Goal: Task Accomplishment & Management: Use online tool/utility

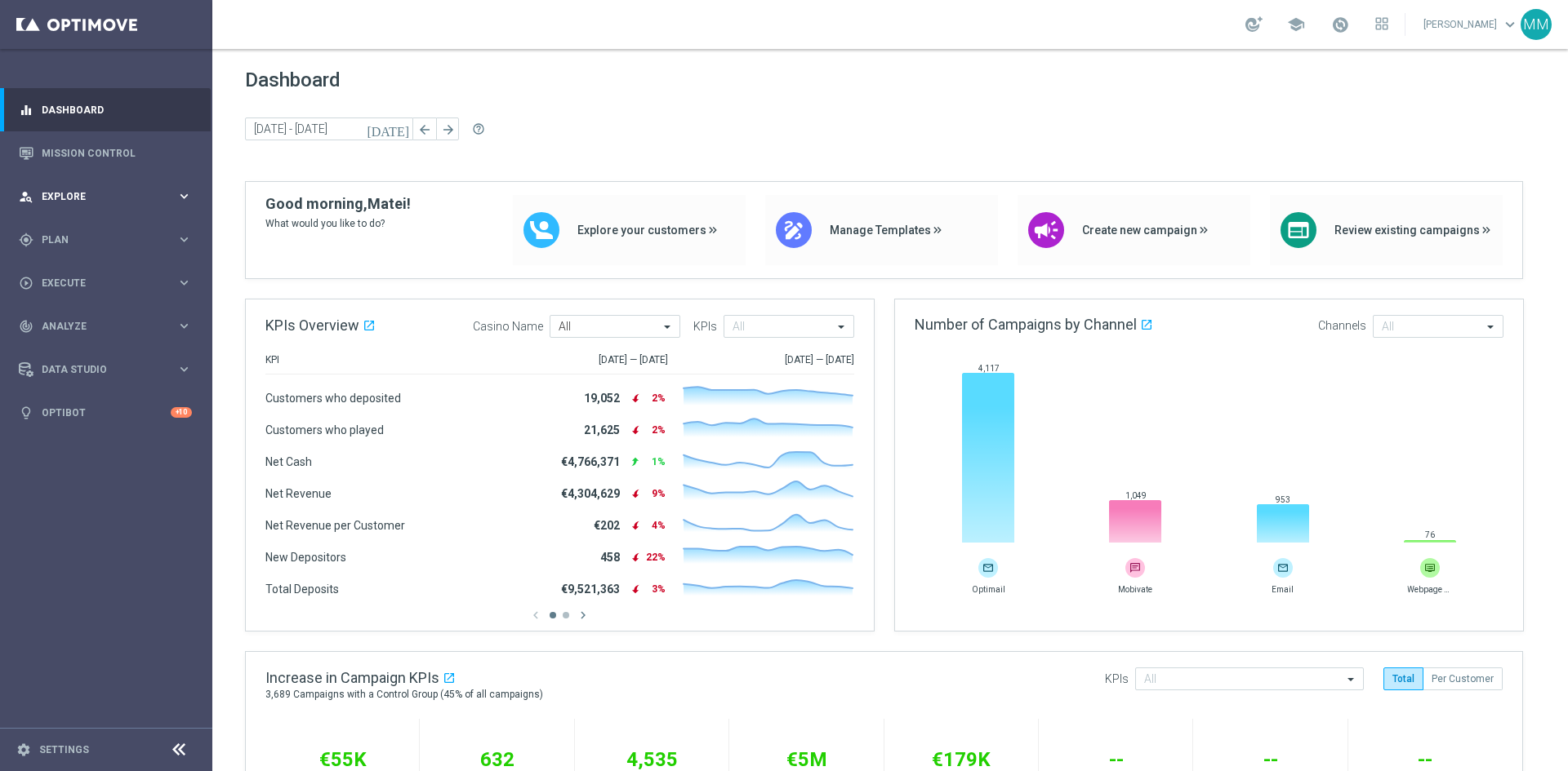
click at [182, 192] on icon "keyboard_arrow_right" at bounding box center [184, 196] width 16 height 16
click at [182, 188] on div "person_search Explore keyboard_arrow_right" at bounding box center [106, 196] width 211 height 44
click at [179, 238] on icon "keyboard_arrow_right" at bounding box center [184, 239] width 16 height 16
click at [60, 305] on div "Actions" at bounding box center [127, 298] width 169 height 24
click at [72, 316] on button "Templates keyboard_arrow_right" at bounding box center [118, 322] width 150 height 13
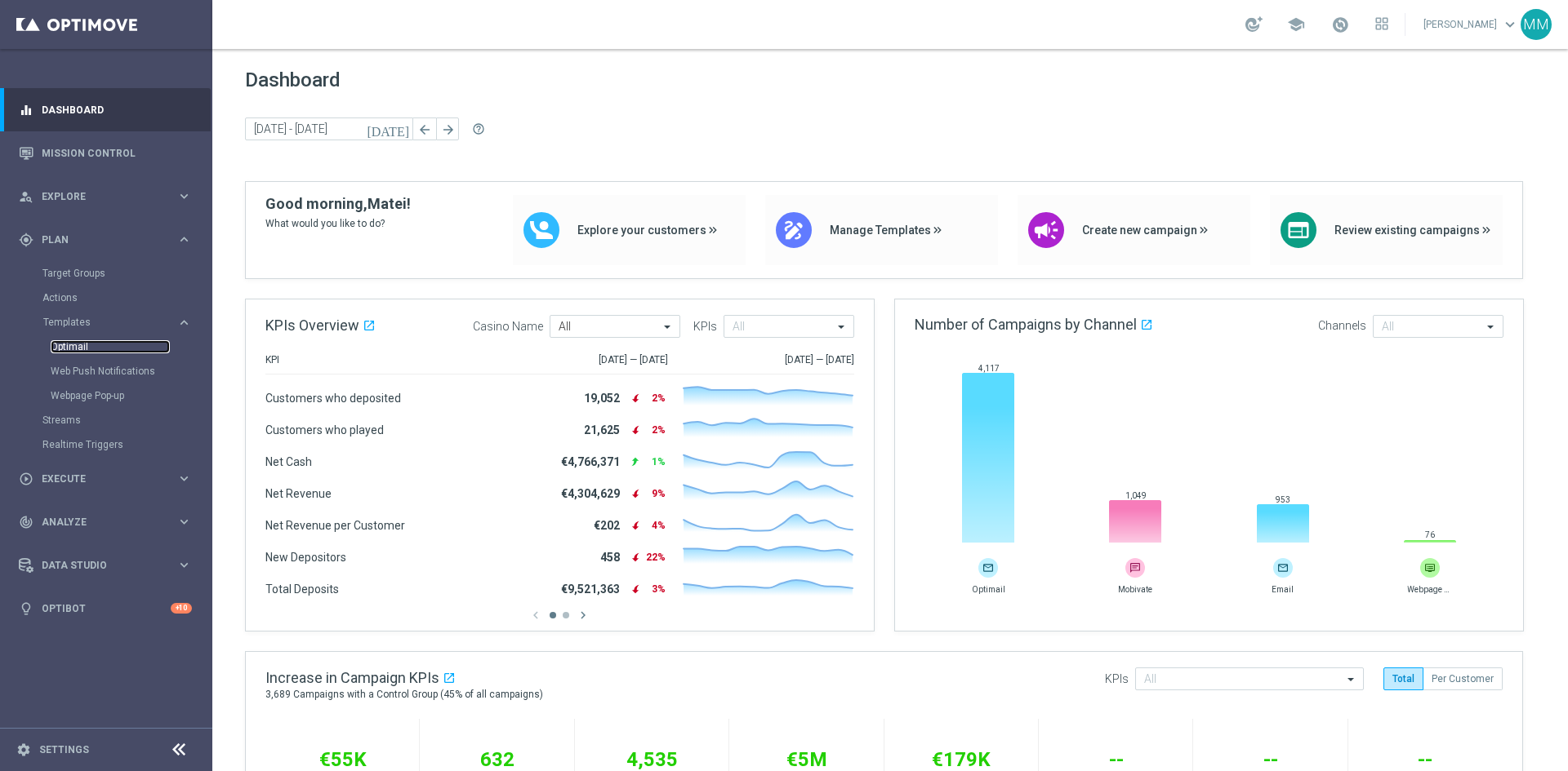
click at [59, 350] on link "Optimail" at bounding box center [110, 347] width 119 height 13
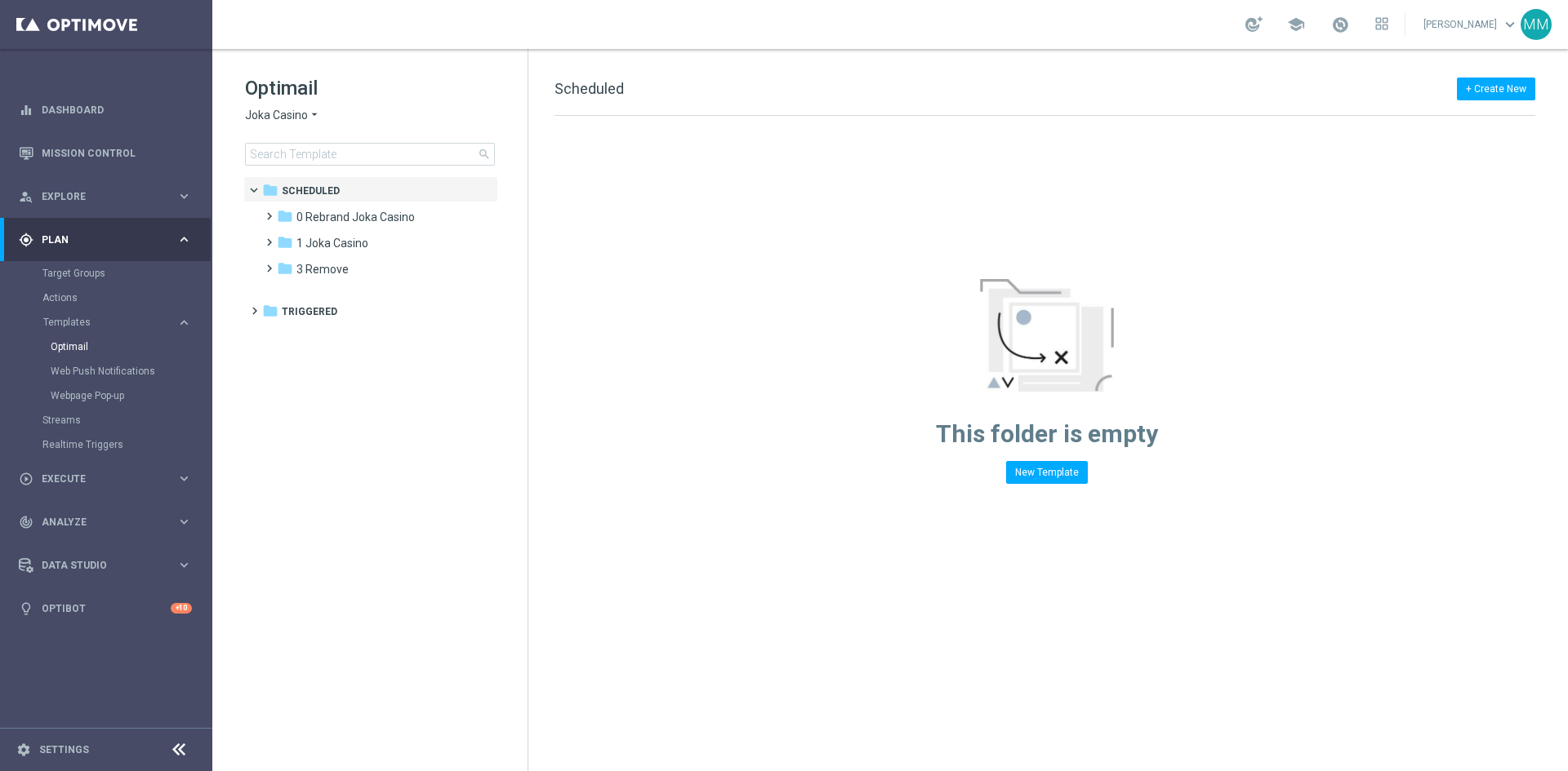
click at [294, 118] on span "Joka Casino" at bounding box center [277, 115] width 63 height 16
click at [0, 0] on span "House of Jack" at bounding box center [0, 0] width 0 height 0
click at [334, 210] on div "folder 1 Daily" at bounding box center [370, 218] width 188 height 19
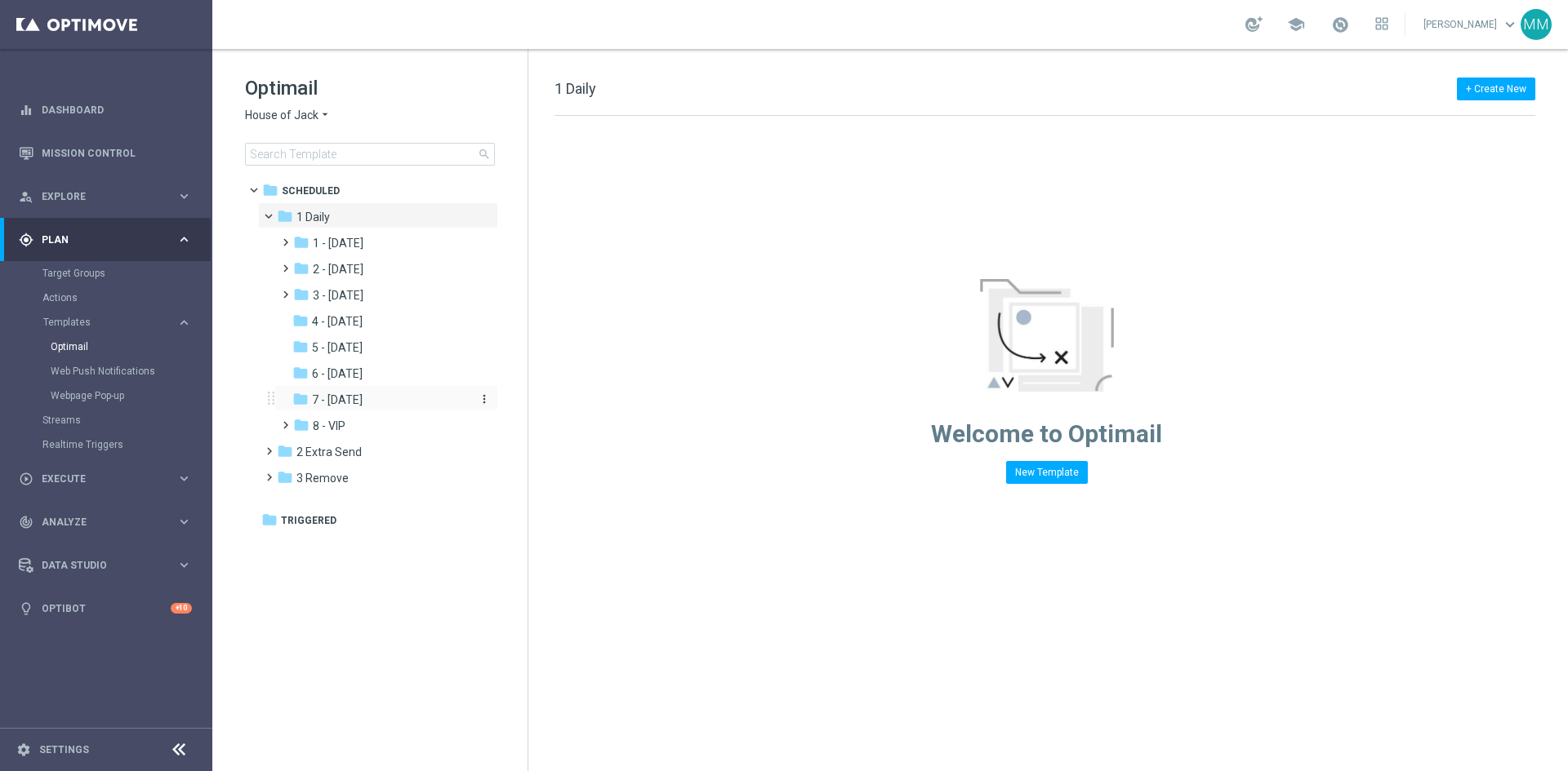
click at [341, 395] on span "7 - Monday" at bounding box center [337, 400] width 51 height 15
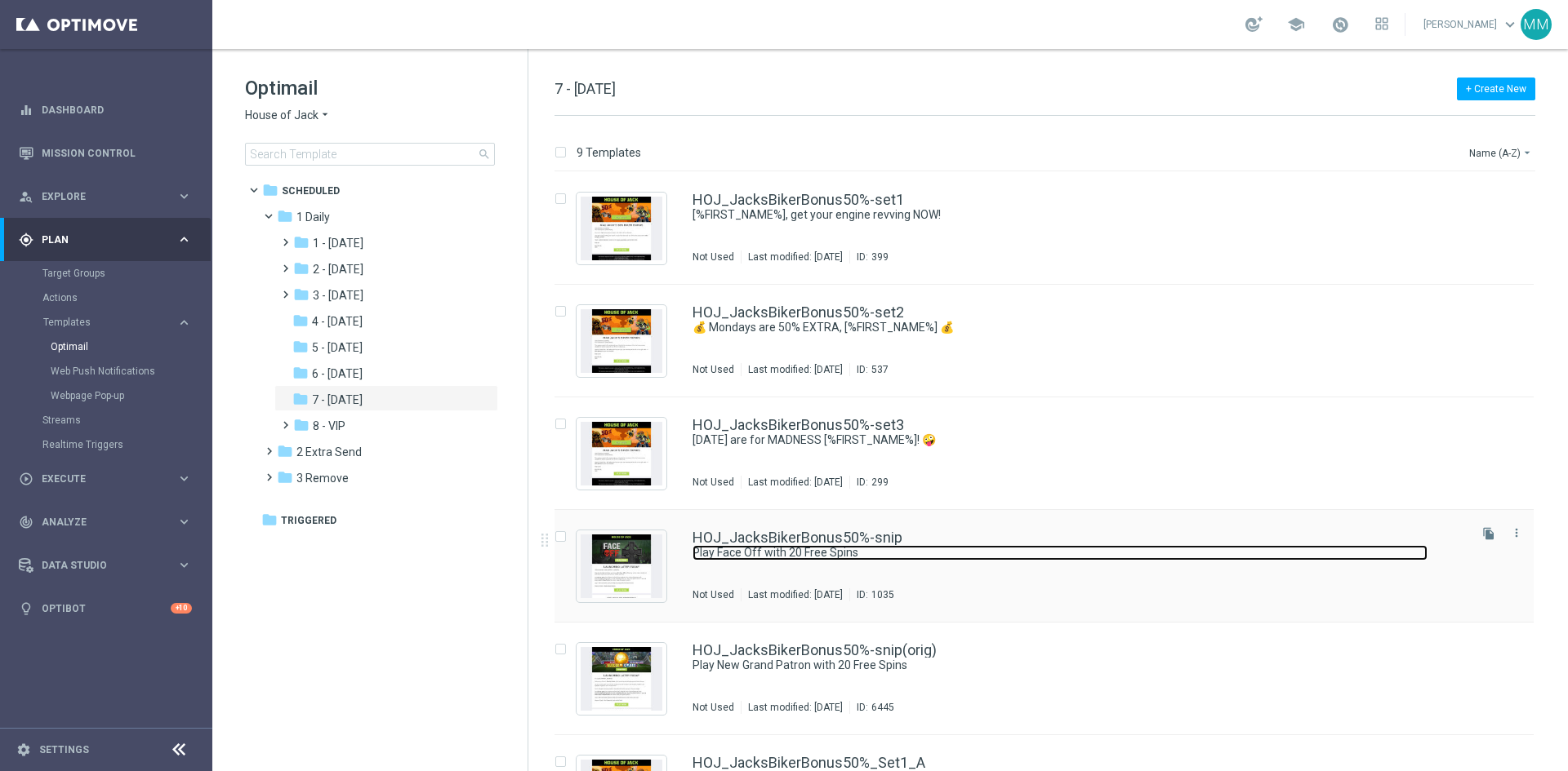
click at [892, 553] on link "Play Face Off with 20 Free Spins" at bounding box center [1060, 553] width 735 height 16
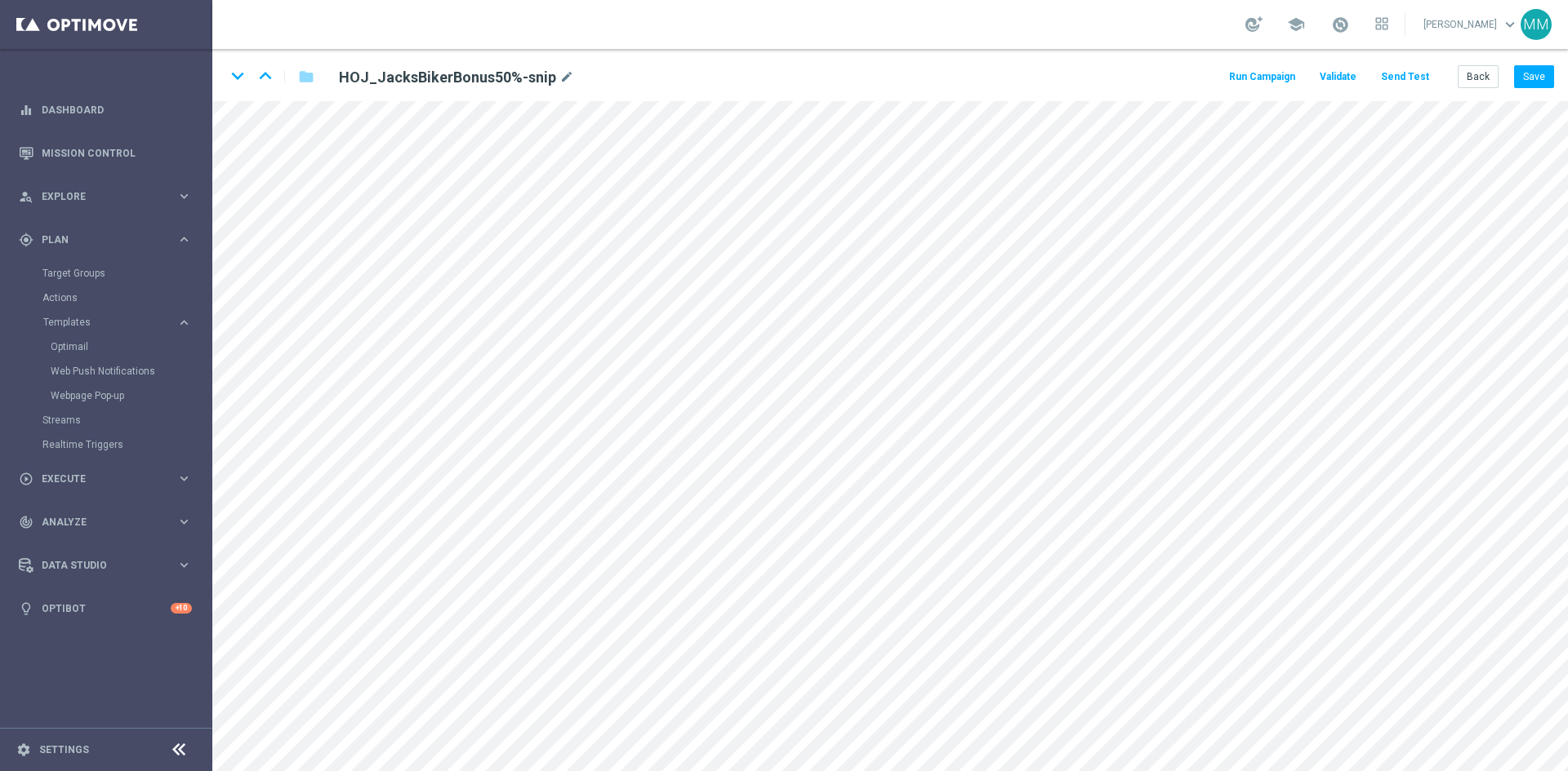
click at [1399, 69] on button "Send Test" at bounding box center [1405, 77] width 53 height 22
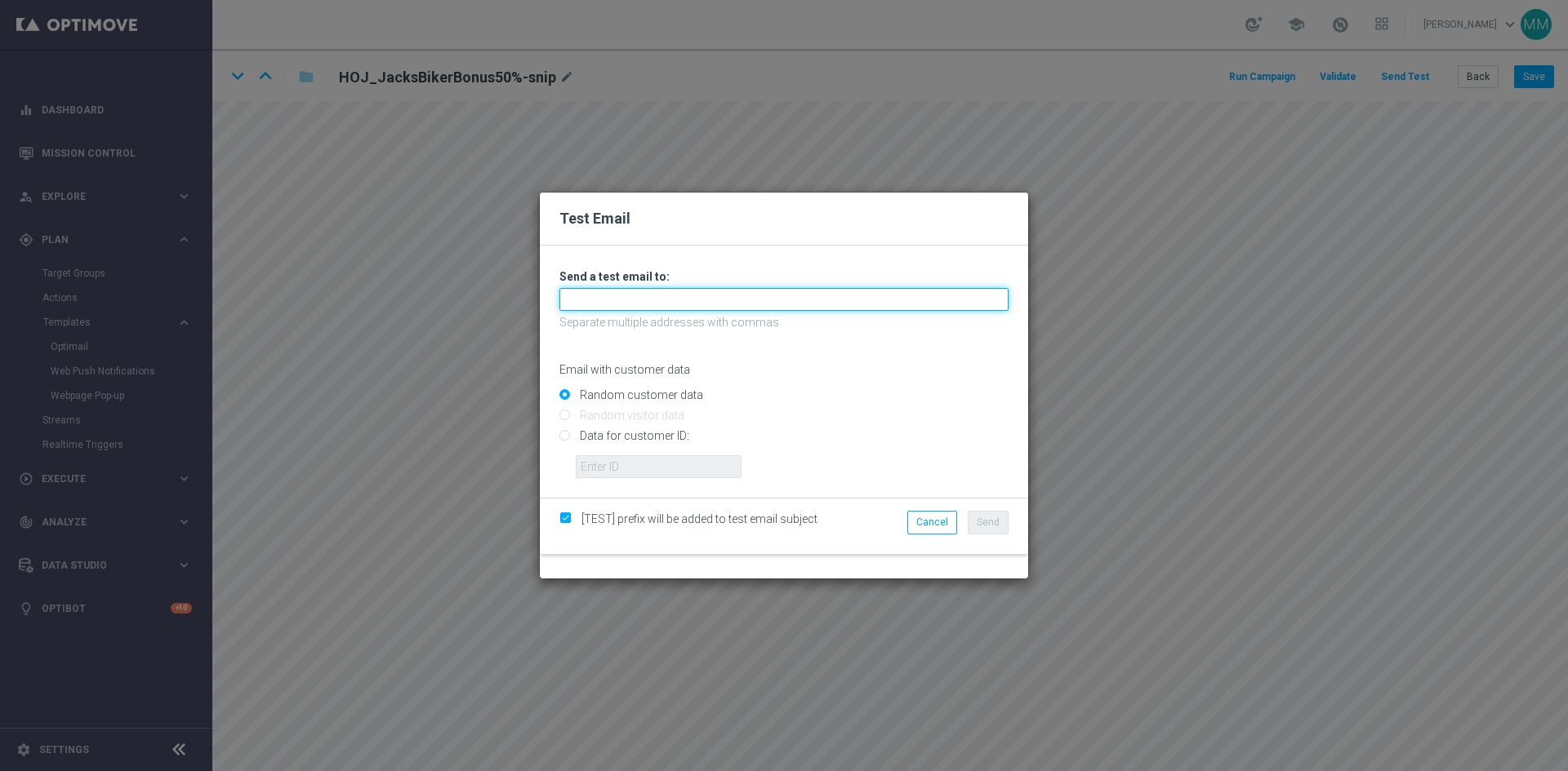
click at [750, 302] on input "text" at bounding box center [784, 299] width 449 height 23
type input "testingalltesting@gmail.com"
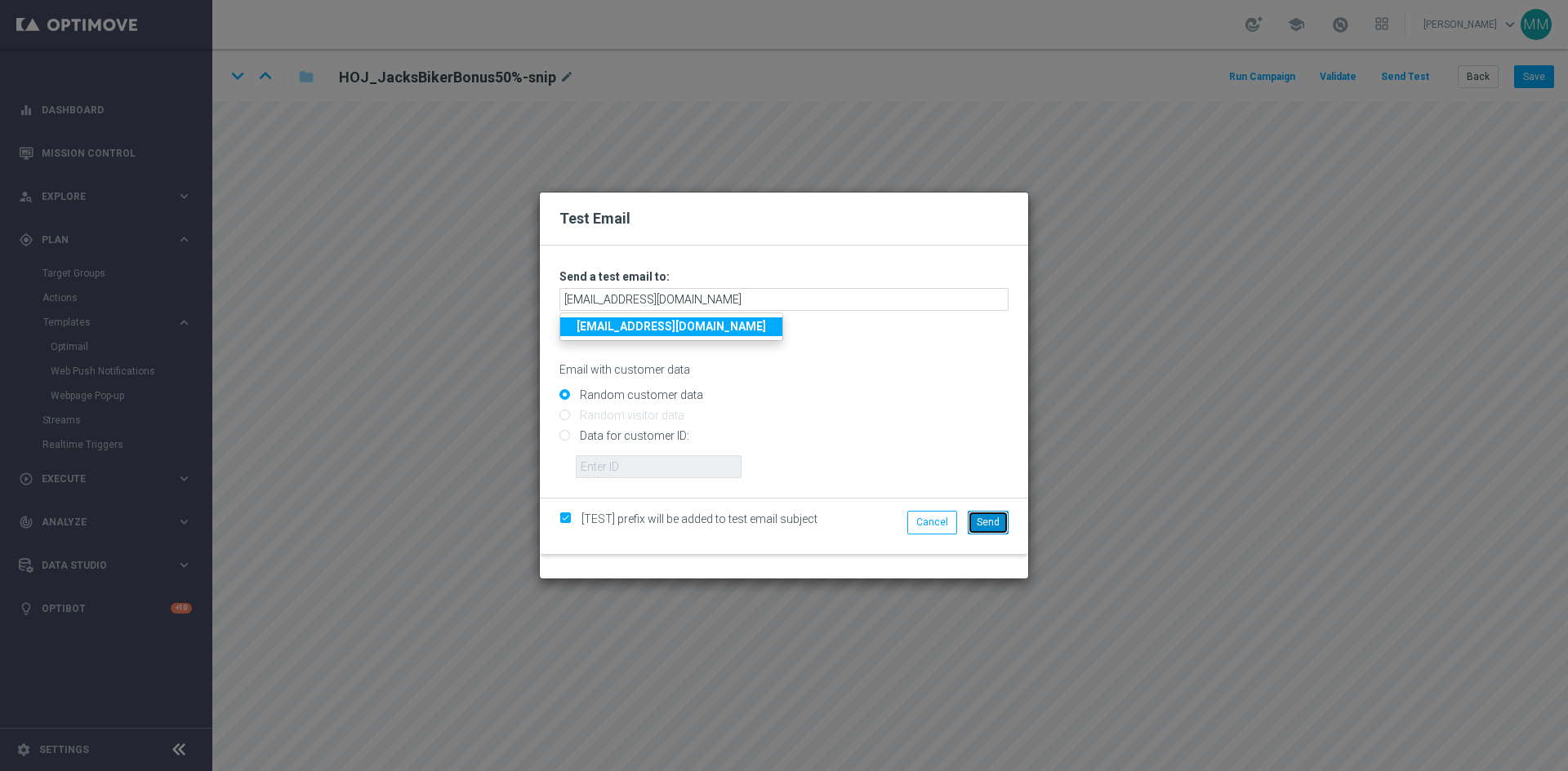
click at [994, 528] on span "Send" at bounding box center [988, 522] width 23 height 11
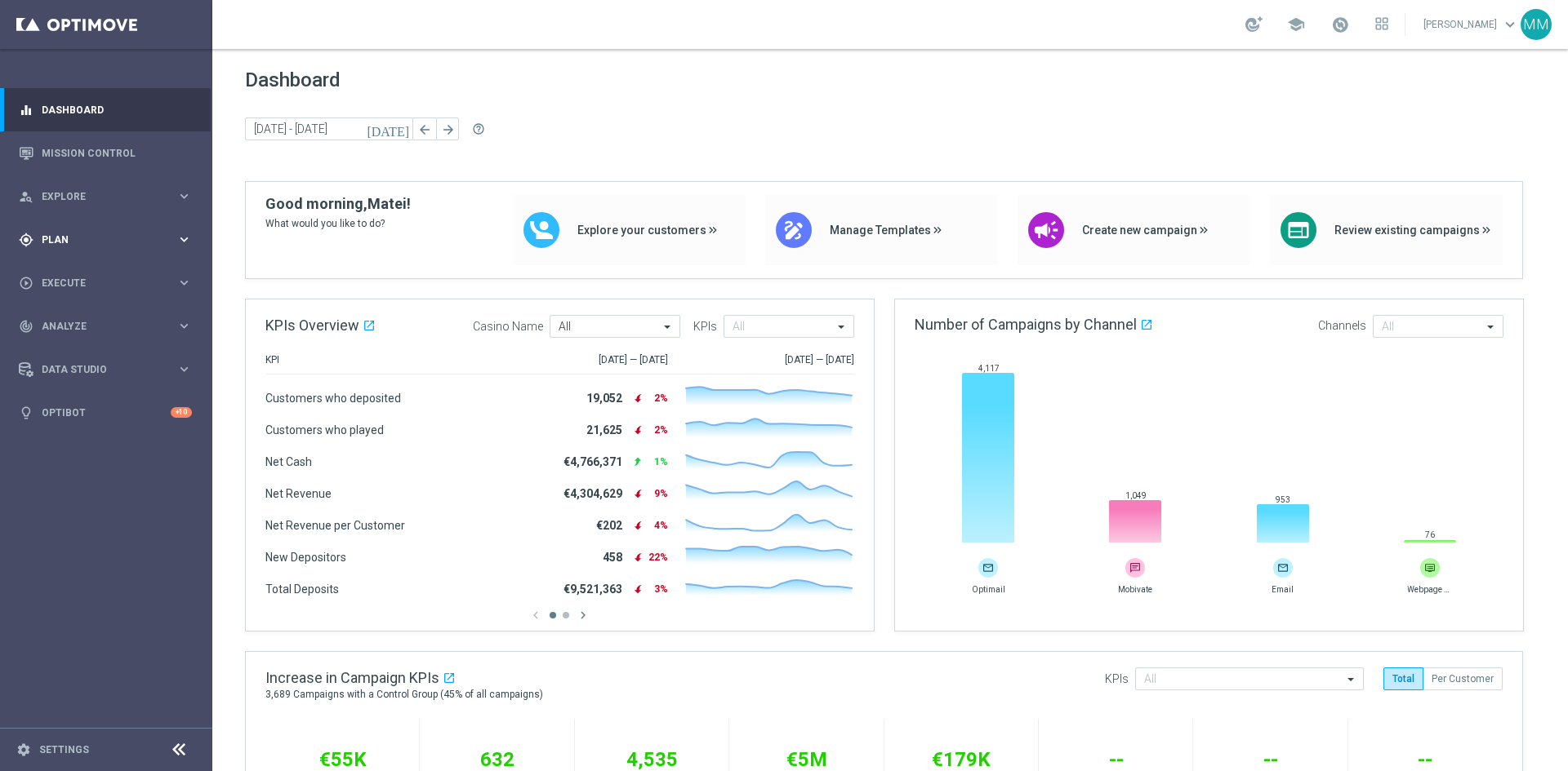
click at [178, 232] on icon "keyboard_arrow_right" at bounding box center [184, 239] width 16 height 16
click at [88, 315] on accordion "Templates keyboard_arrow_right Optimail Web Push Notifications Webpage Pop-up" at bounding box center [127, 322] width 169 height 24
click at [91, 319] on span "Templates" at bounding box center [102, 322] width 117 height 10
click at [80, 336] on div "Optimail" at bounding box center [131, 347] width 160 height 24
click at [75, 349] on link "Optimail" at bounding box center [110, 347] width 119 height 13
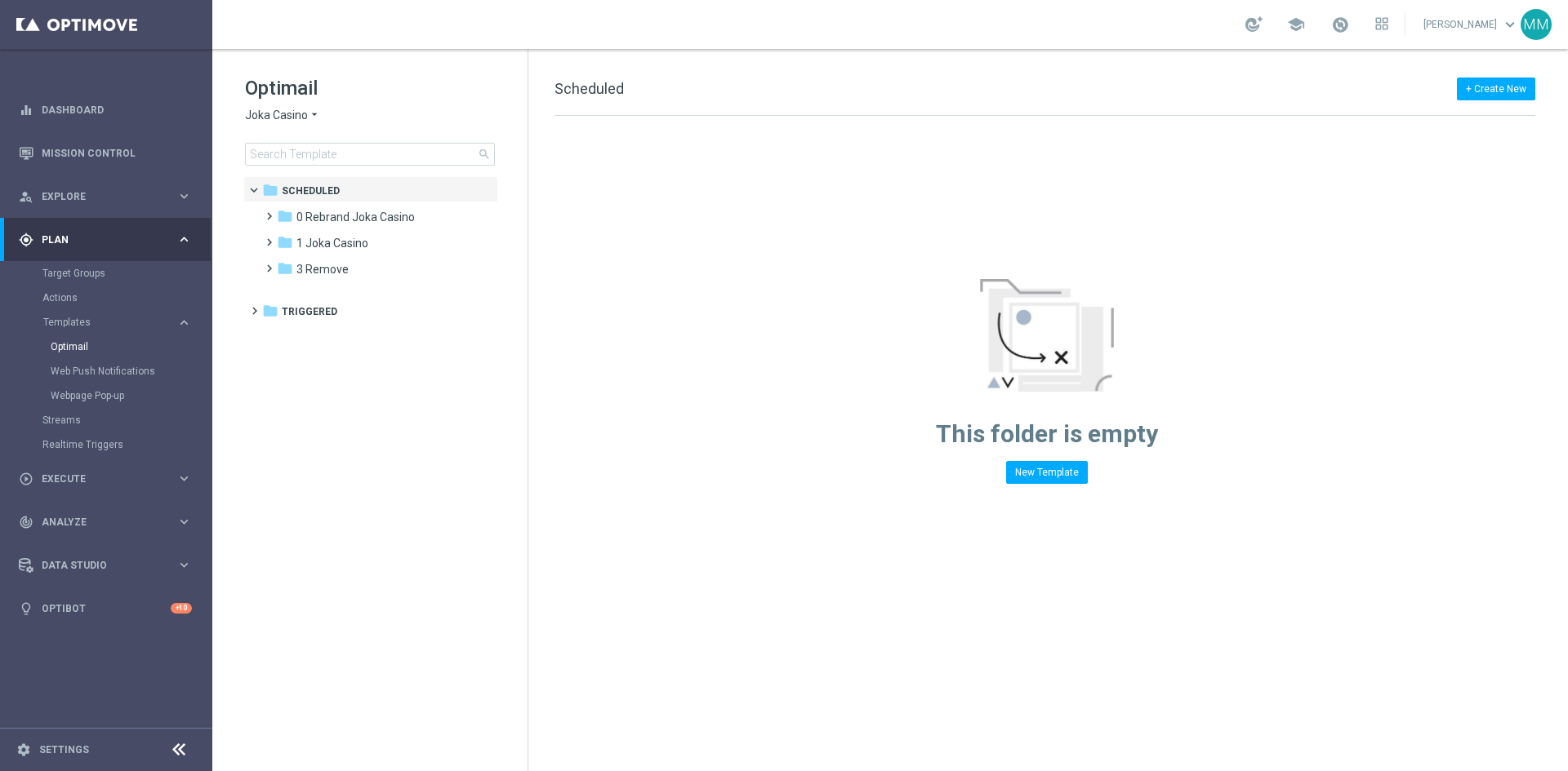
click at [292, 114] on span "Joka Casino" at bounding box center [277, 115] width 63 height 16
click at [0, 0] on span "Casino-Mate" at bounding box center [0, 0] width 0 height 0
click at [336, 218] on div "folder 1 Daily" at bounding box center [370, 218] width 188 height 19
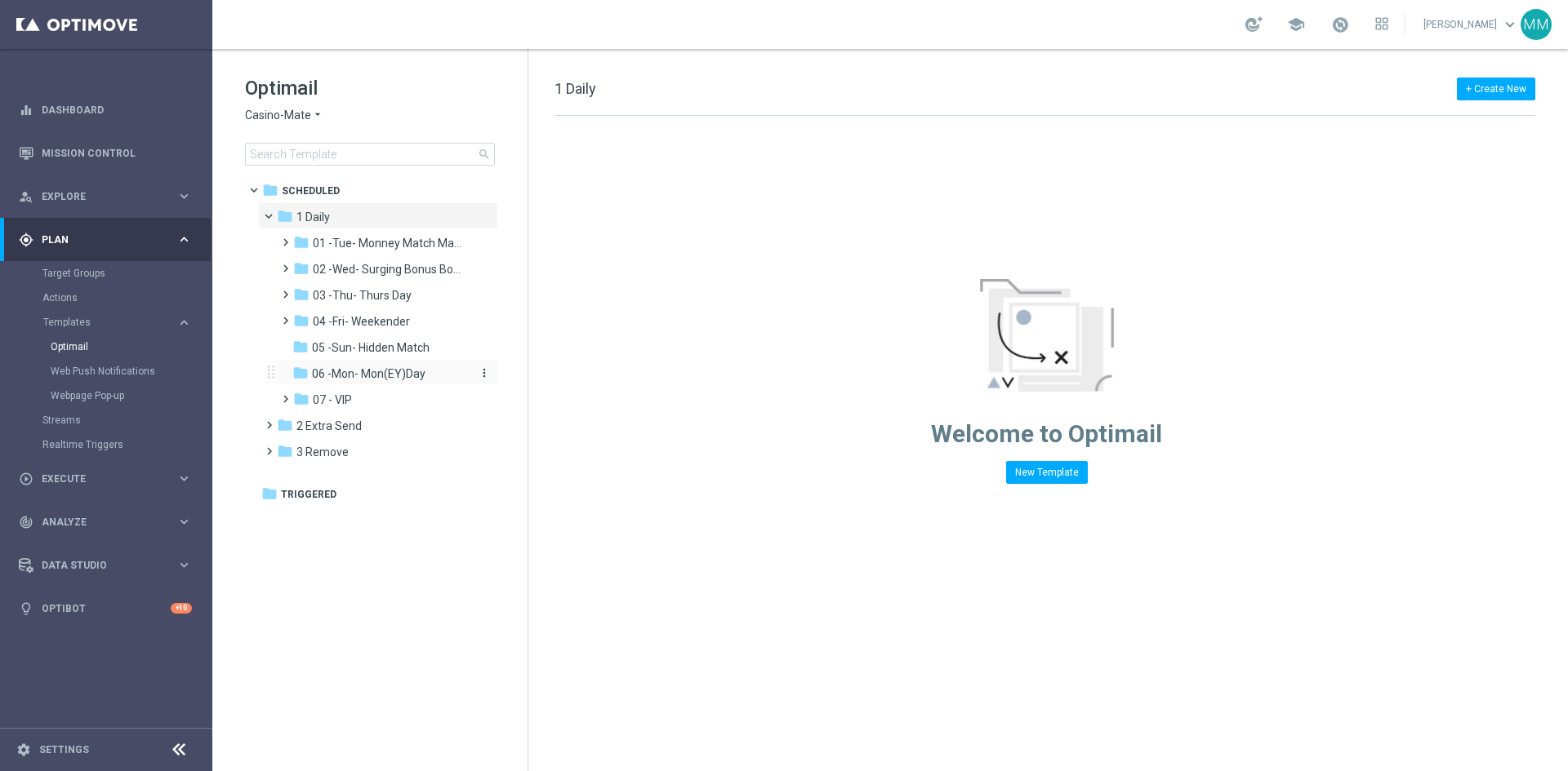
click at [420, 378] on span "06 -Mon- Mon(EY)Day" at bounding box center [369, 374] width 114 height 15
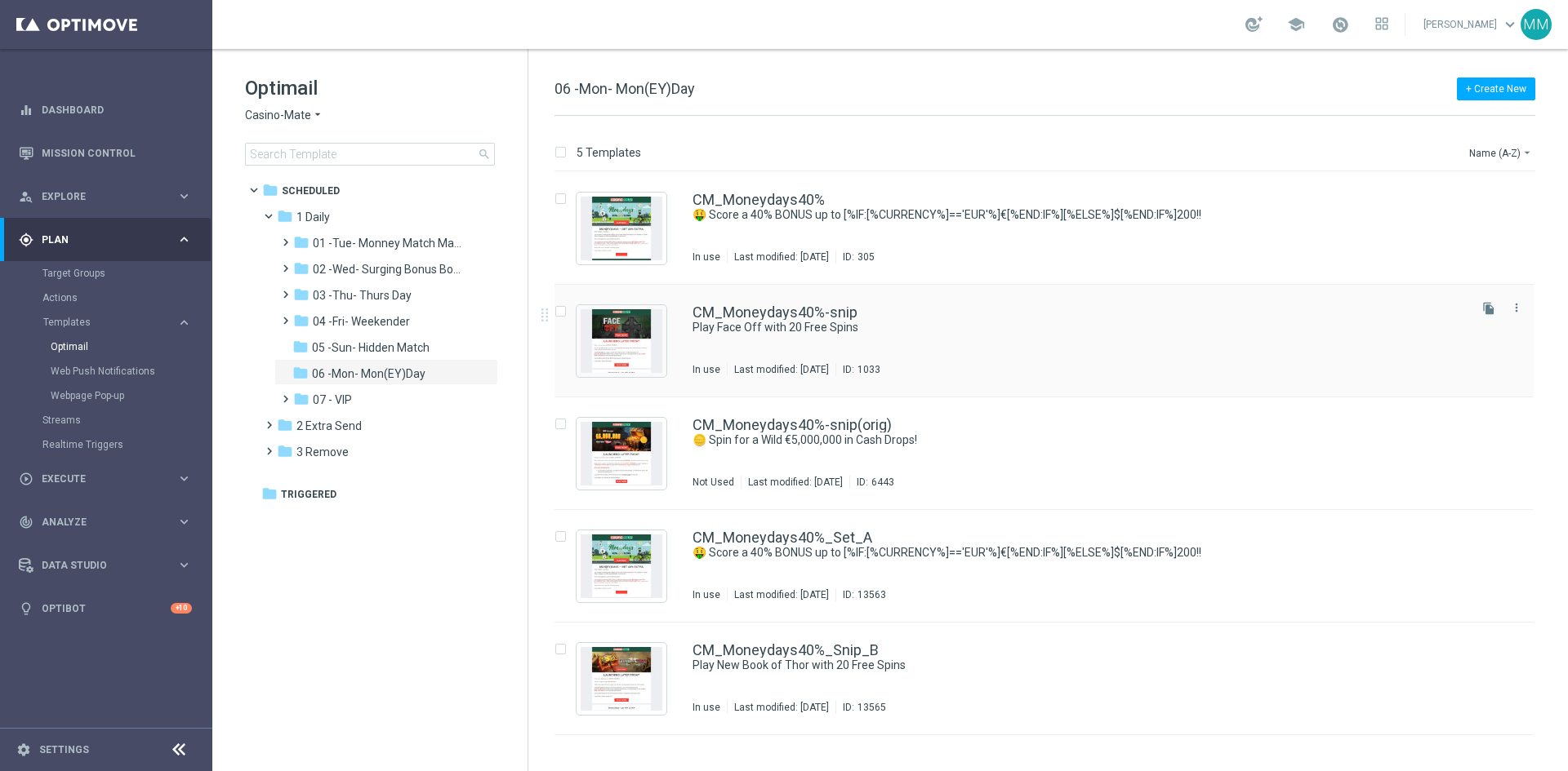
click at [854, 346] on div "CM_Moneydays40%-snip Play Face Off with 20 Free Spins In use Last modified: Thu…" at bounding box center [1079, 341] width 772 height 71
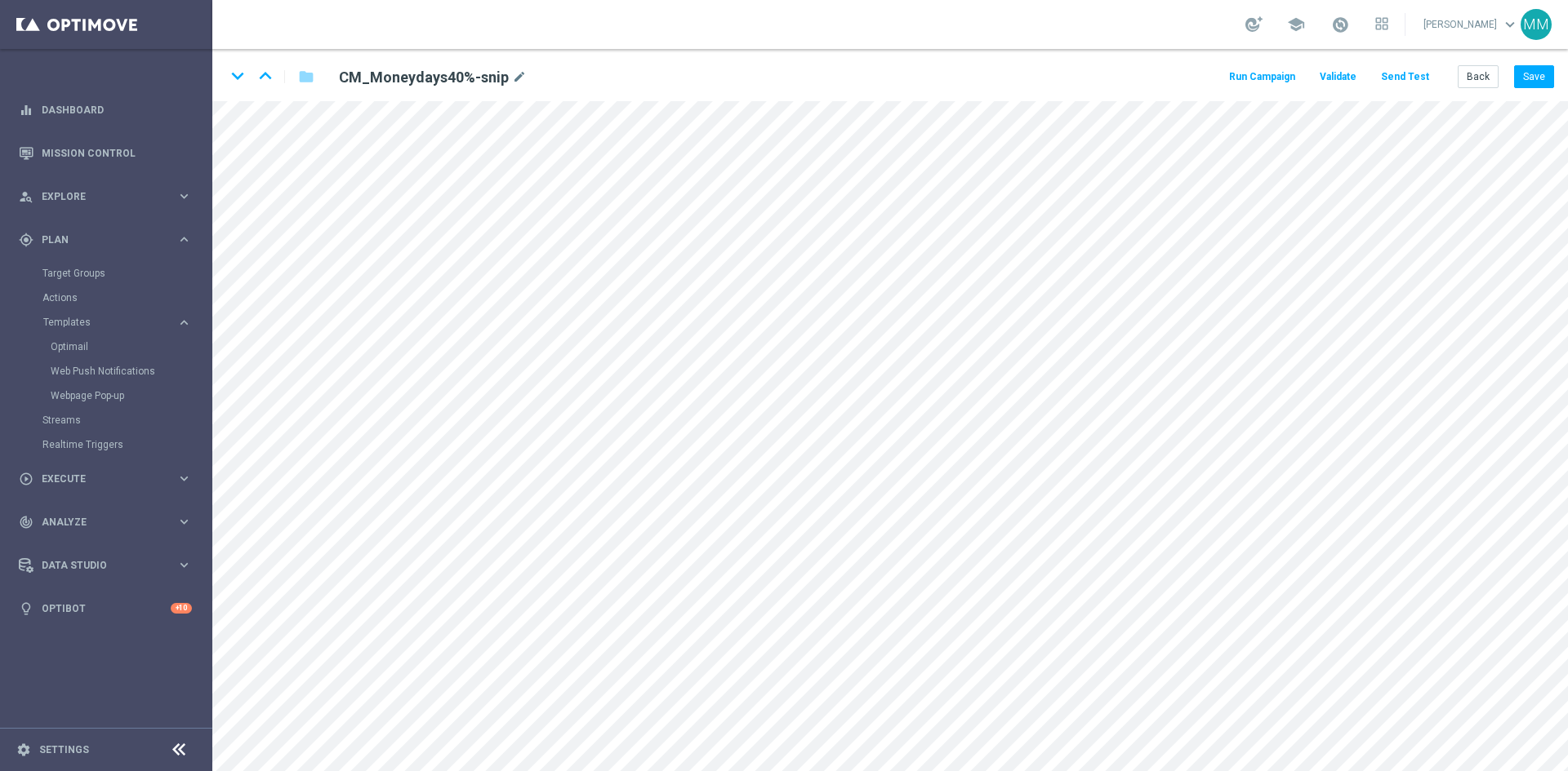
click at [1400, 86] on button "Send Test" at bounding box center [1405, 77] width 53 height 22
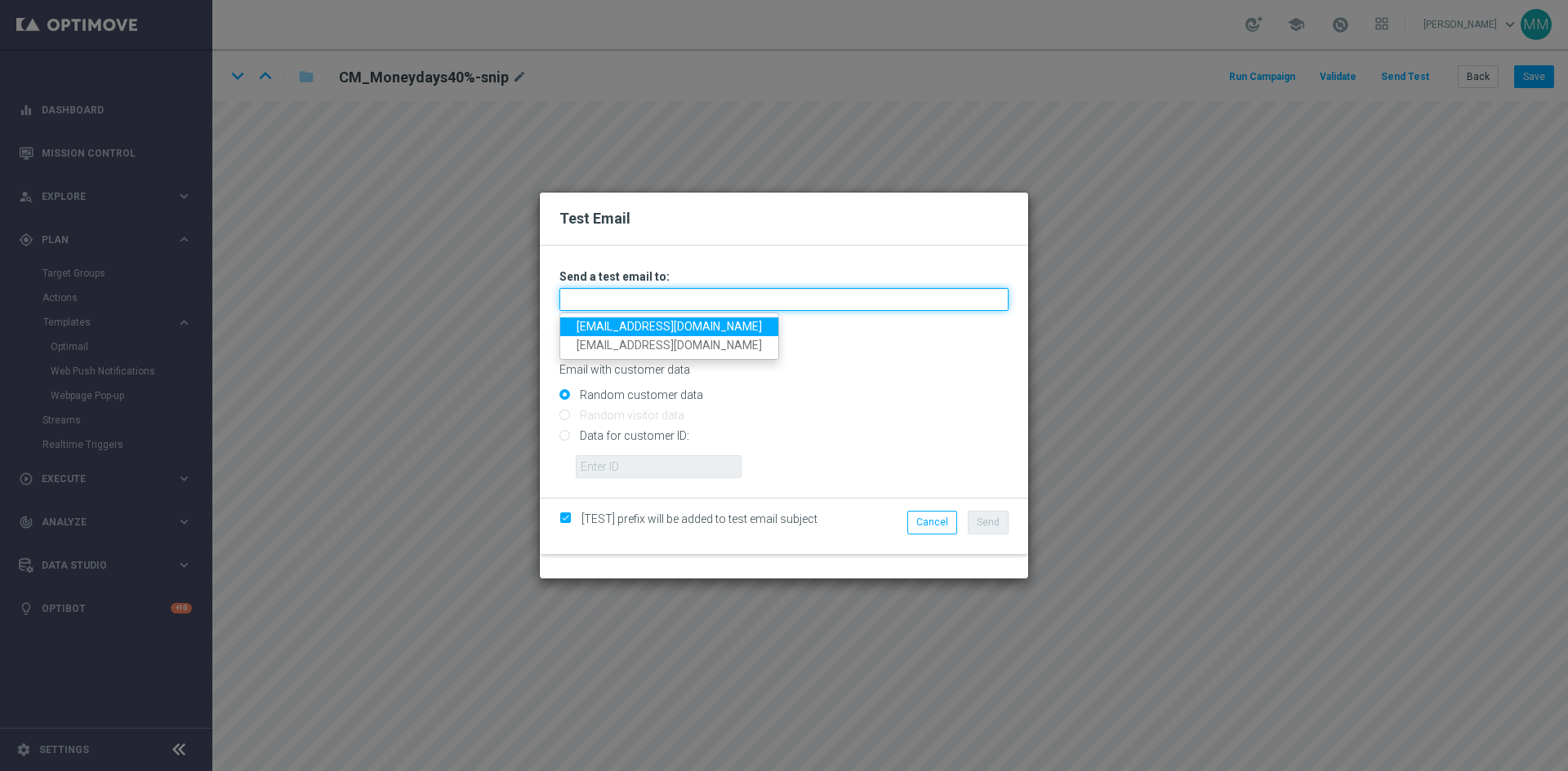
click at [768, 294] on input "text" at bounding box center [784, 299] width 449 height 23
type input "testingalltesting@gmail.com"
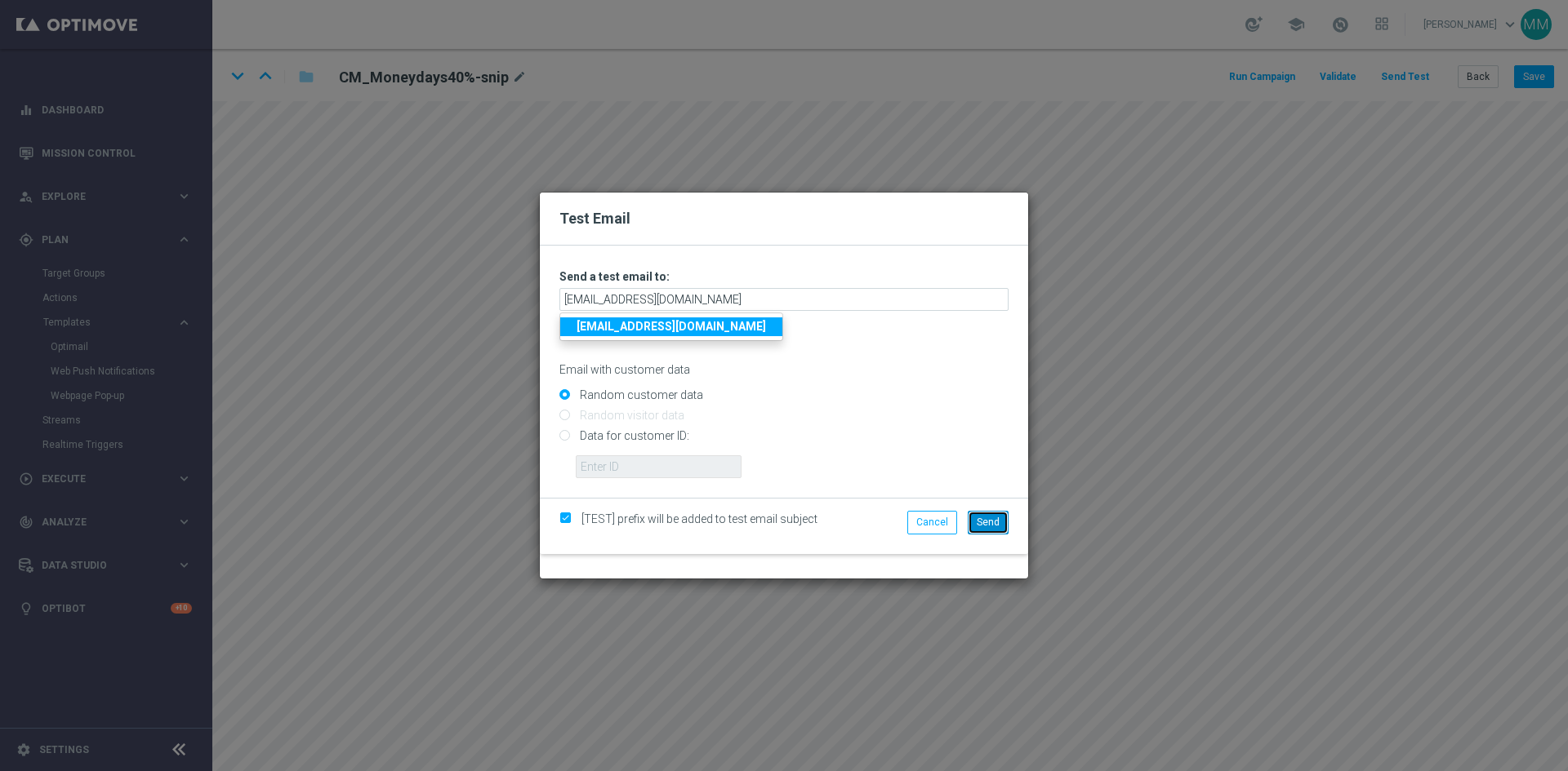
click at [980, 514] on button "Send" at bounding box center [988, 522] width 41 height 23
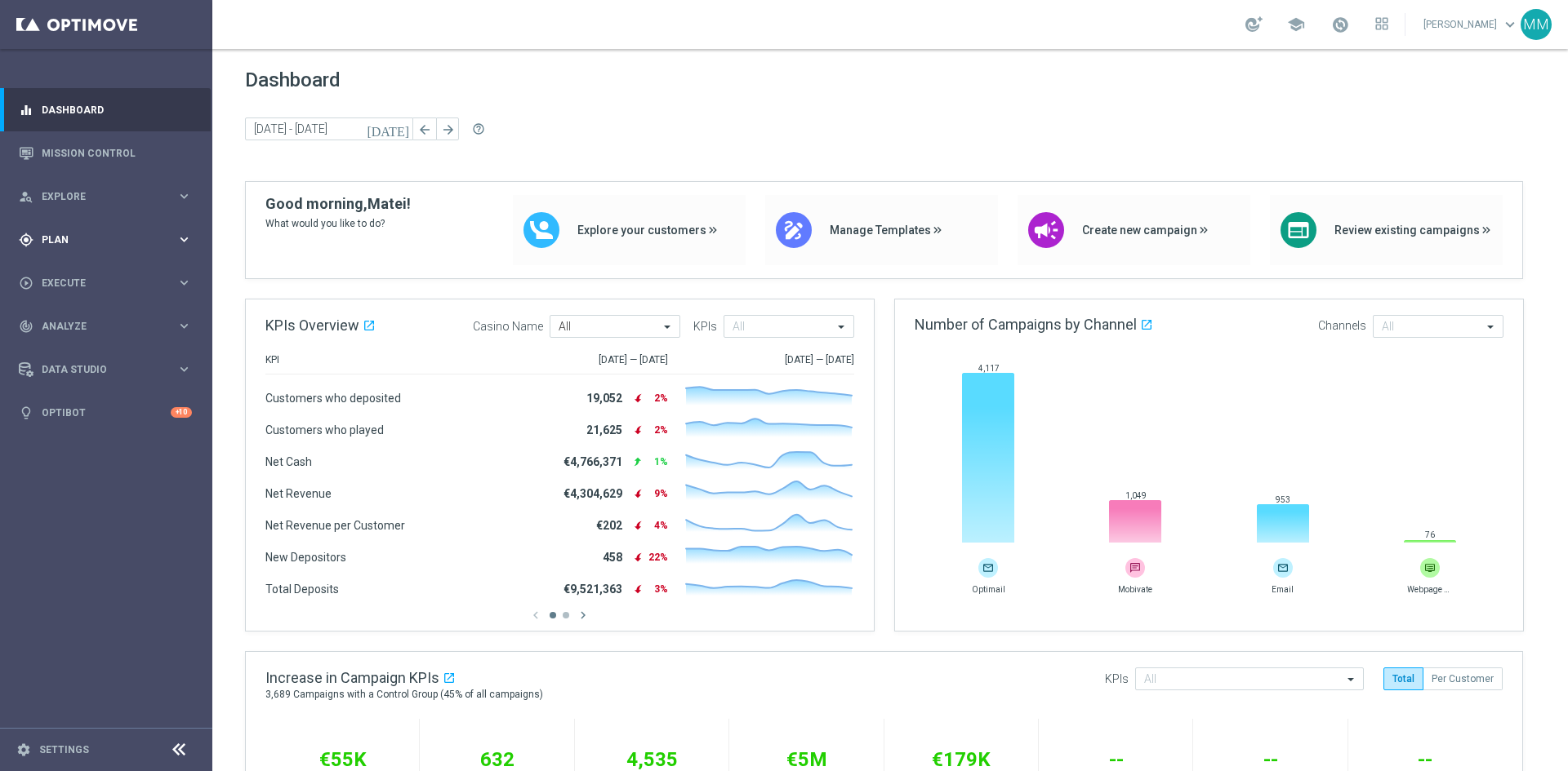
click at [187, 242] on icon "keyboard_arrow_right" at bounding box center [184, 239] width 16 height 16
click at [89, 322] on span "Templates" at bounding box center [102, 322] width 117 height 10
click at [87, 342] on link "Optimail" at bounding box center [110, 347] width 119 height 13
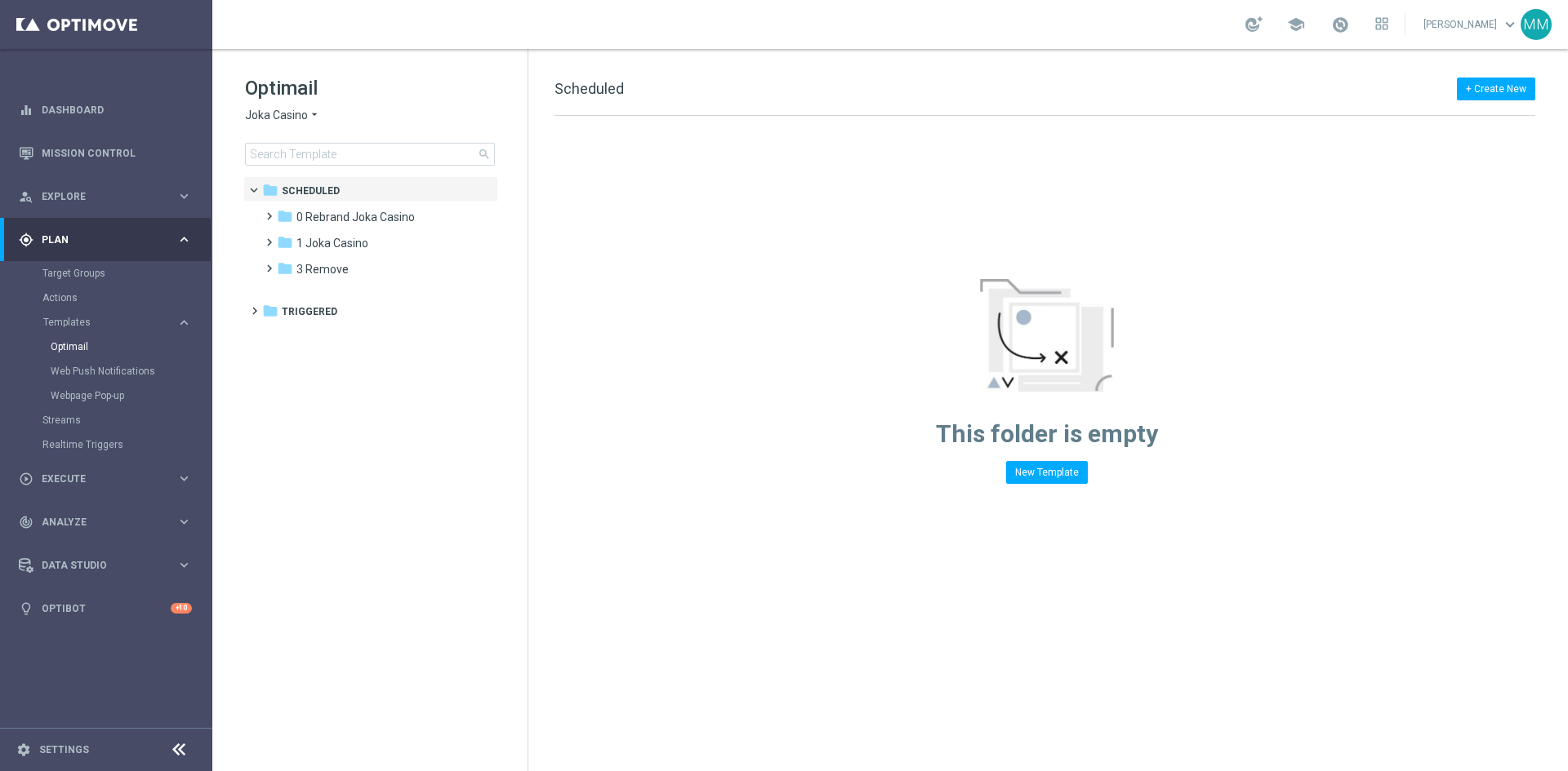
click at [308, 120] on icon "arrow_drop_down" at bounding box center [315, 115] width 13 height 16
click at [290, 225] on div "Pokie Pop" at bounding box center [307, 231] width 122 height 19
click at [322, 217] on span "1 Daily" at bounding box center [313, 218] width 33 height 15
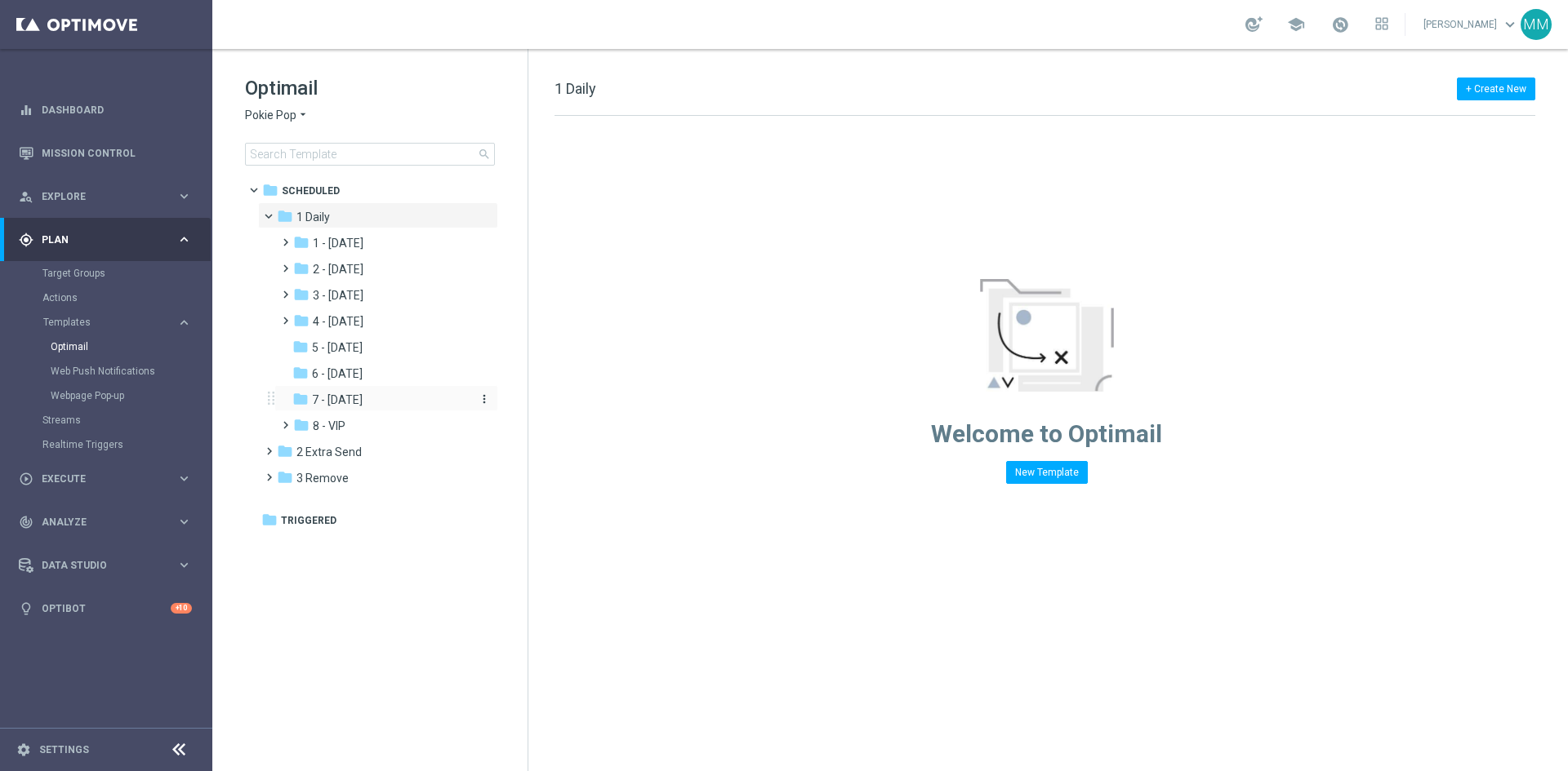
click at [377, 398] on div "folder 7 - Monday" at bounding box center [380, 400] width 174 height 19
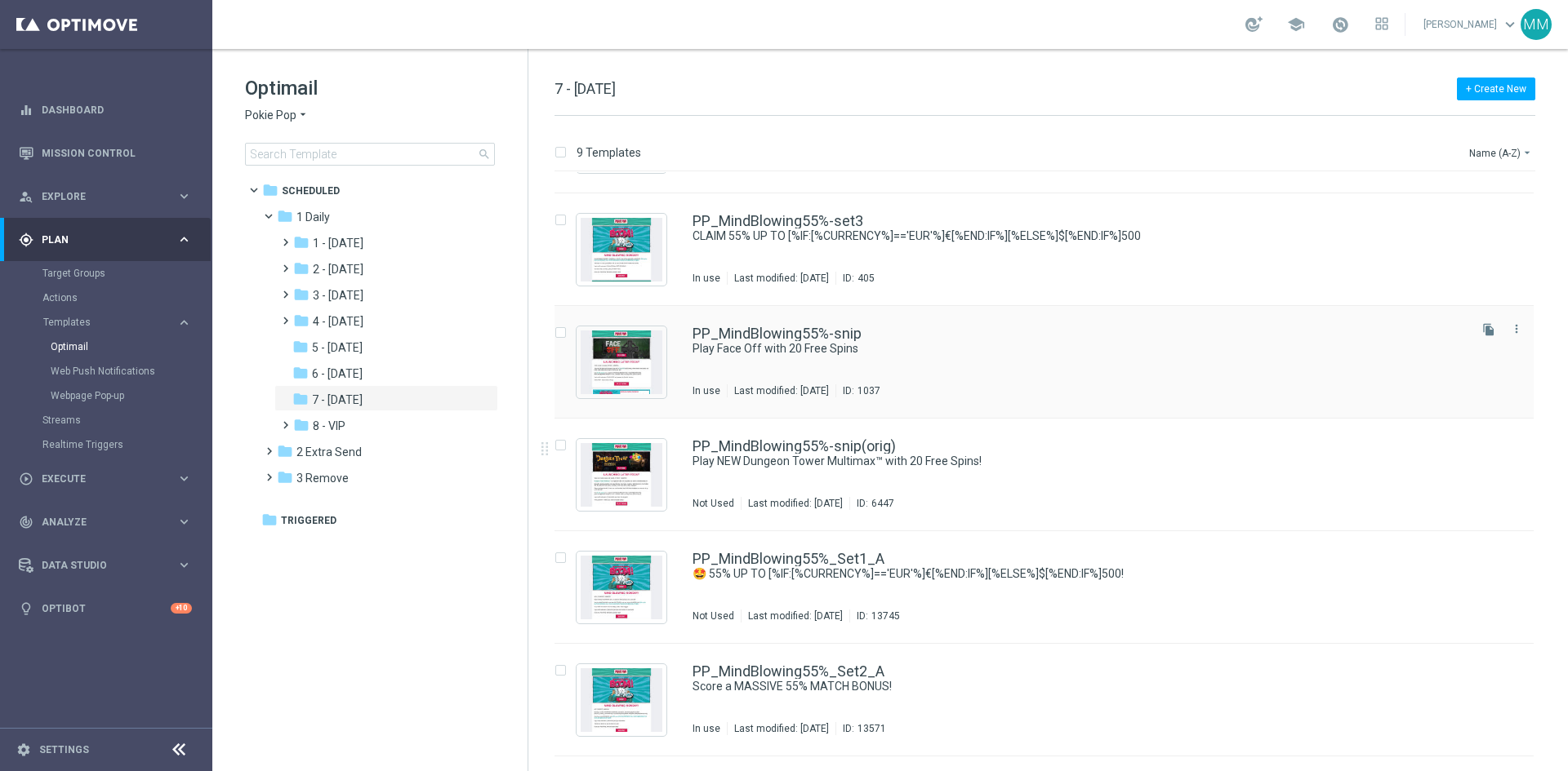
scroll to position [88, 0]
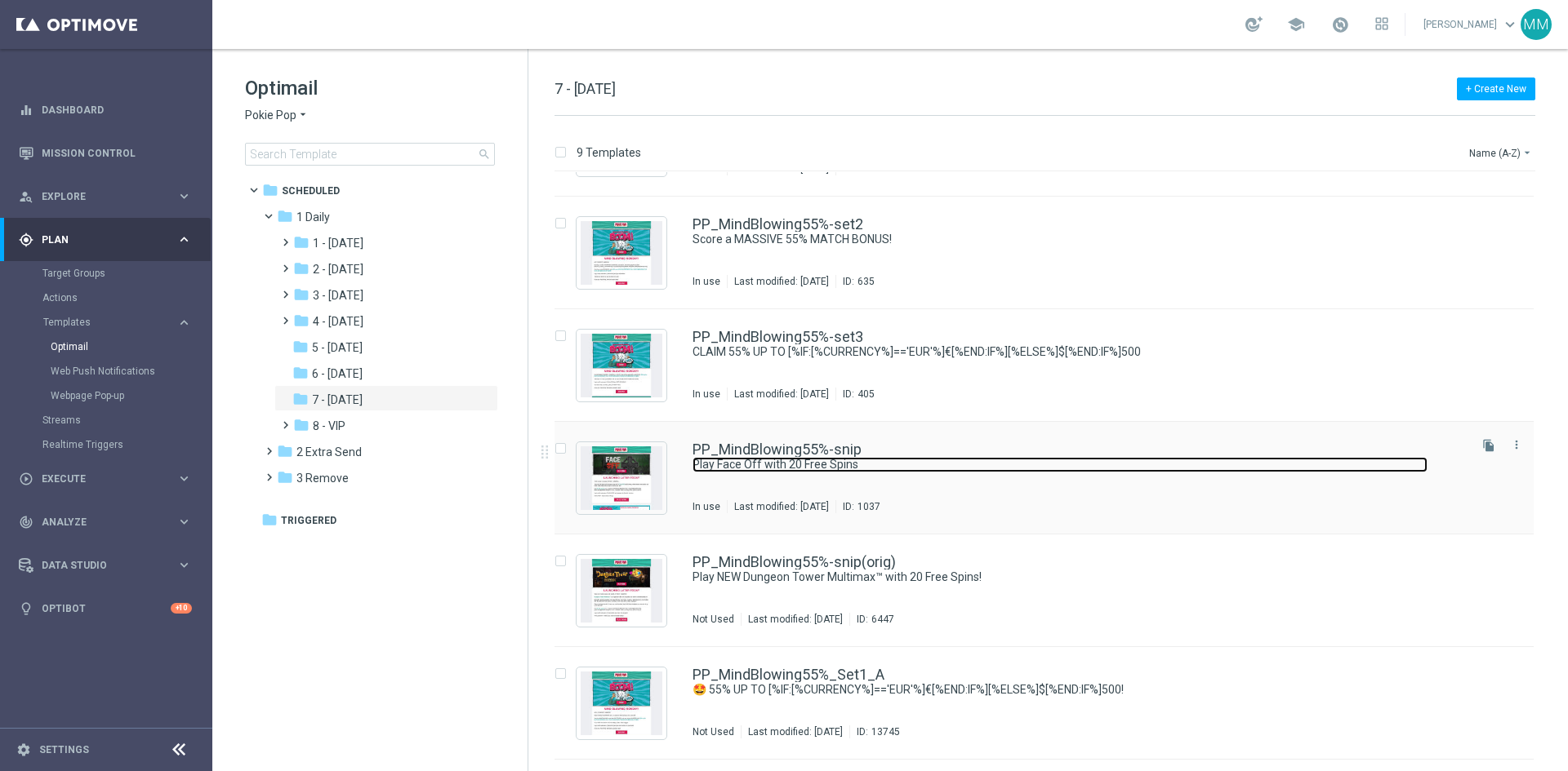
click at [942, 463] on link "Play Face Off with 20 Free Spins" at bounding box center [1060, 465] width 735 height 16
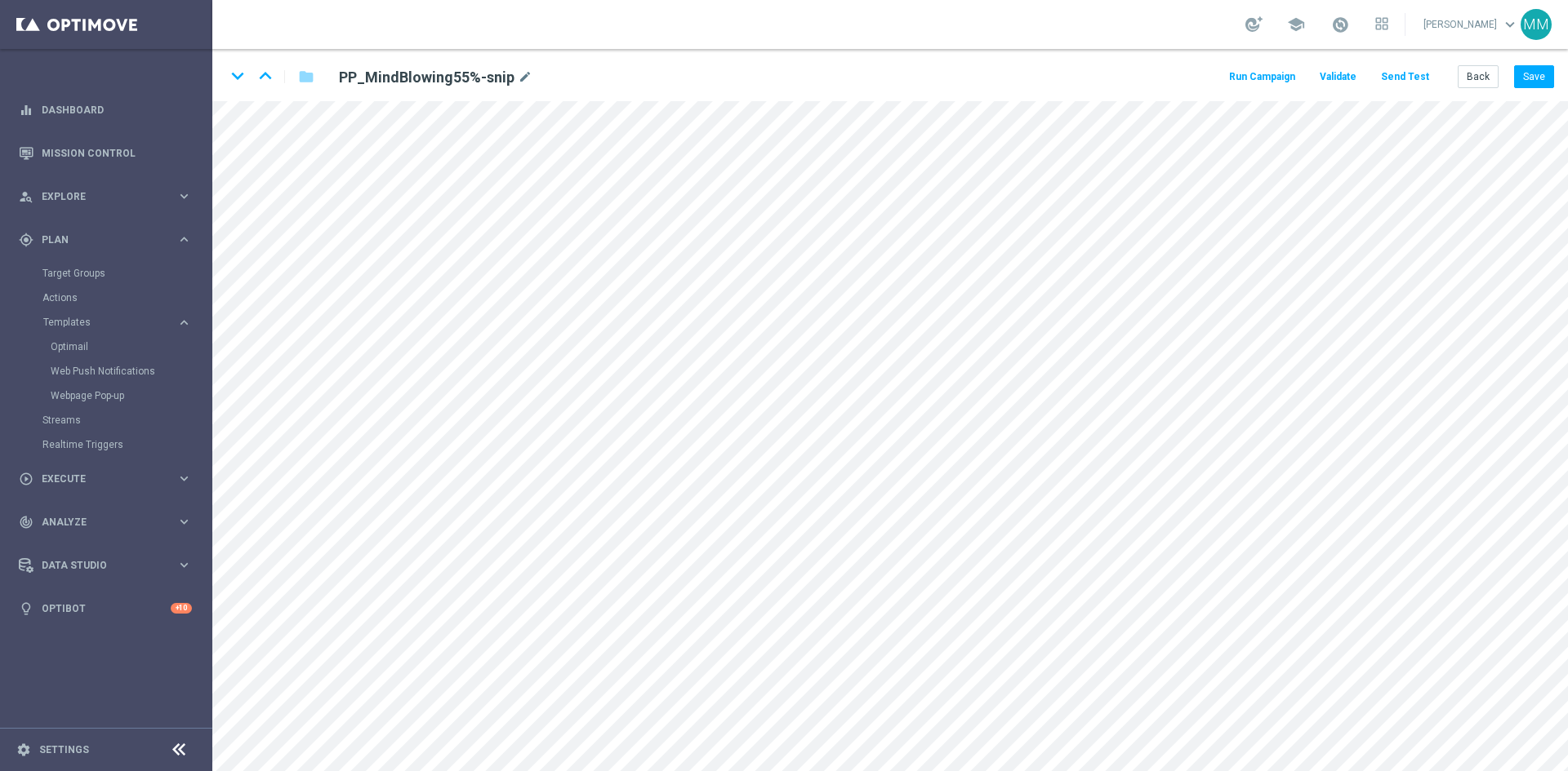
click at [1411, 82] on button "Send Test" at bounding box center [1405, 77] width 53 height 22
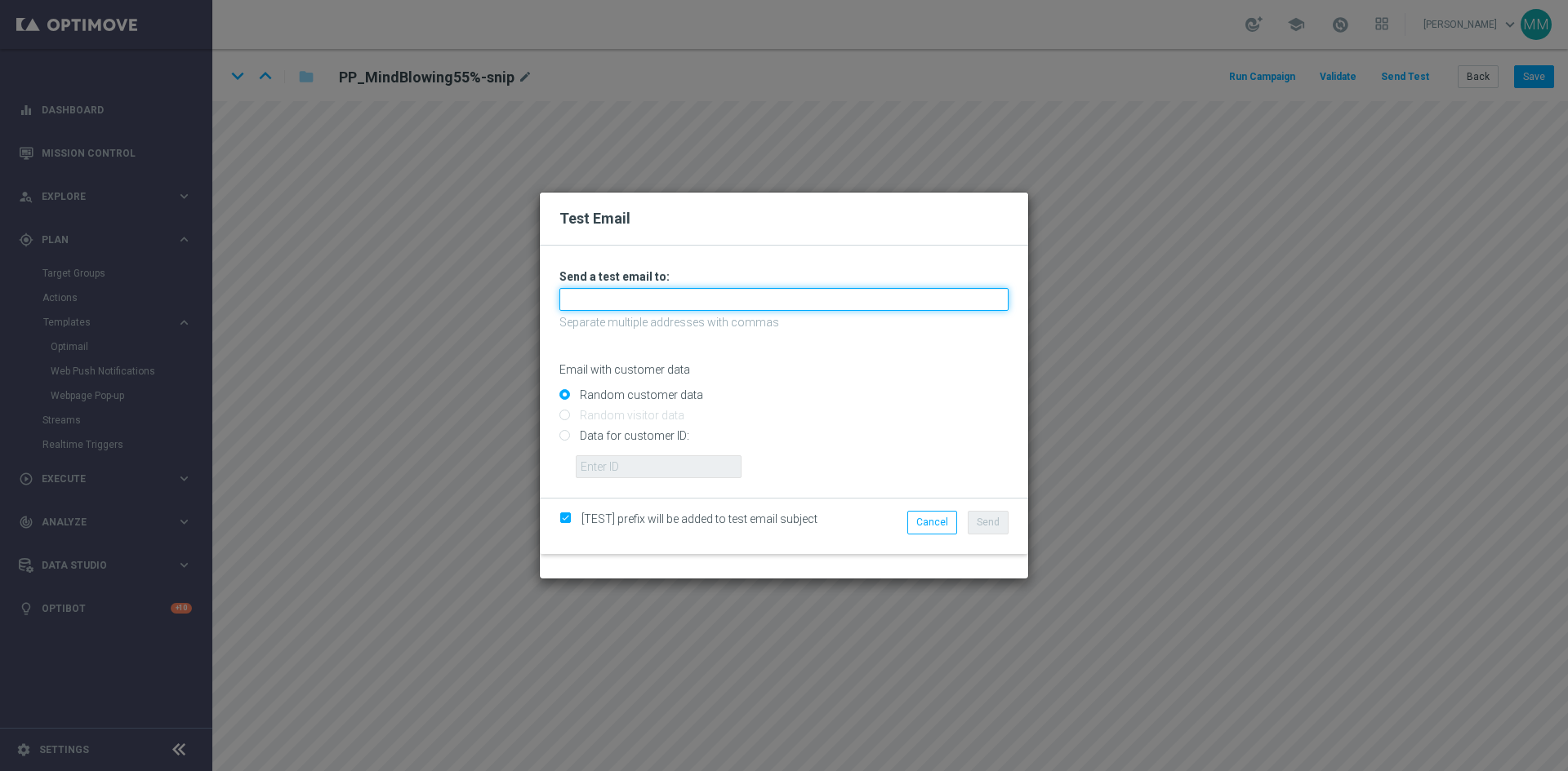
click at [768, 305] on input "text" at bounding box center [784, 299] width 449 height 23
type input "testingalltesting@gmail.com"
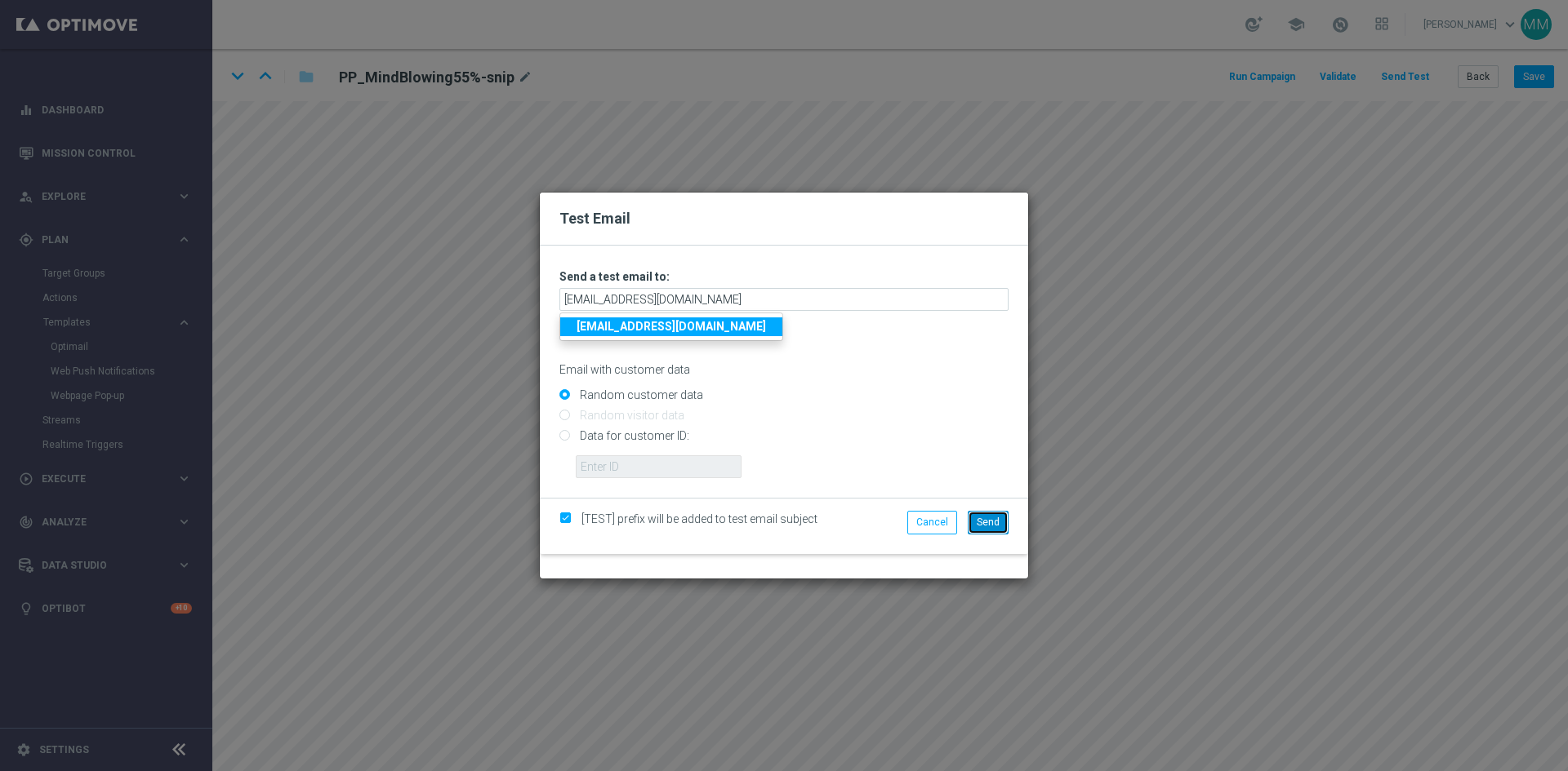
click at [997, 529] on button "Send" at bounding box center [988, 522] width 41 height 23
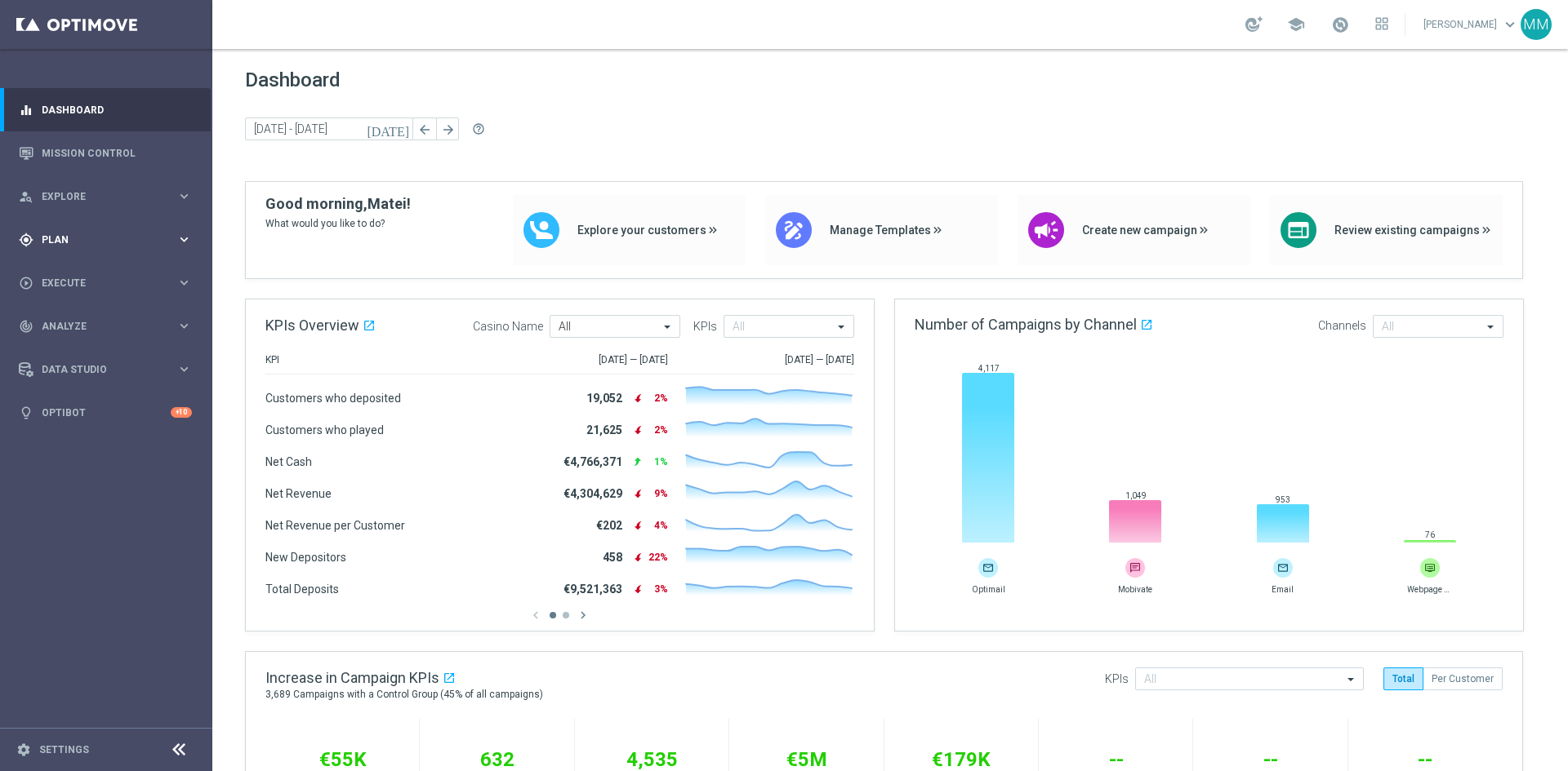
click at [171, 240] on span "Plan" at bounding box center [109, 240] width 135 height 10
click at [187, 322] on icon "keyboard_arrow_right" at bounding box center [184, 322] width 16 height 16
click at [76, 346] on link "Optimail" at bounding box center [110, 347] width 119 height 13
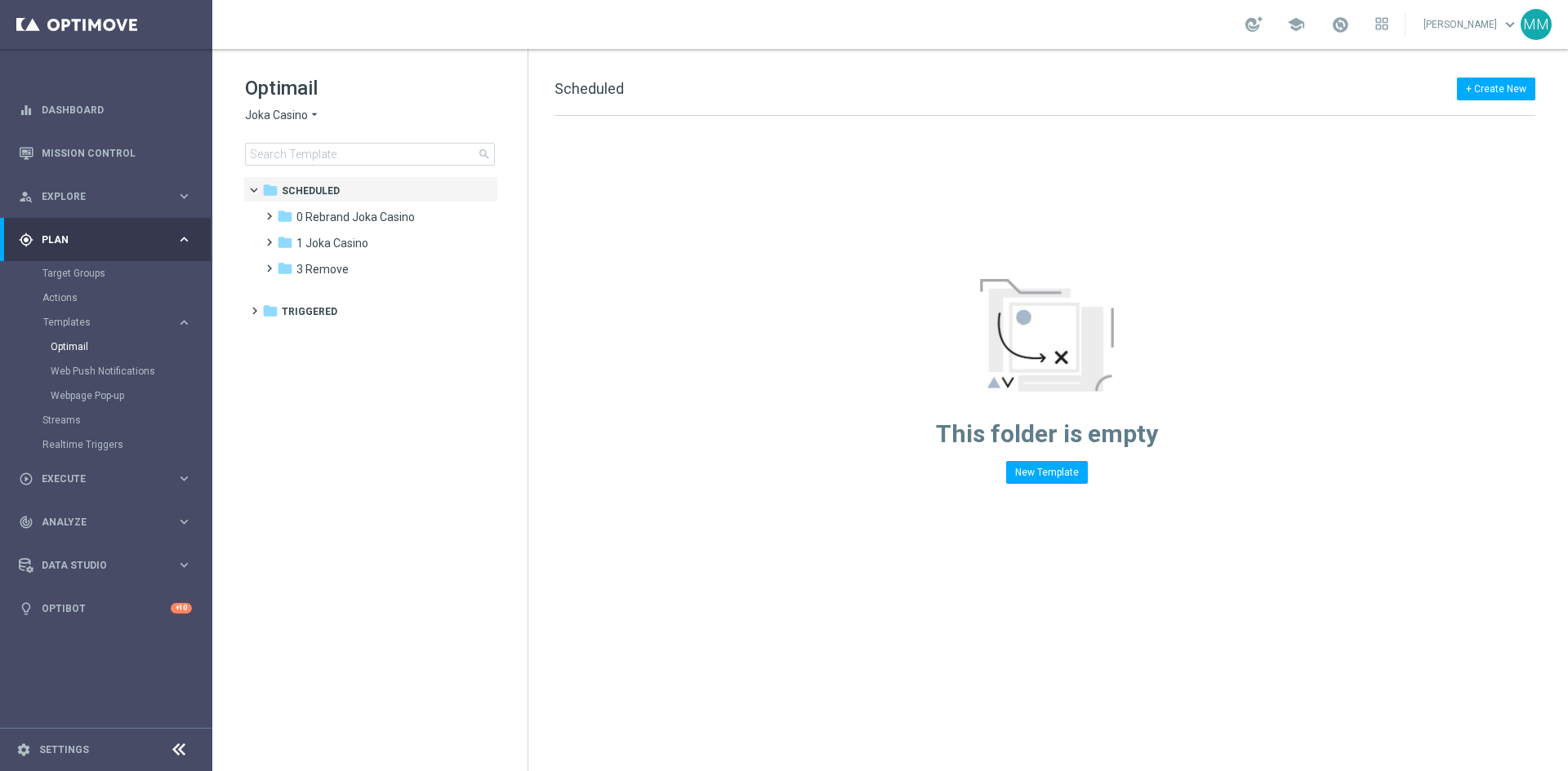
click at [295, 111] on span "Joka Casino" at bounding box center [277, 115] width 63 height 16
click at [303, 207] on div "Joka Casino King Johnnie Joka VIP Room Casino-Mate House of Jack Pokie Pop Le R…" at bounding box center [307, 222] width 122 height 196
click at [0, 0] on span "Casino-Mate" at bounding box center [0, 0] width 0 height 0
click at [312, 218] on span "1 Daily" at bounding box center [313, 218] width 33 height 15
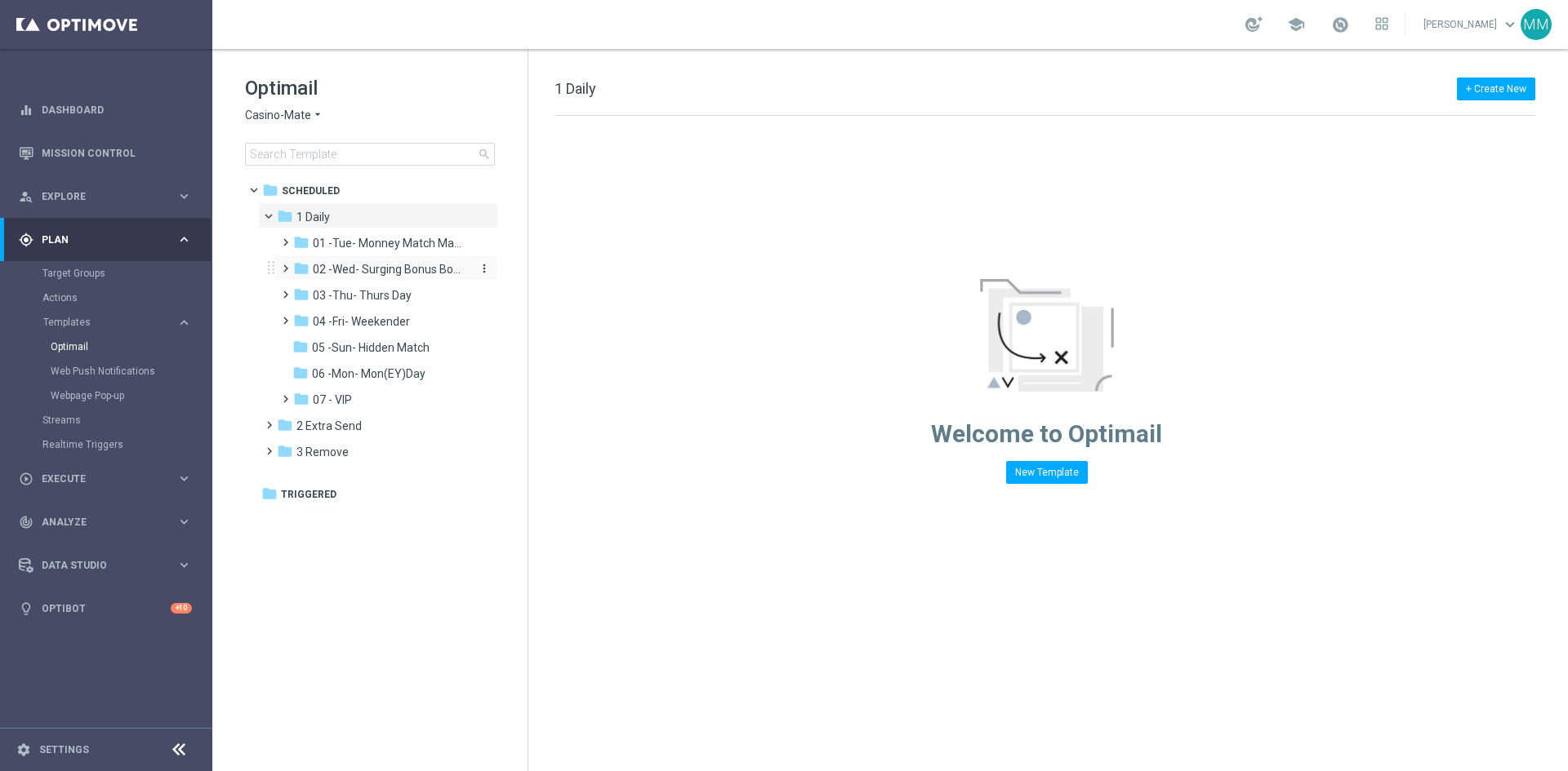
click at [445, 275] on span "02 -Wed- Surging Bonus Booster" at bounding box center [390, 269] width 155 height 15
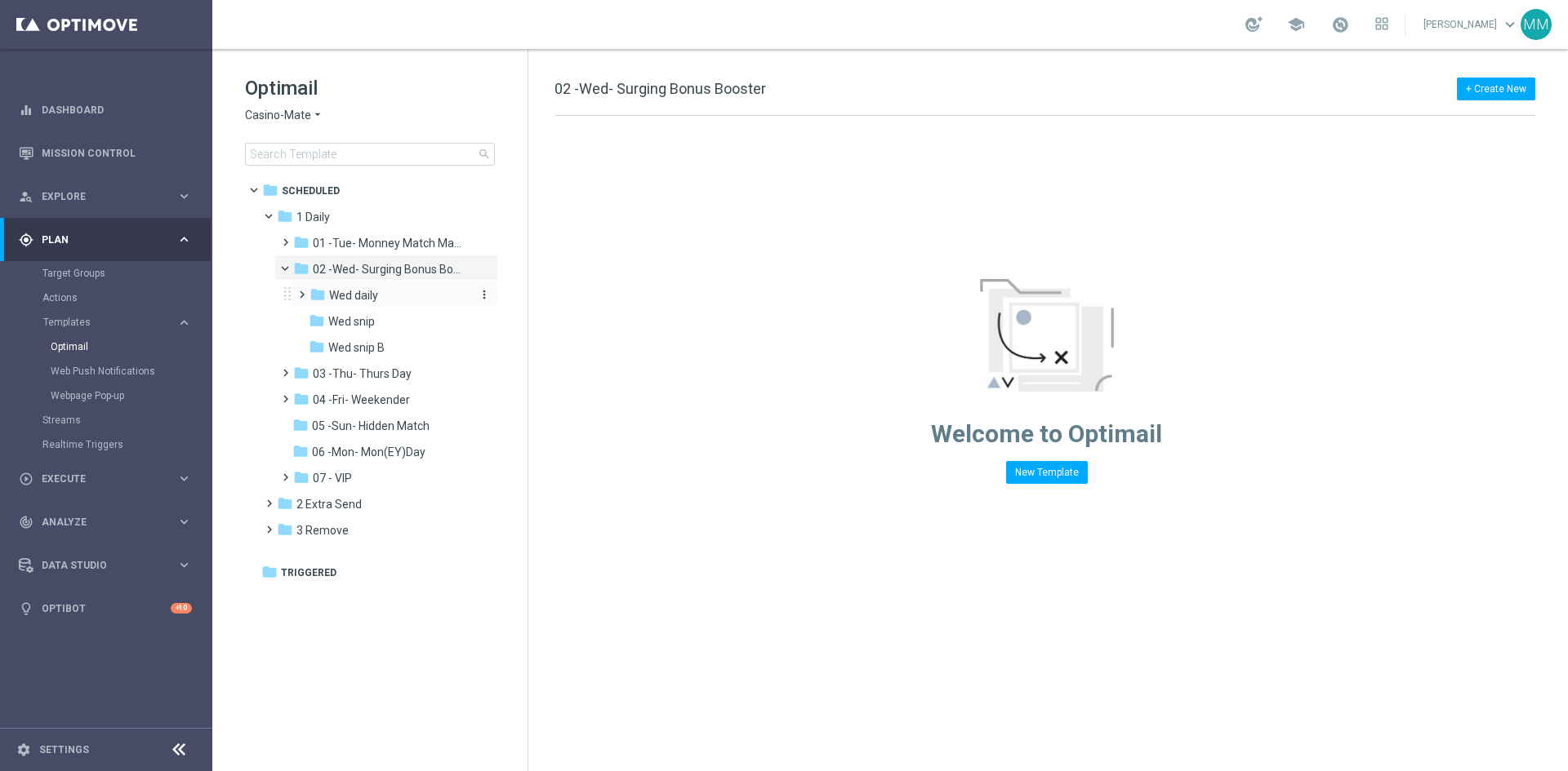
click at [383, 297] on div "folder Wed daily" at bounding box center [389, 296] width 160 height 19
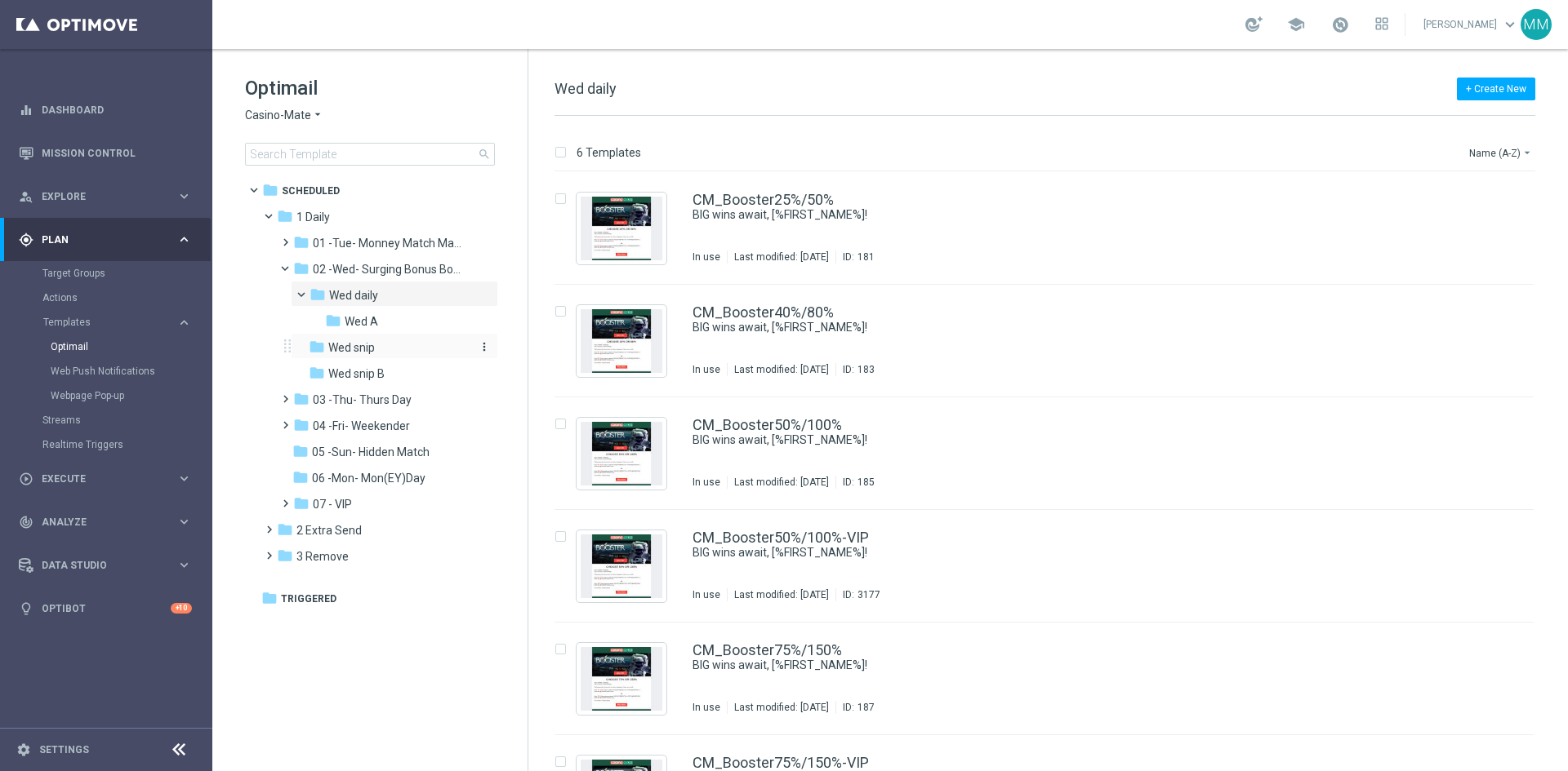
click at [362, 342] on span "Wed snip" at bounding box center [352, 348] width 46 height 15
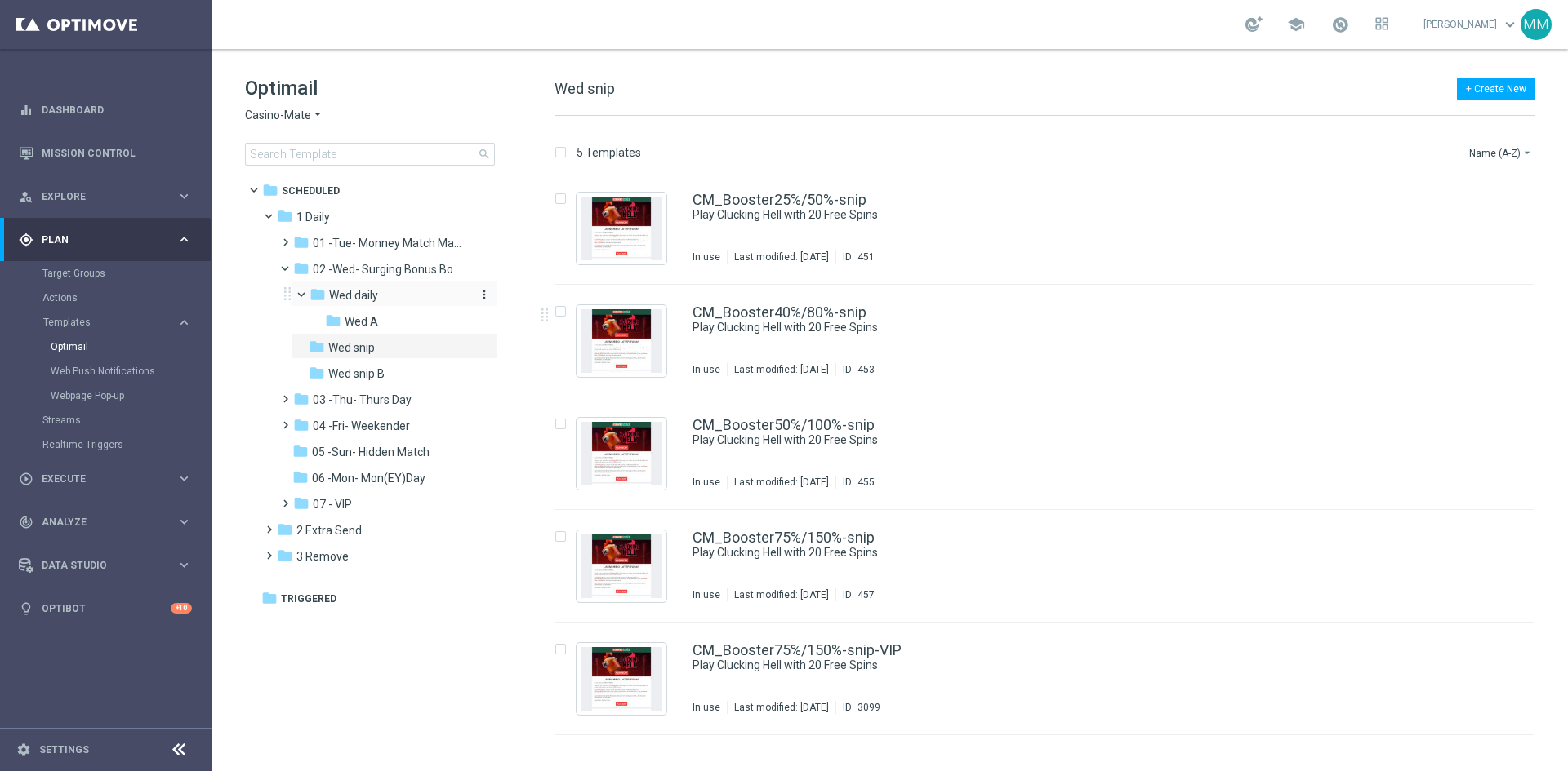
click at [387, 287] on div "folder Wed daily" at bounding box center [389, 296] width 160 height 19
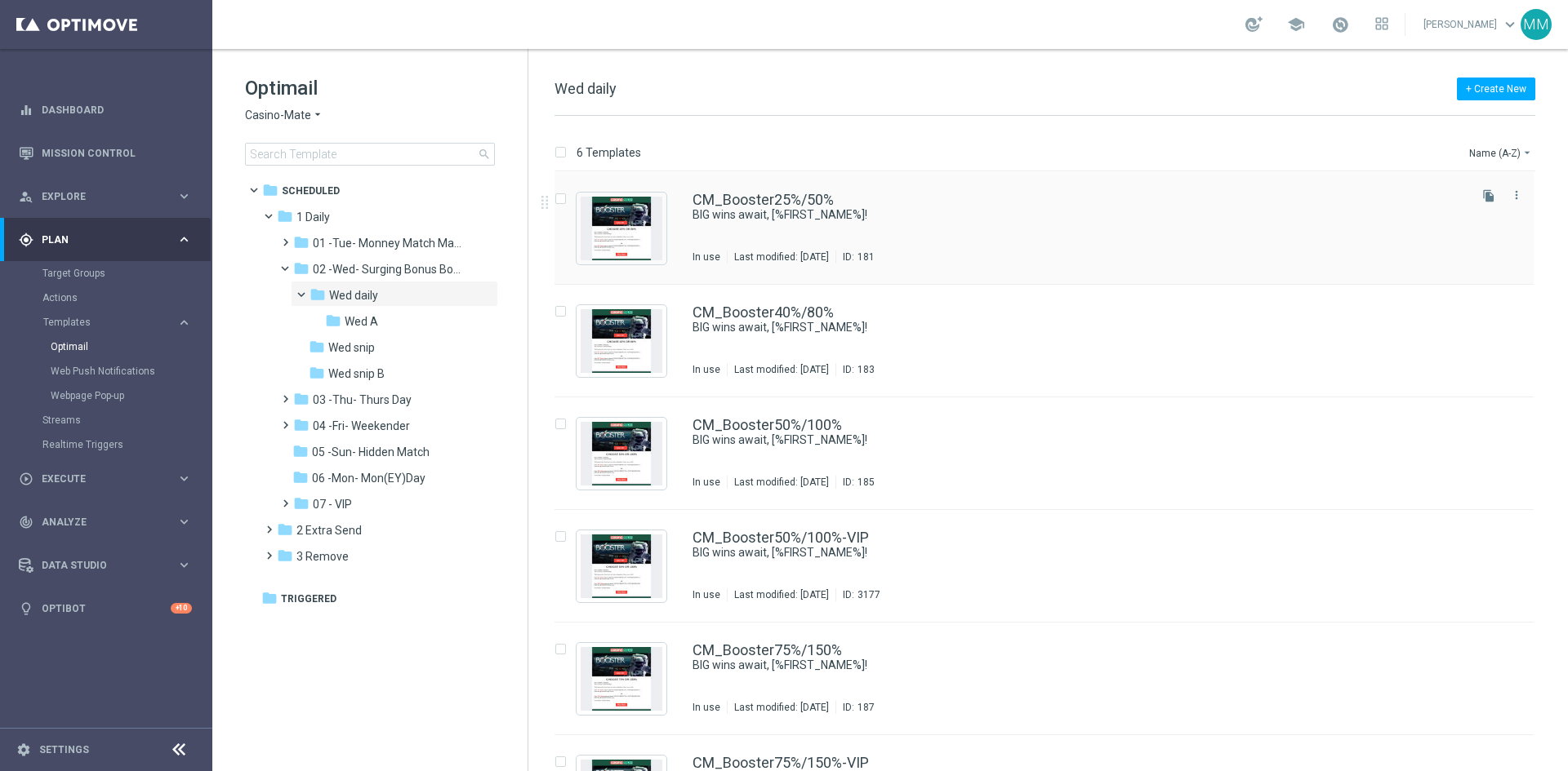
click at [844, 237] on div "CM_Booster25%/50% BIG wins await, [%FIRST_NAME%]! In use Last modified: Friday,…" at bounding box center [1079, 228] width 772 height 71
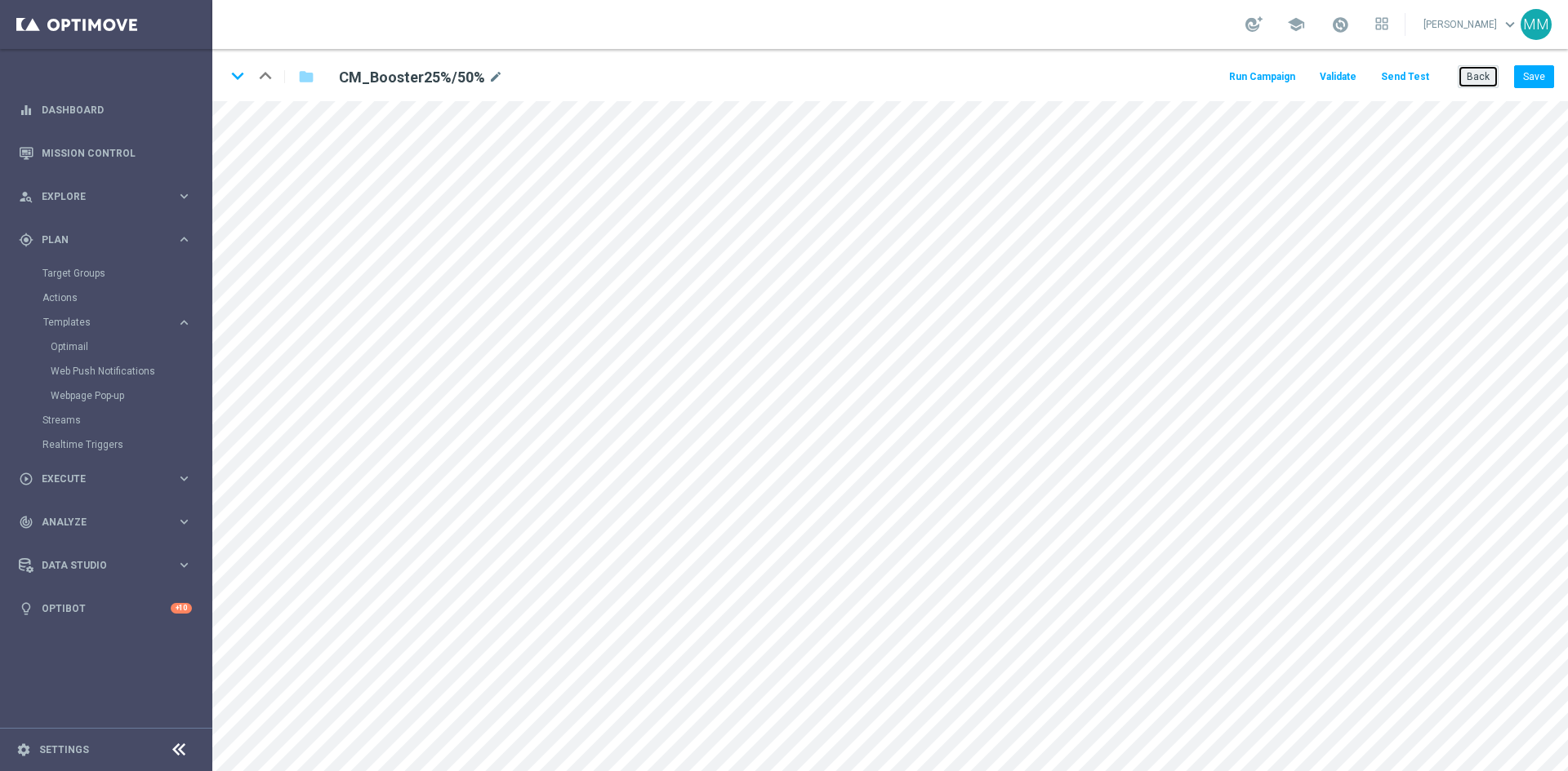
click at [1486, 76] on button "Back" at bounding box center [1478, 77] width 41 height 23
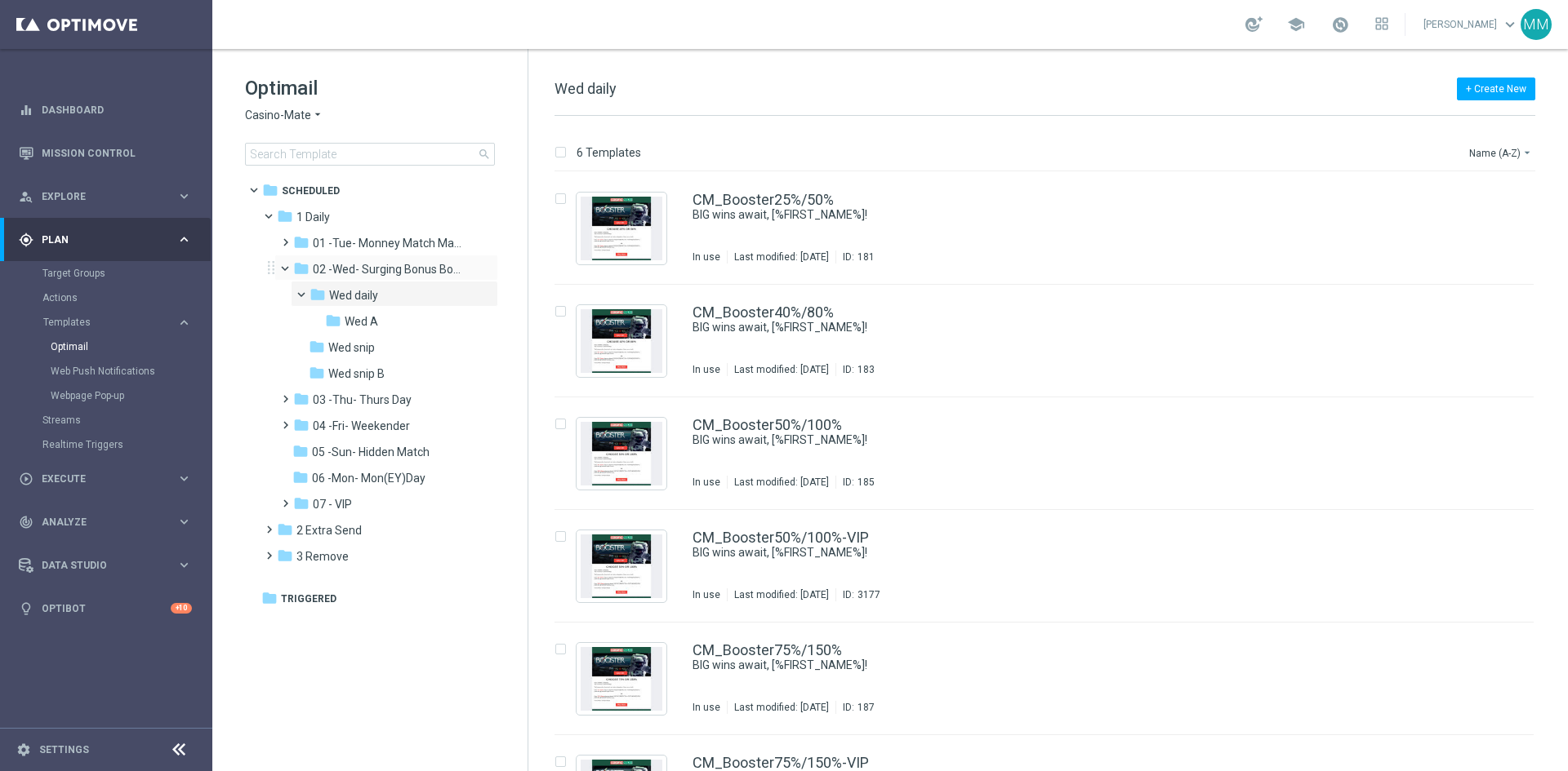
click at [289, 268] on span at bounding box center [292, 265] width 6 height 7
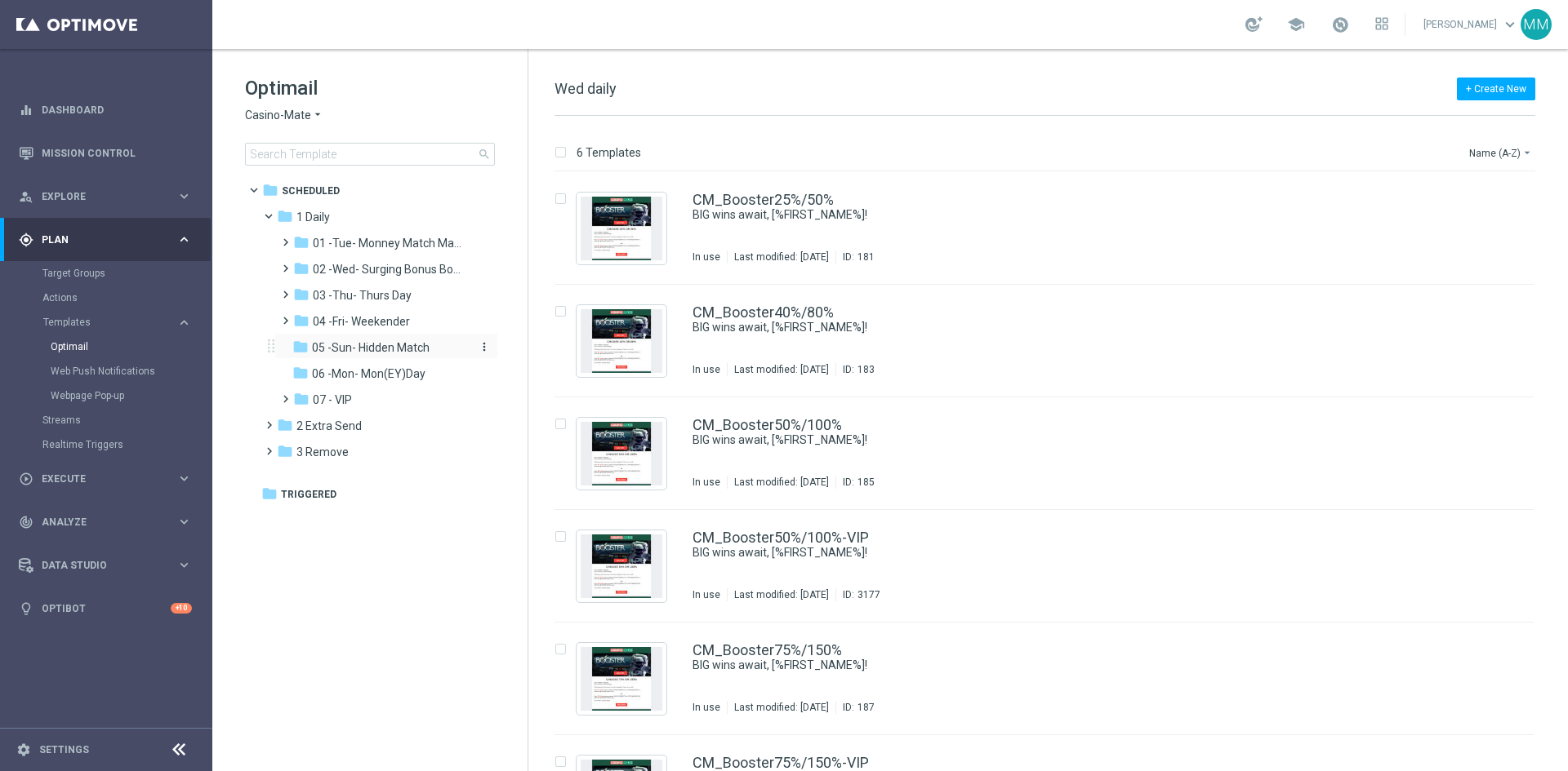
click at [357, 340] on div "folder 05 -Sun- Hidden Match" at bounding box center [380, 348] width 174 height 19
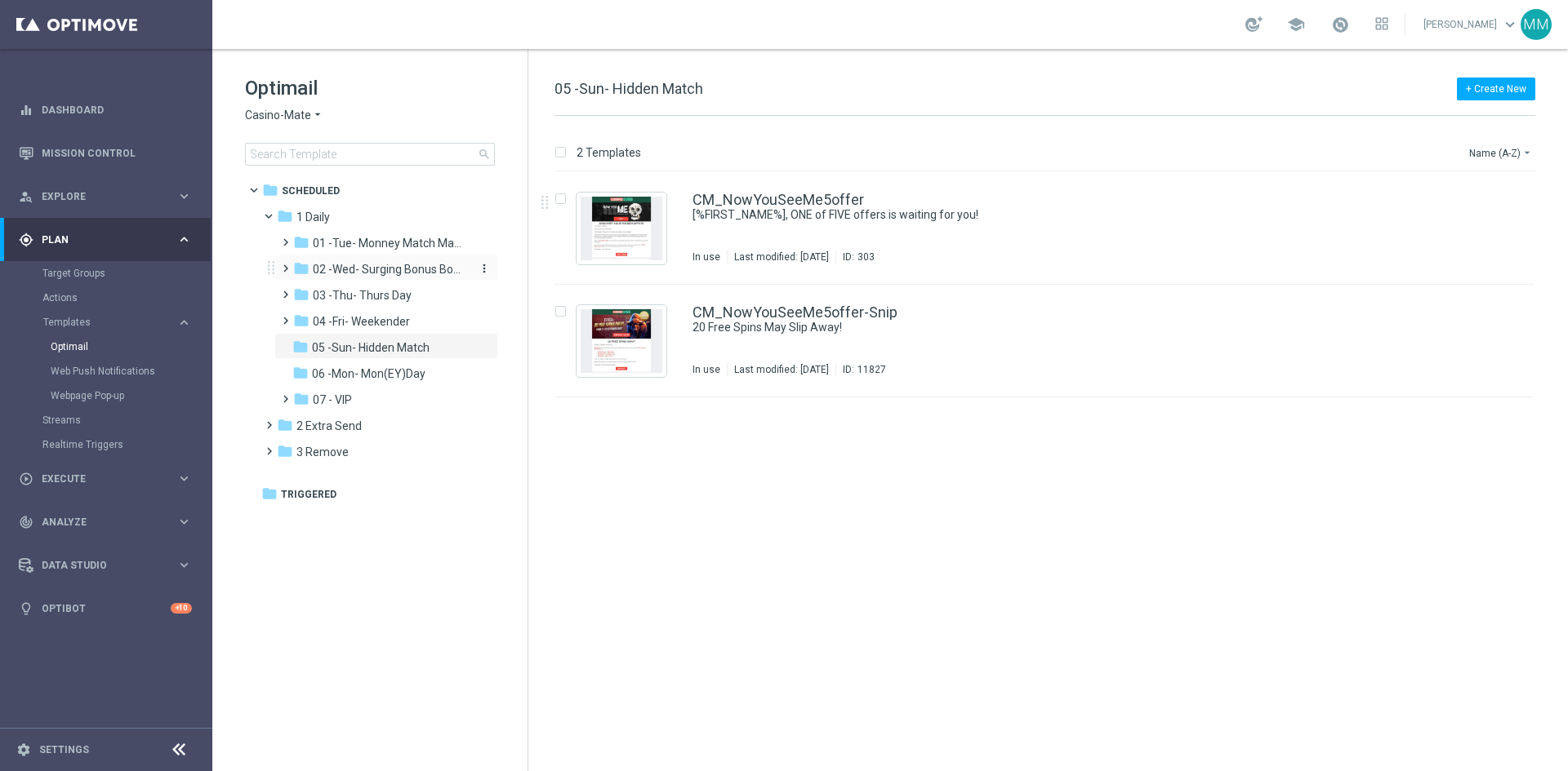
click at [433, 273] on span "02 -Wed- Surging Bonus Booster" at bounding box center [390, 269] width 155 height 15
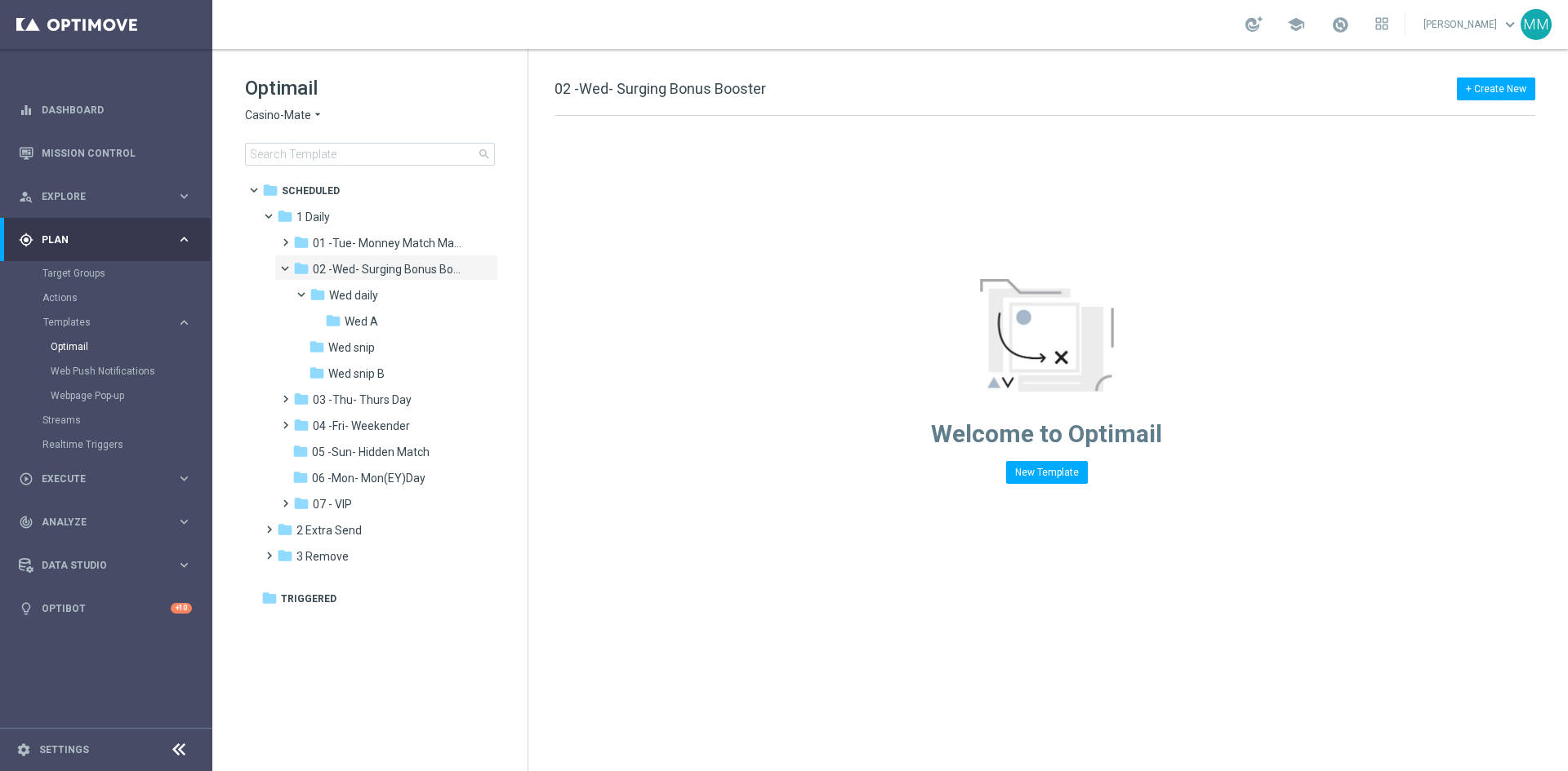
click at [433, 273] on span "02 -Wed- Surging Bonus Booster" at bounding box center [390, 269] width 155 height 15
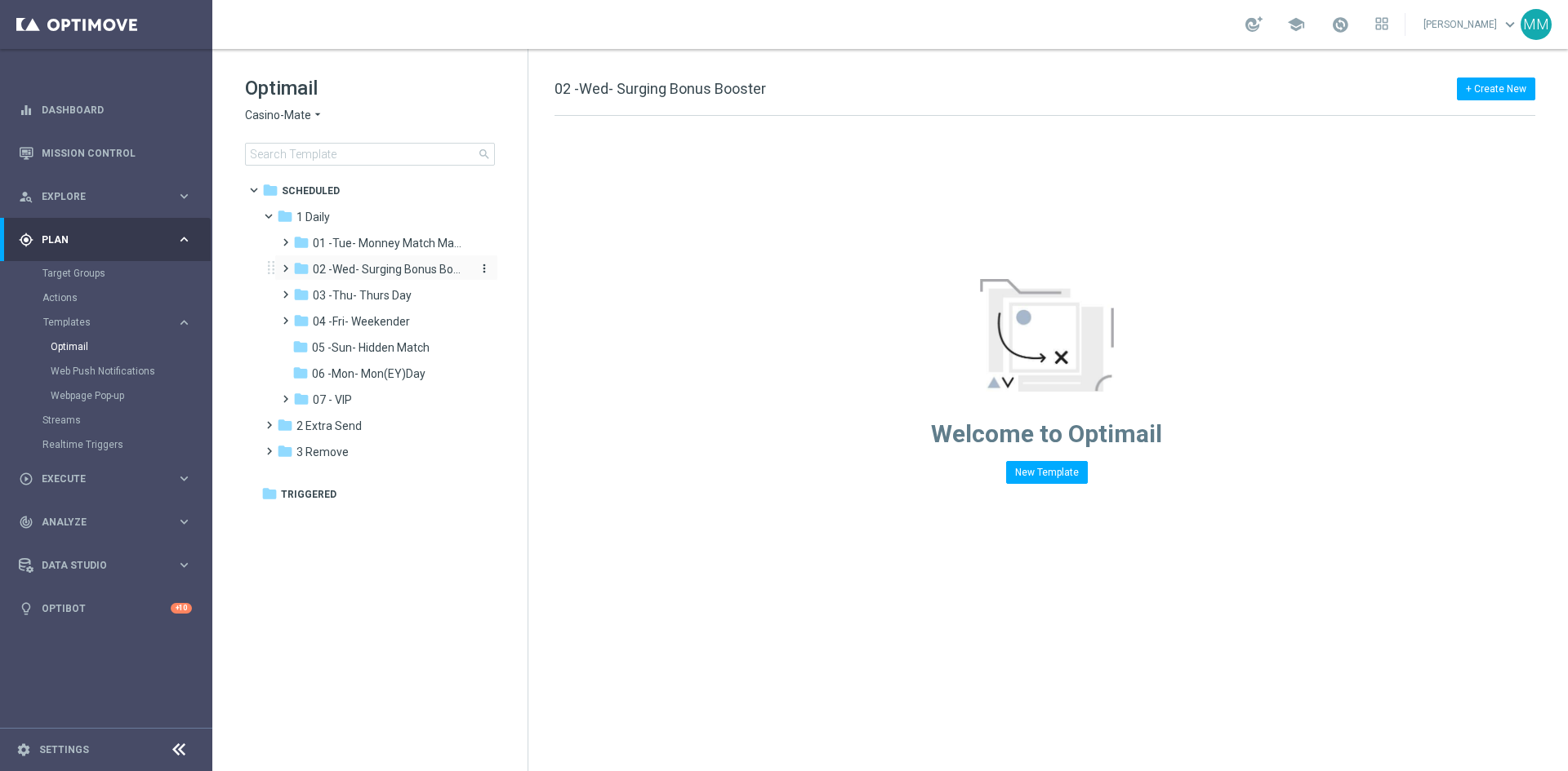
click at [400, 265] on span "02 -Wed- Surging Bonus Booster" at bounding box center [390, 269] width 155 height 15
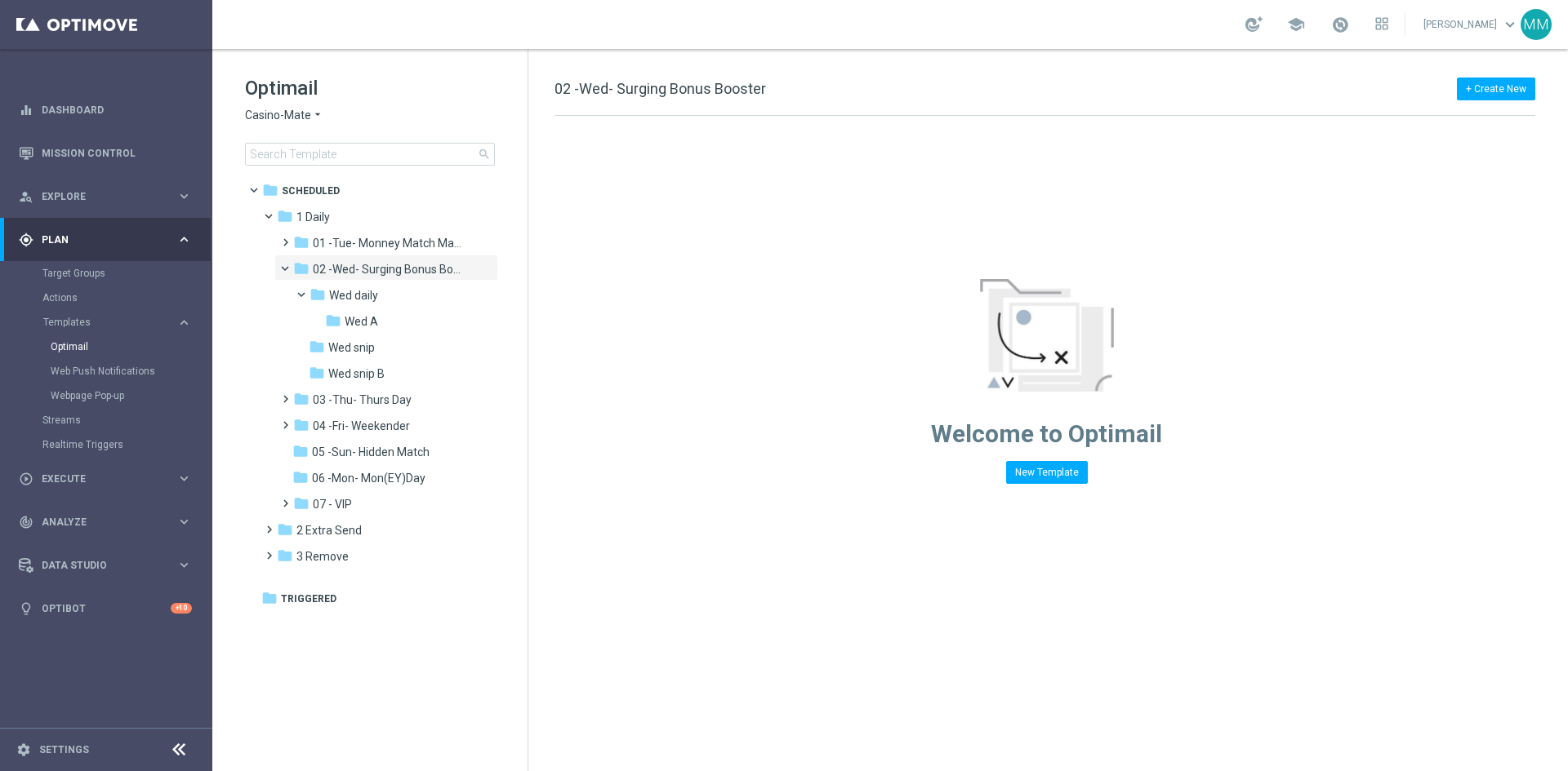
click at [400, 265] on span "02 -Wed- Surging Bonus Booster" at bounding box center [390, 269] width 155 height 15
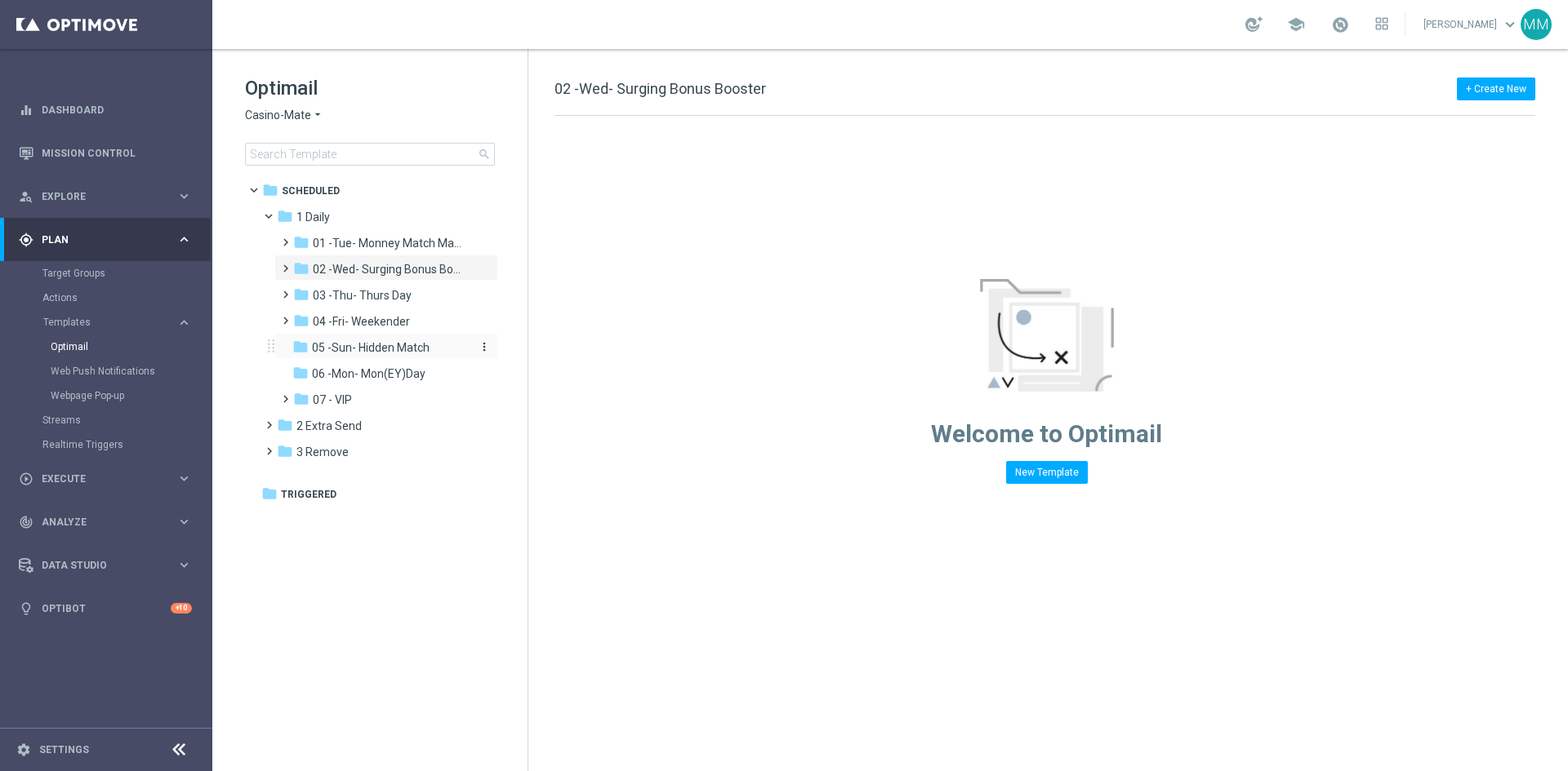
click at [409, 345] on span "05 -Sun- Hidden Match" at bounding box center [370, 348] width 118 height 15
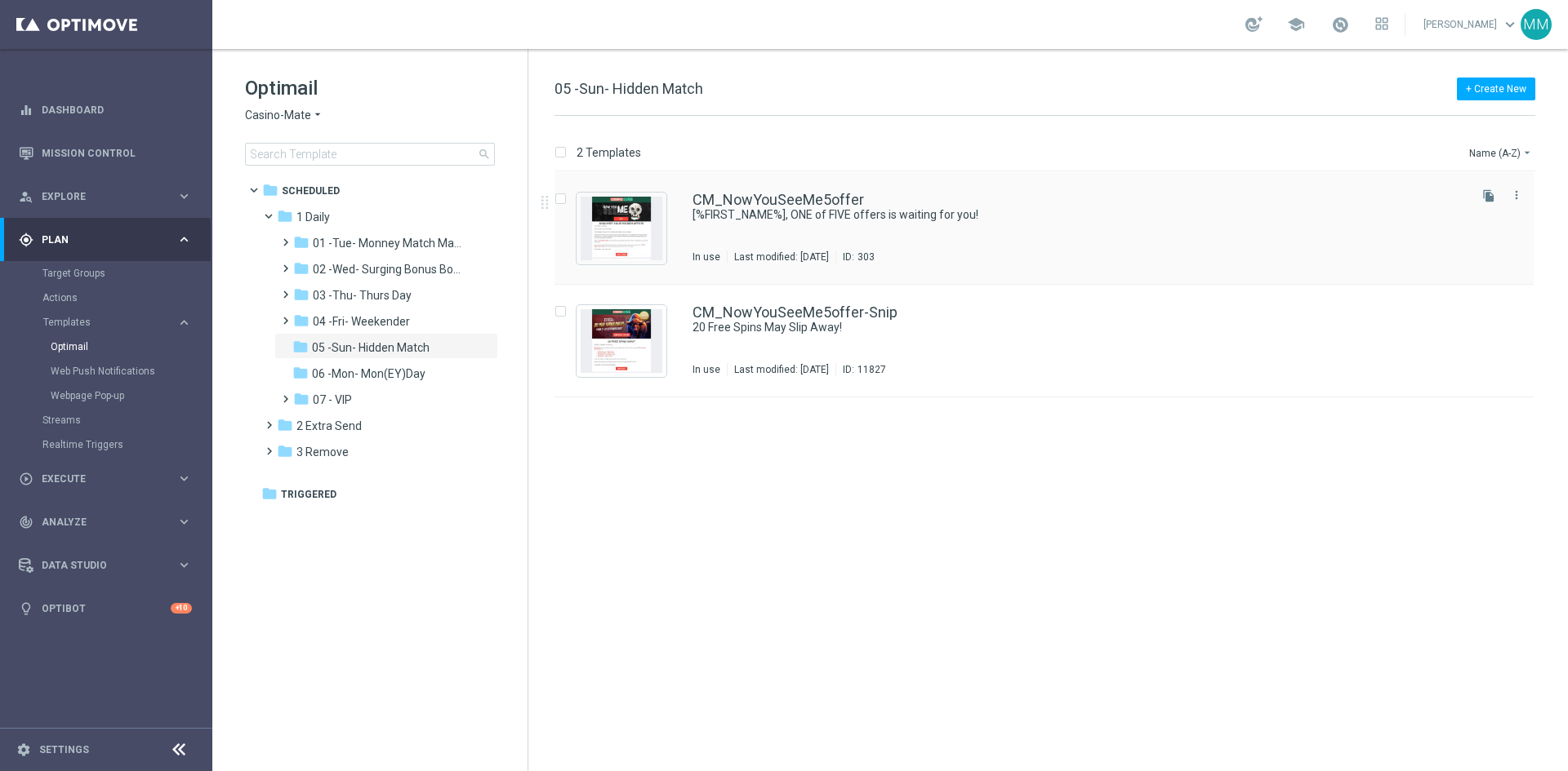
click at [959, 223] on div "CM_NowYouSeeMe5offer [%FIRST_NAME%], ONE of FIVE offers is waiting for you! In …" at bounding box center [1079, 228] width 772 height 71
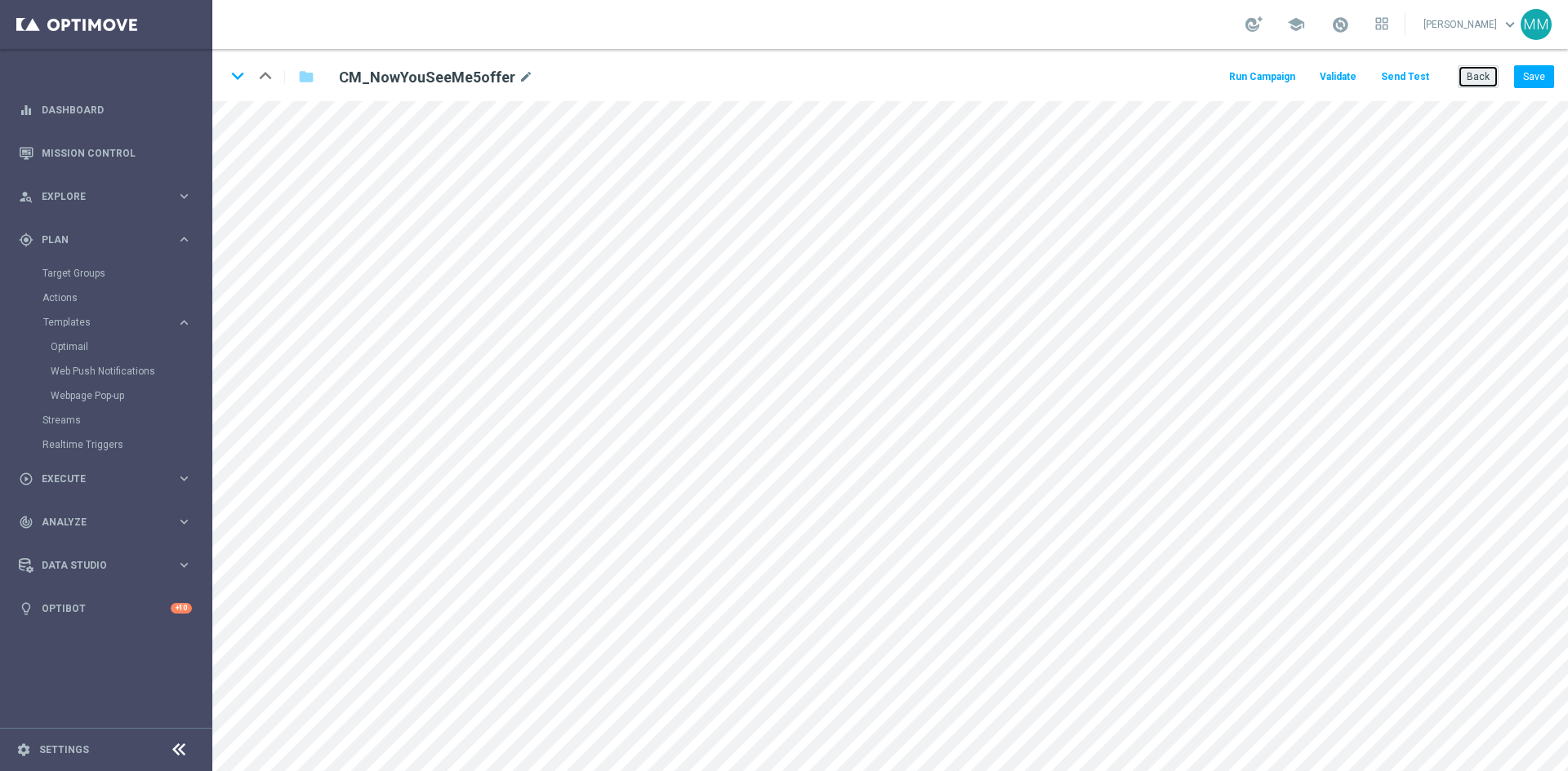
click at [1476, 80] on button "Back" at bounding box center [1478, 77] width 41 height 23
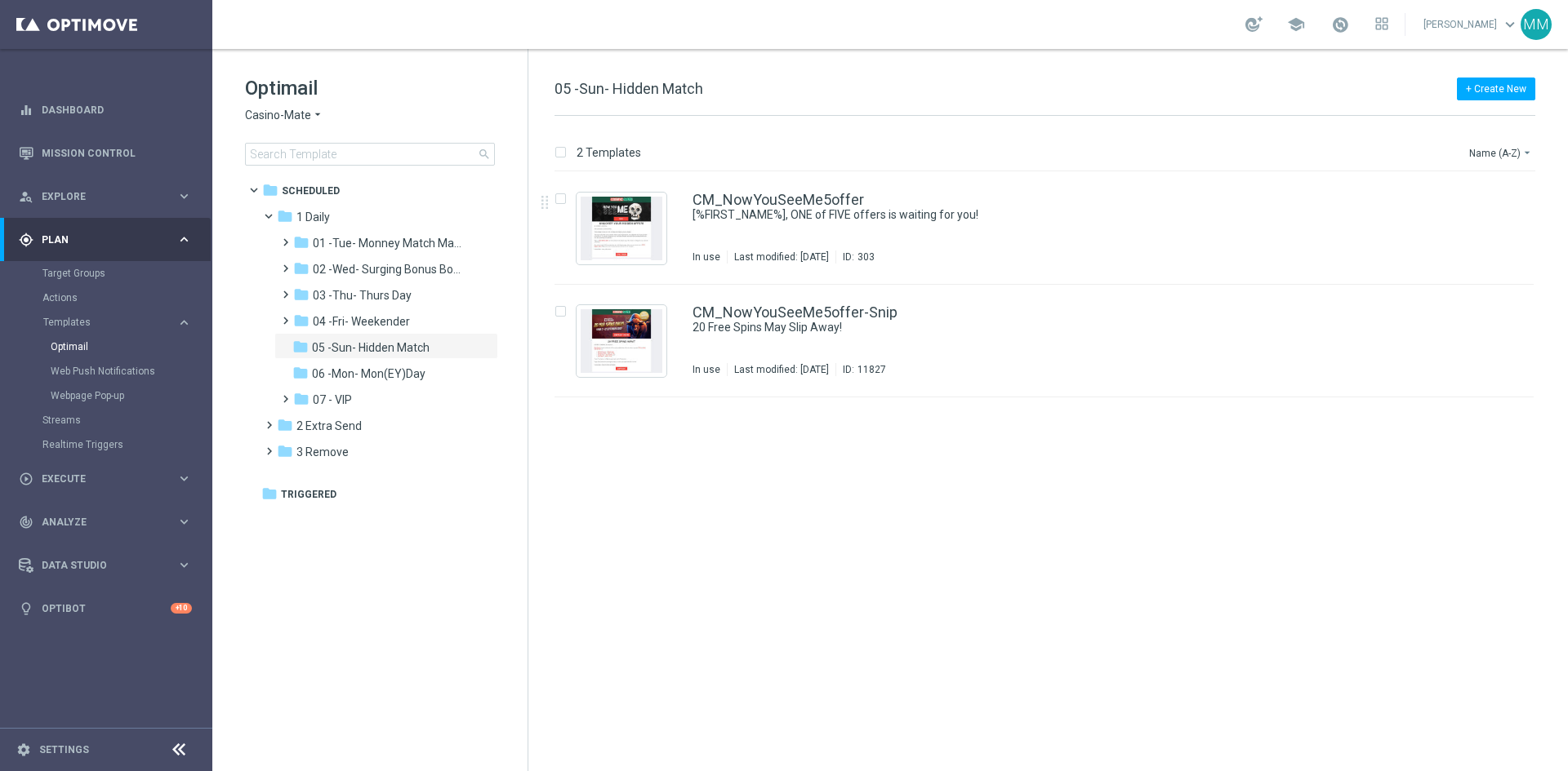
click at [304, 108] on span "Casino-Mate" at bounding box center [278, 115] width 66 height 16
click at [310, 232] on div "Pokie Pop" at bounding box center [307, 231] width 122 height 19
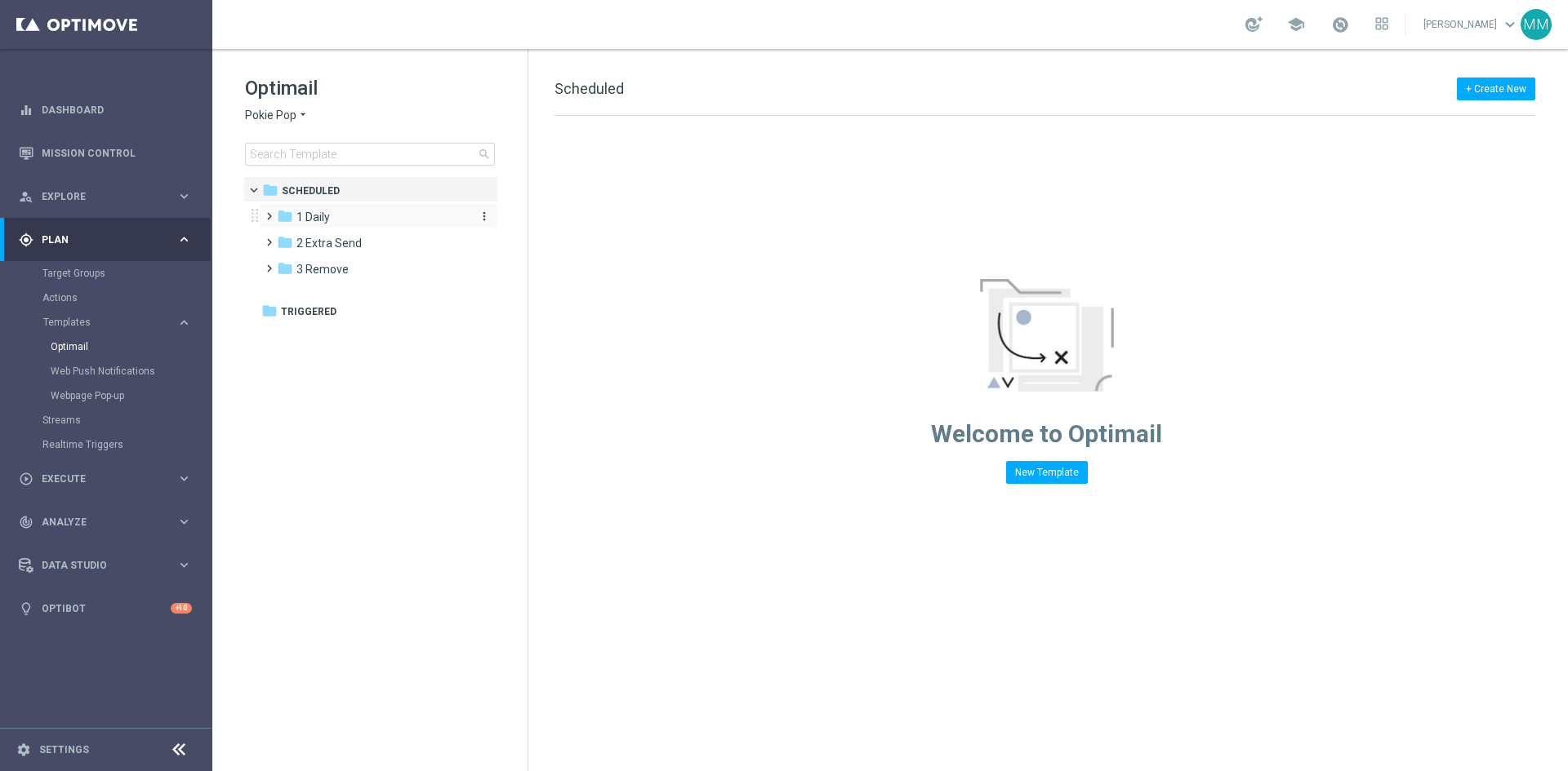
click at [324, 211] on span "1 Daily" at bounding box center [313, 218] width 33 height 15
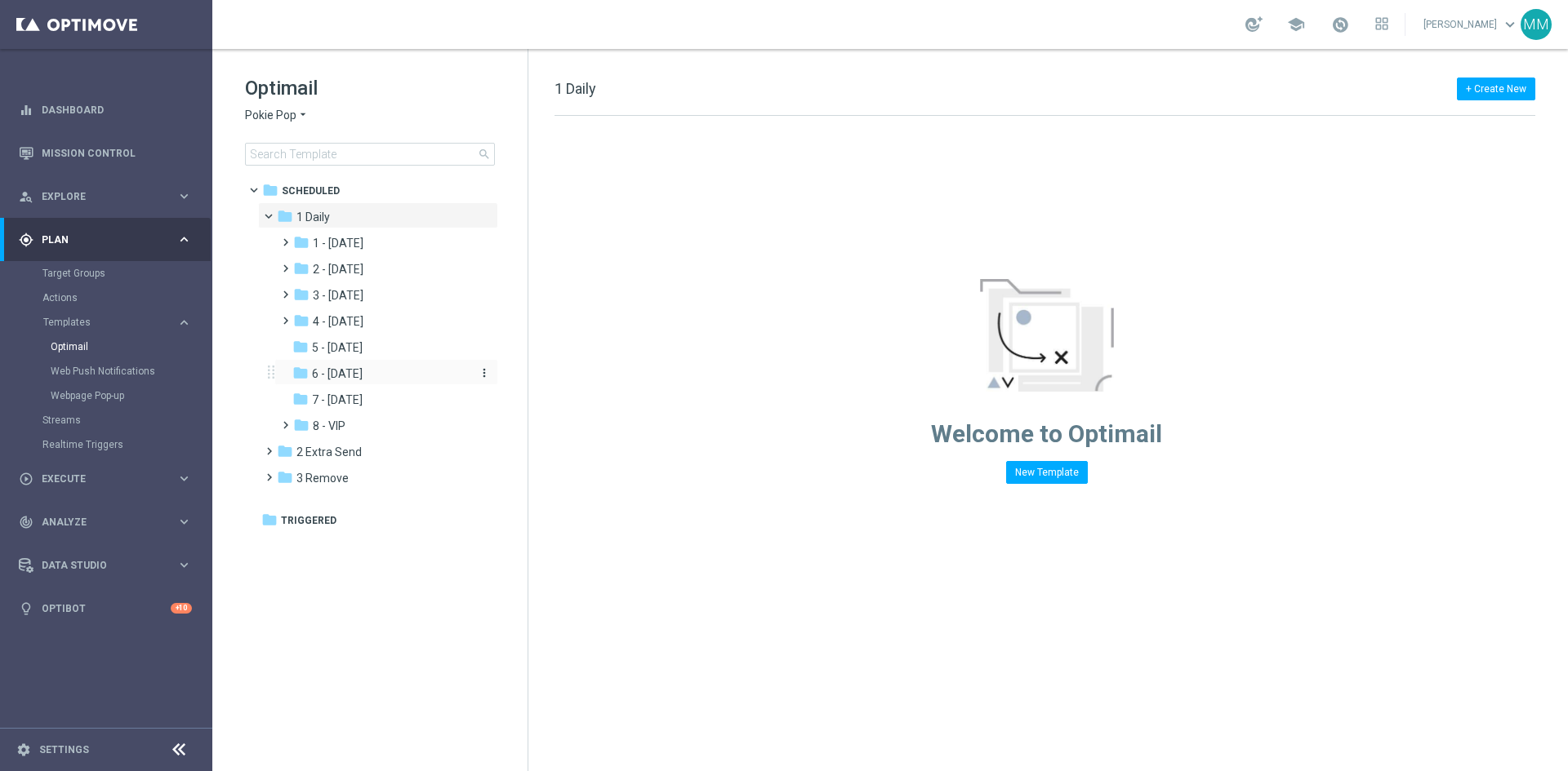
click at [347, 378] on span "6 - Sunday" at bounding box center [337, 374] width 51 height 15
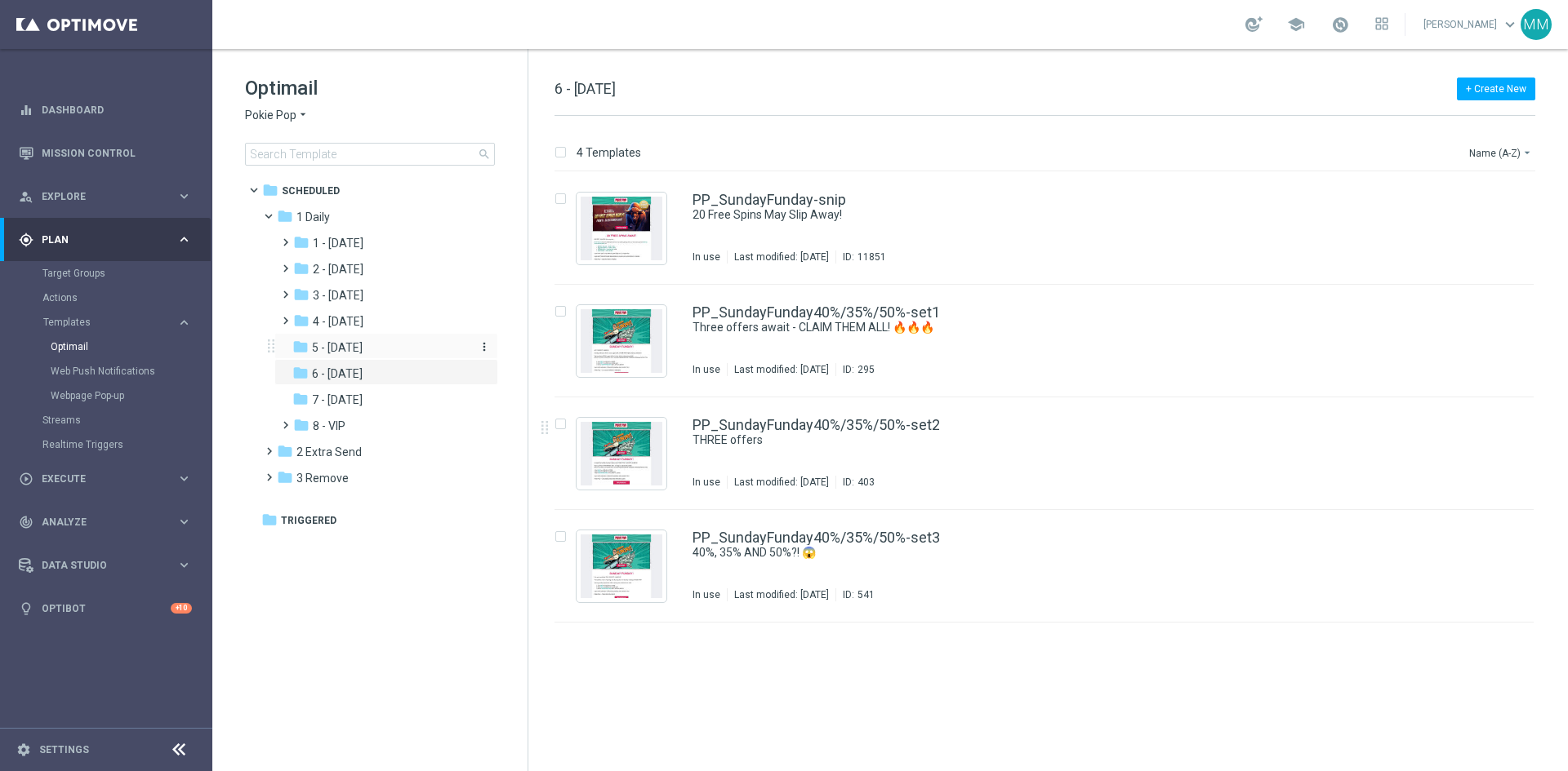
click at [363, 353] on span "5 - Saturday" at bounding box center [337, 348] width 51 height 15
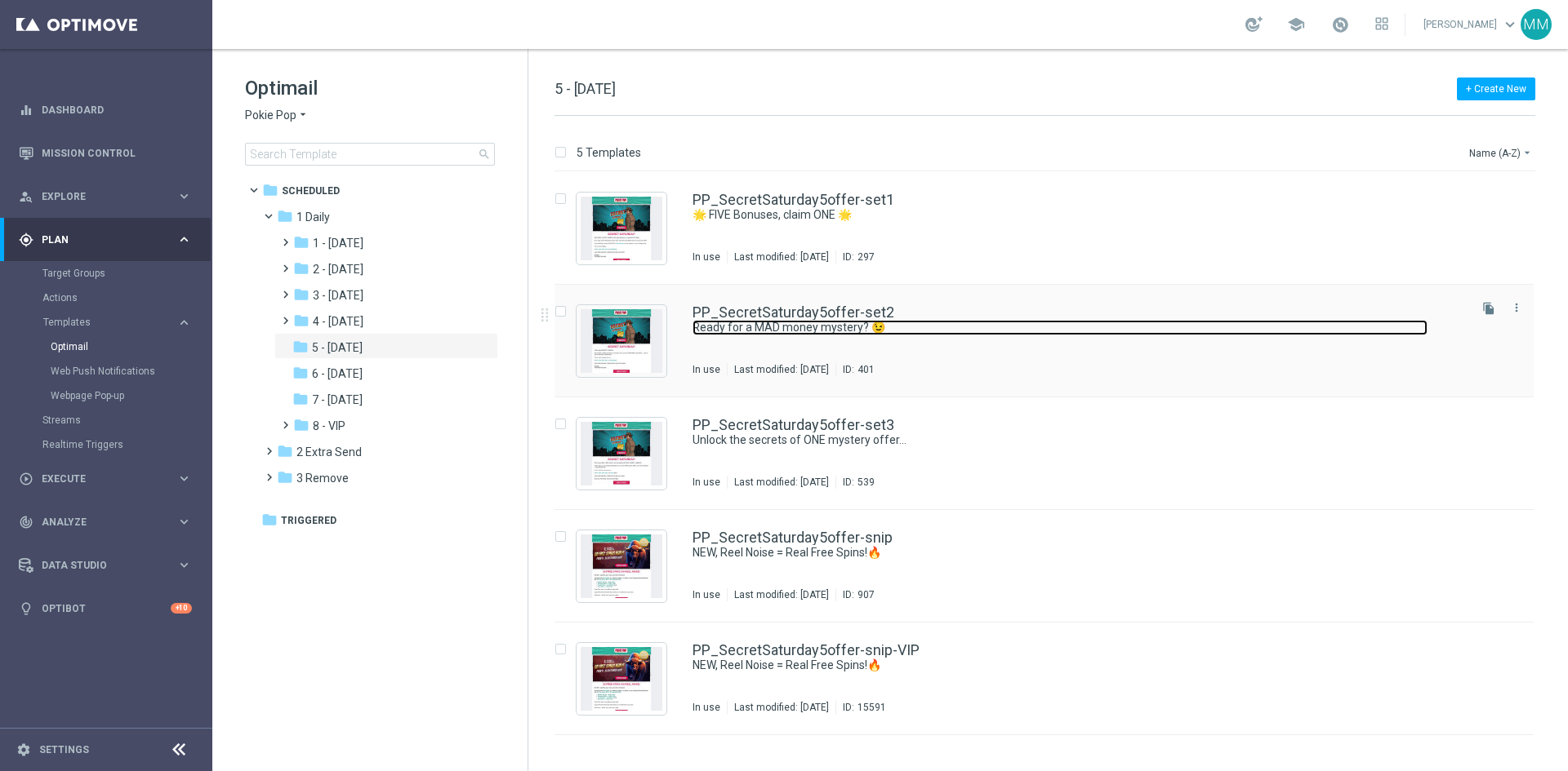
click at [801, 331] on link "Ready for a MAD money mystery? 😉" at bounding box center [1060, 328] width 735 height 16
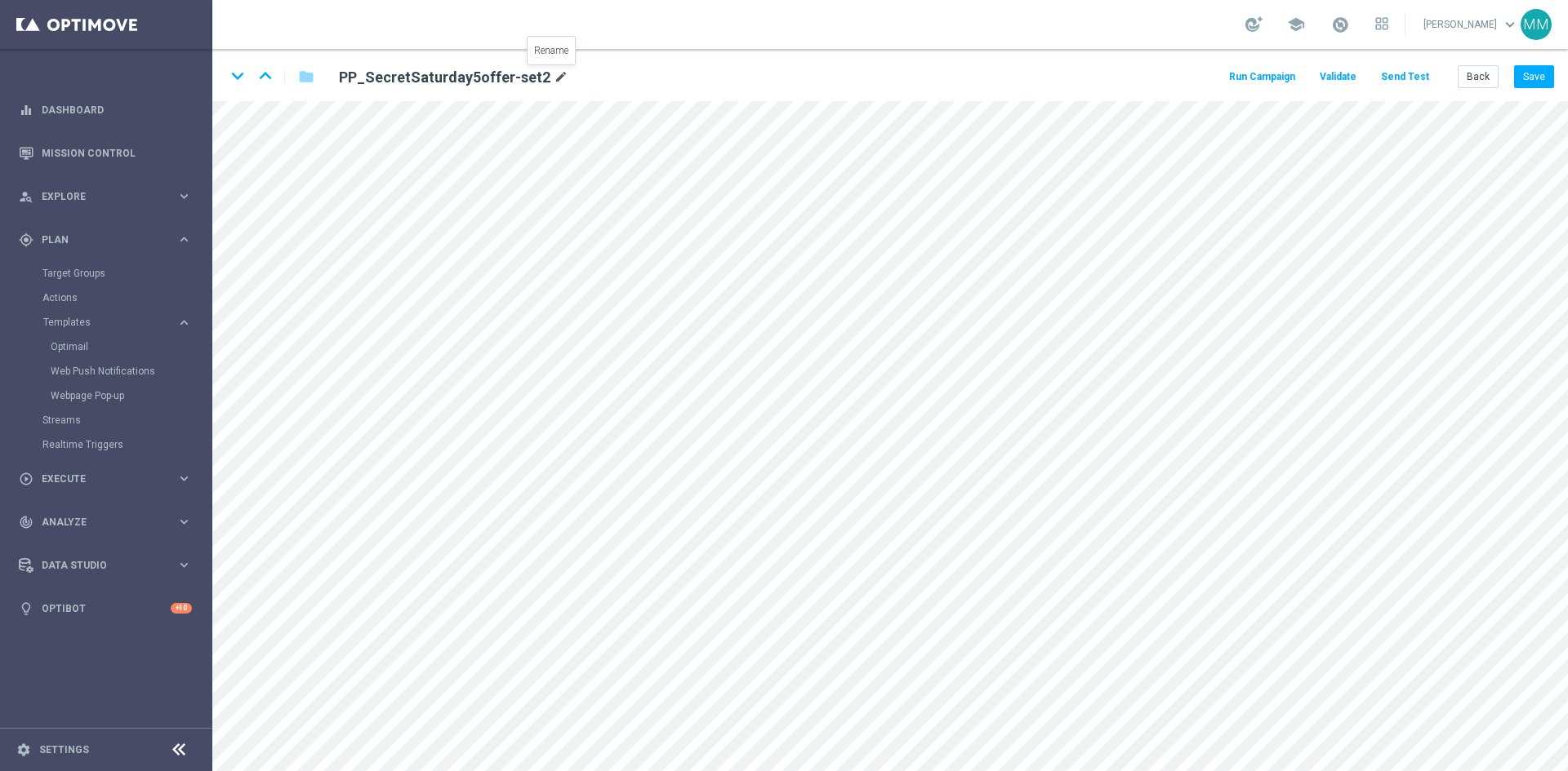
click at [554, 74] on icon "mode_edit" at bounding box center [561, 77] width 15 height 19
click at [1044, 89] on div "keyboard_arrow_down keyboard_arrow_up folder PP_SecretSaturday5offer-set2 Run C…" at bounding box center [890, 75] width 1356 height 52
click at [554, 69] on icon "mode_edit" at bounding box center [561, 77] width 15 height 19
click at [554, 79] on icon "mode_edit" at bounding box center [561, 77] width 15 height 19
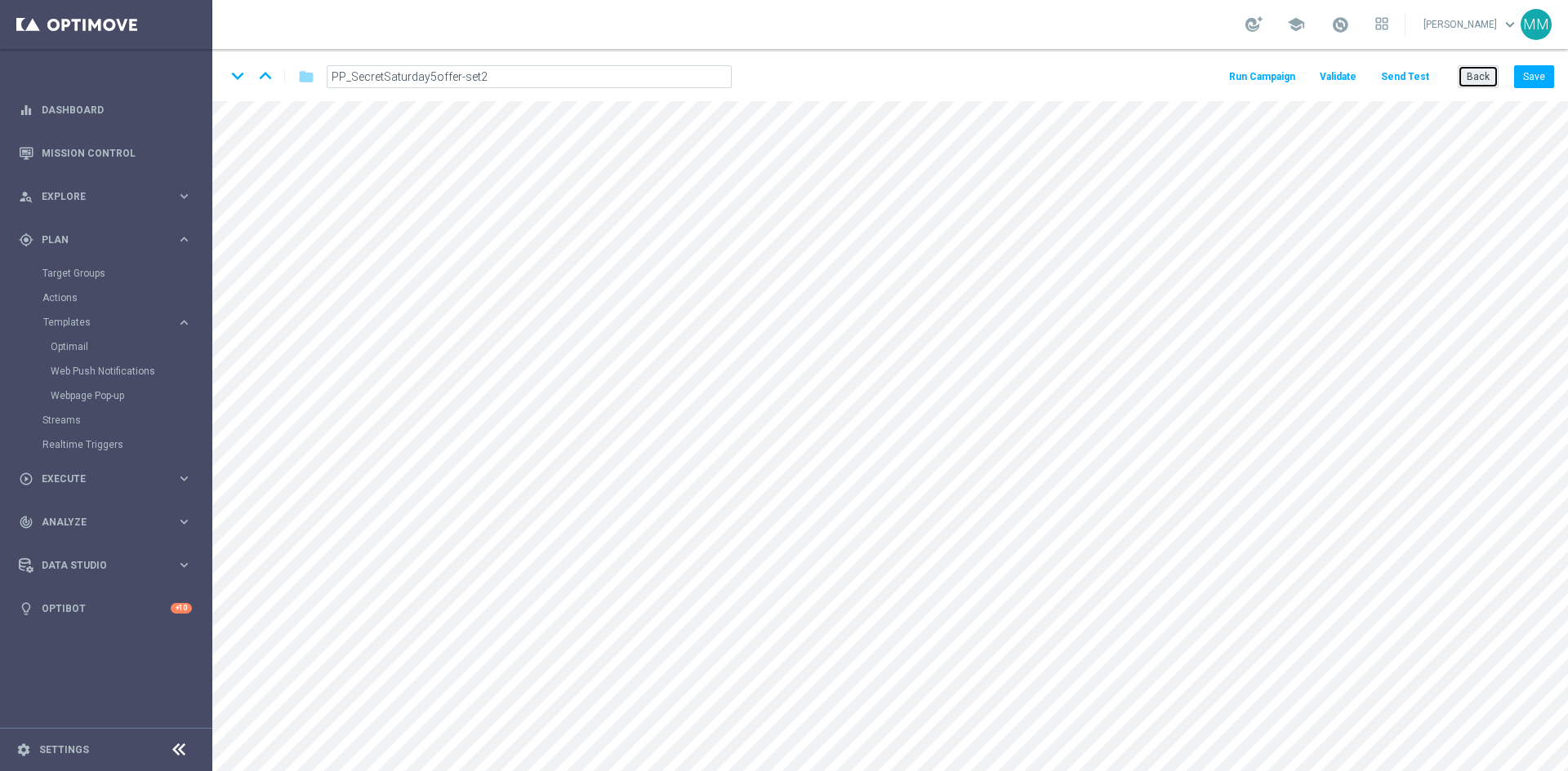
click at [1475, 81] on button "Back" at bounding box center [1478, 77] width 41 height 23
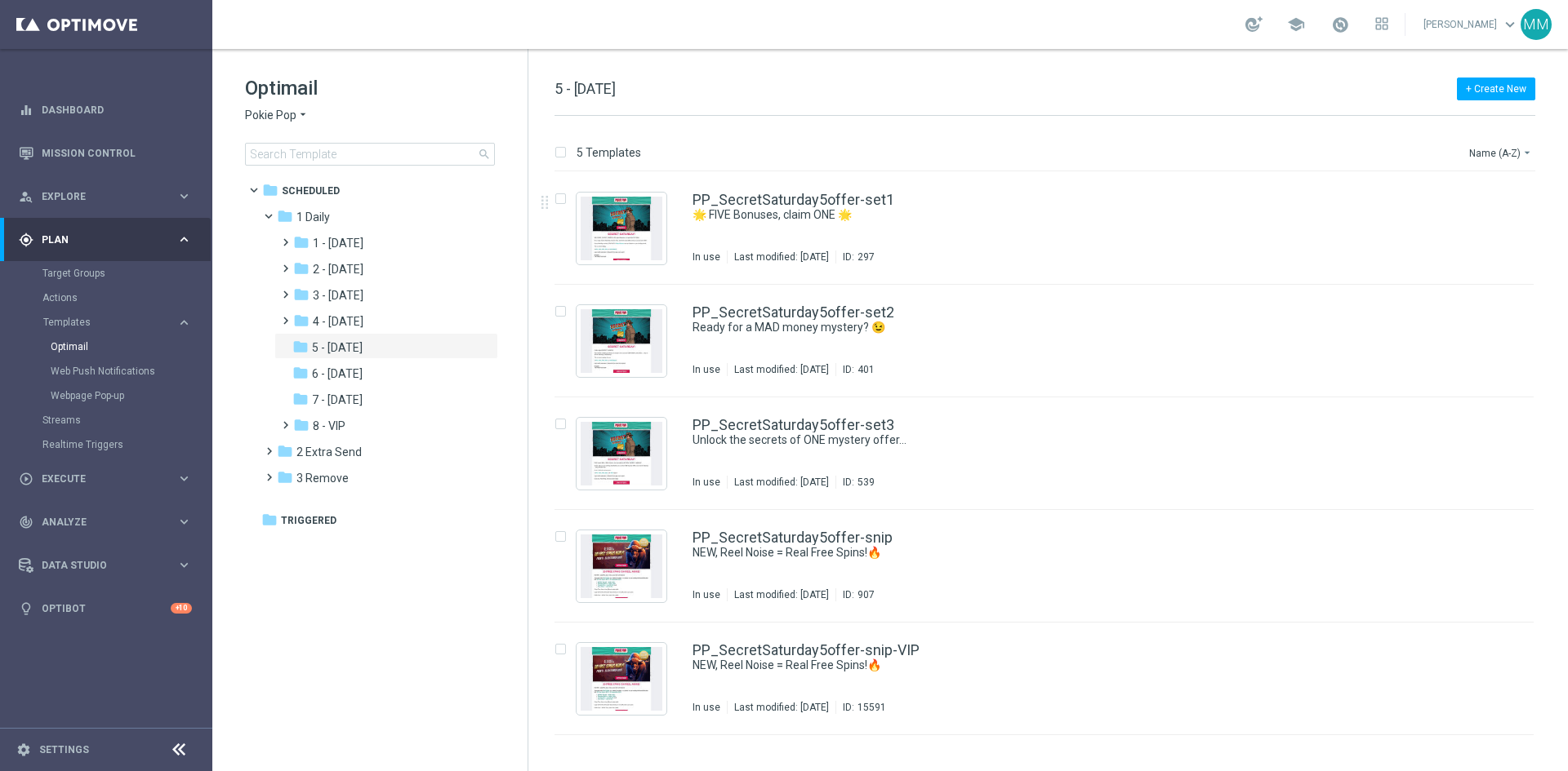
click at [292, 118] on span "Pokie Pop" at bounding box center [271, 115] width 52 height 16
click at [0, 0] on span "House of Jack" at bounding box center [0, 0] width 0 height 0
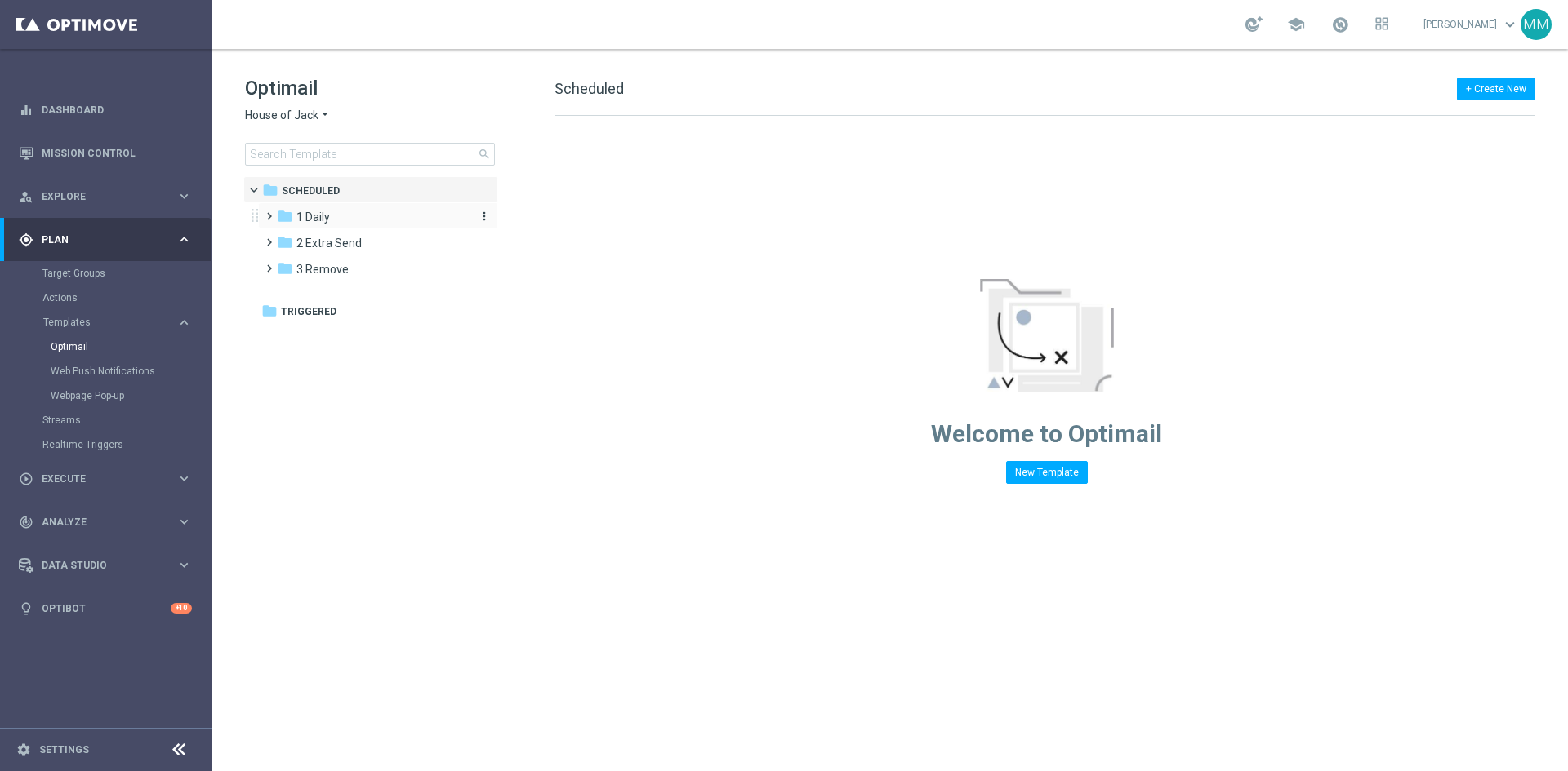
click at [337, 216] on div "folder 1 Daily" at bounding box center [370, 218] width 188 height 19
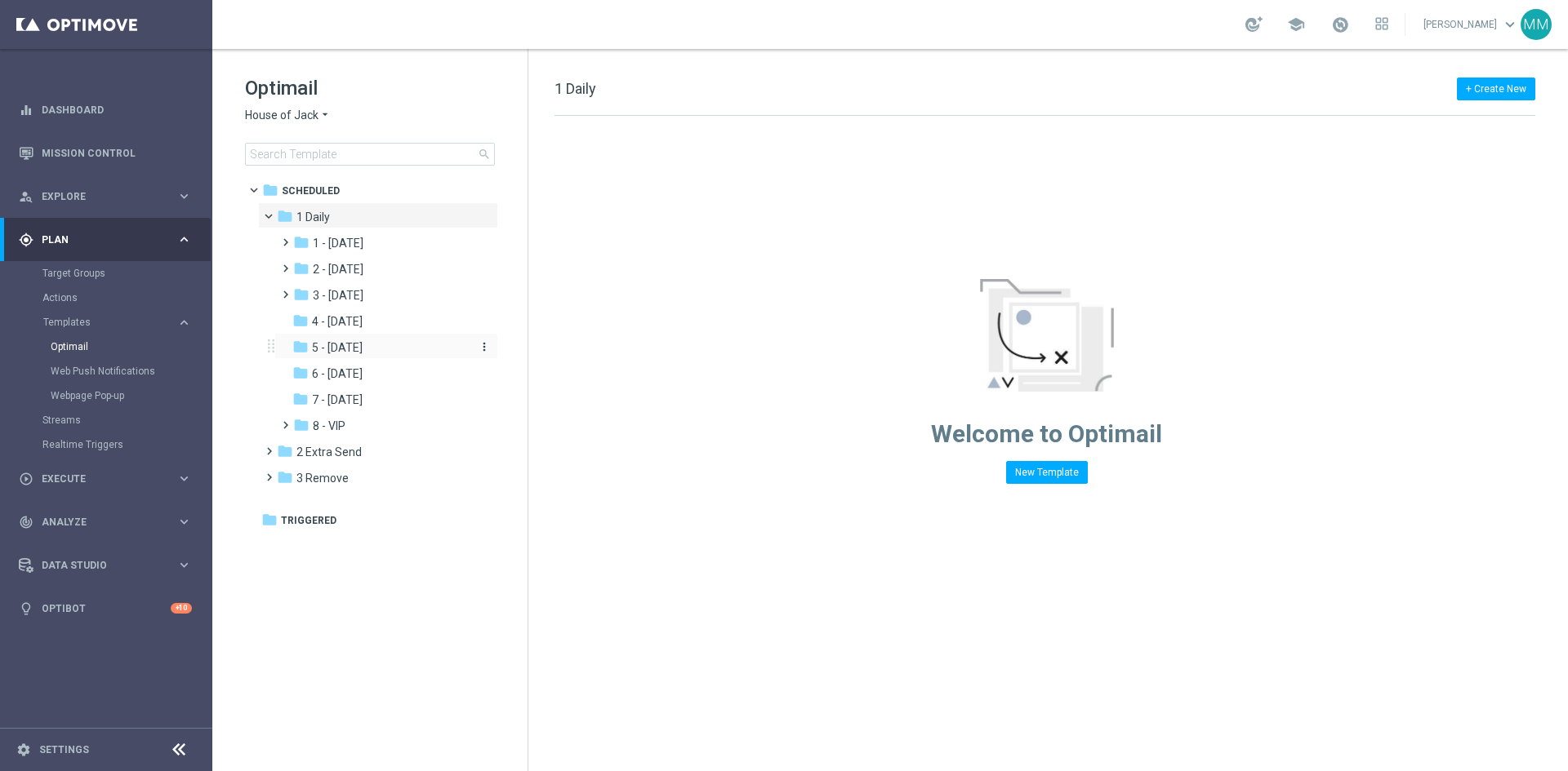
click at [374, 349] on div "folder 5 - Saturday" at bounding box center [380, 348] width 174 height 19
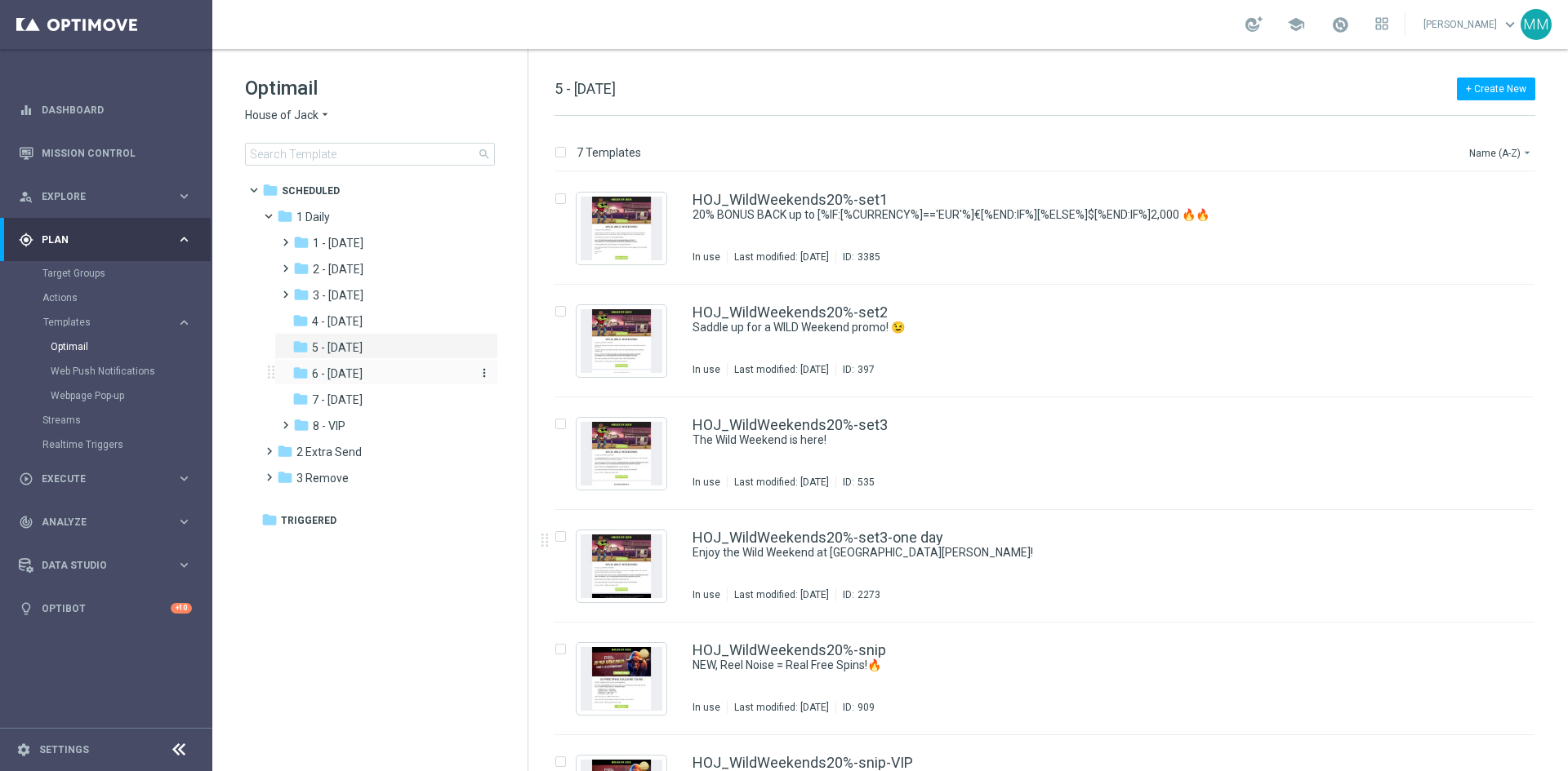
click at [367, 374] on div "folder 6 - Sunday" at bounding box center [380, 374] width 174 height 19
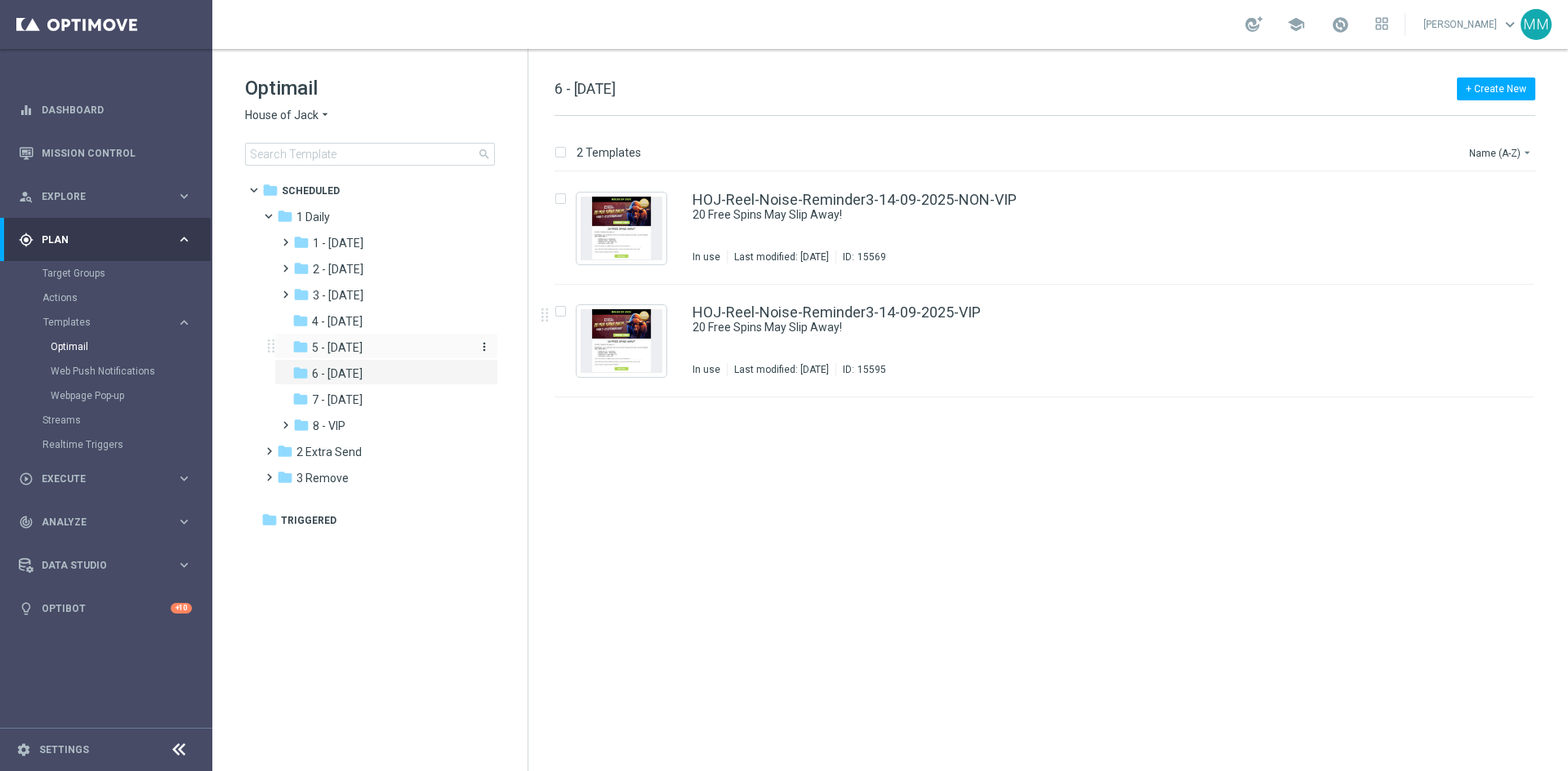
click at [352, 347] on span "5 - Saturday" at bounding box center [337, 348] width 51 height 15
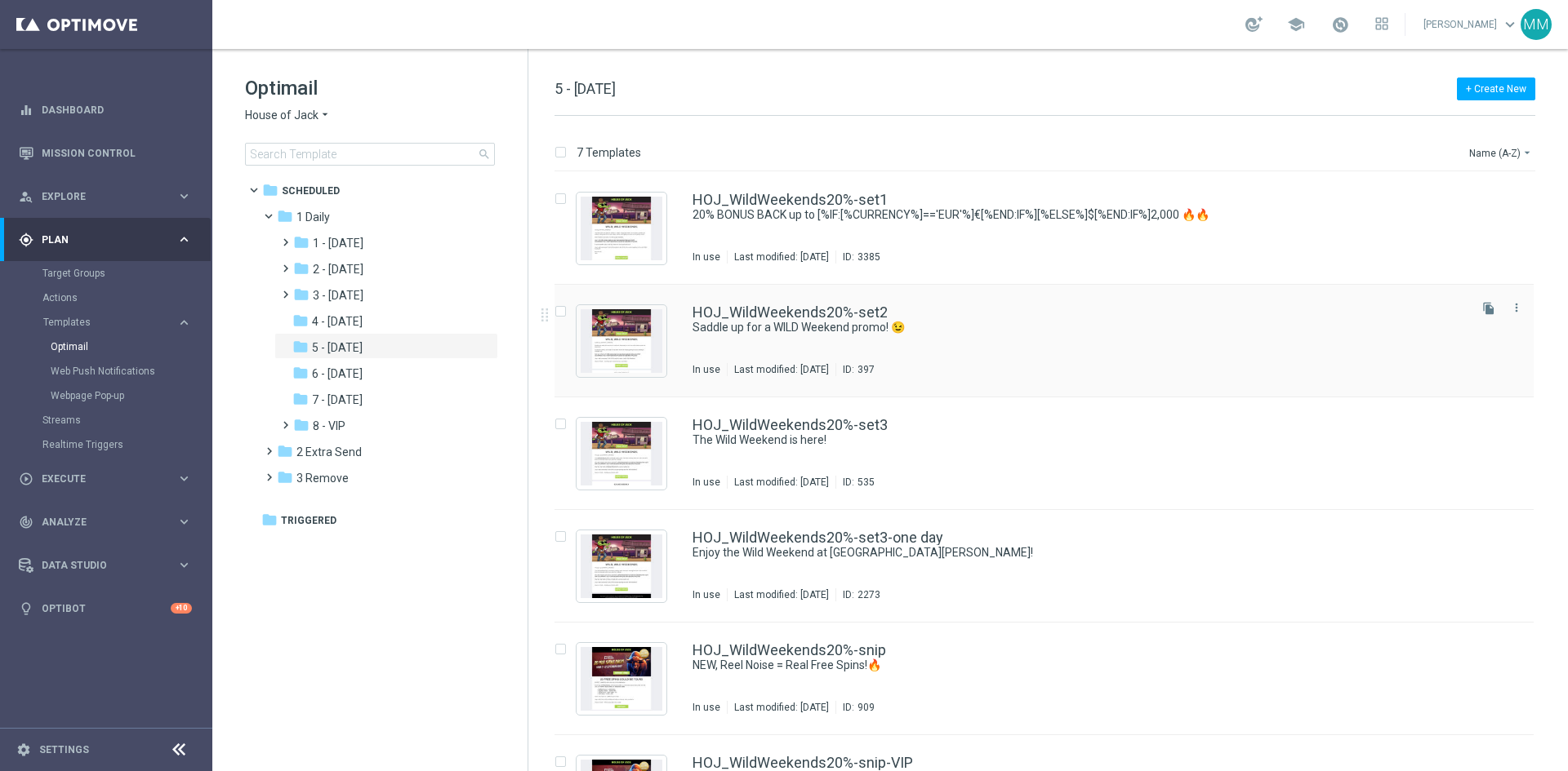
click at [828, 349] on div "HOJ_WildWeekends20%-set2 Saddle up for a WILD Weekend promo! 😉 In use Last modi…" at bounding box center [1079, 341] width 772 height 71
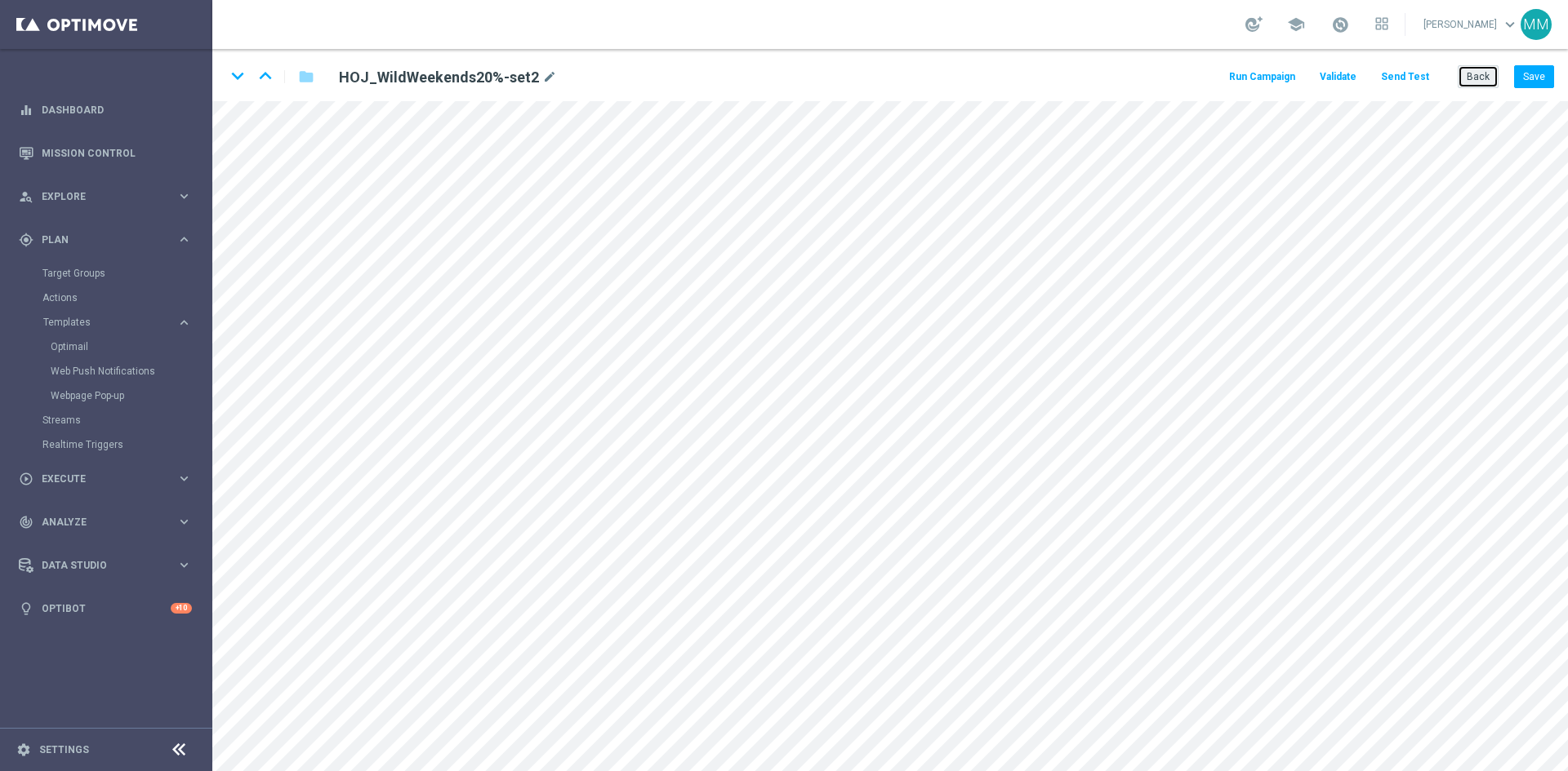
click at [1474, 75] on button "Back" at bounding box center [1478, 77] width 41 height 23
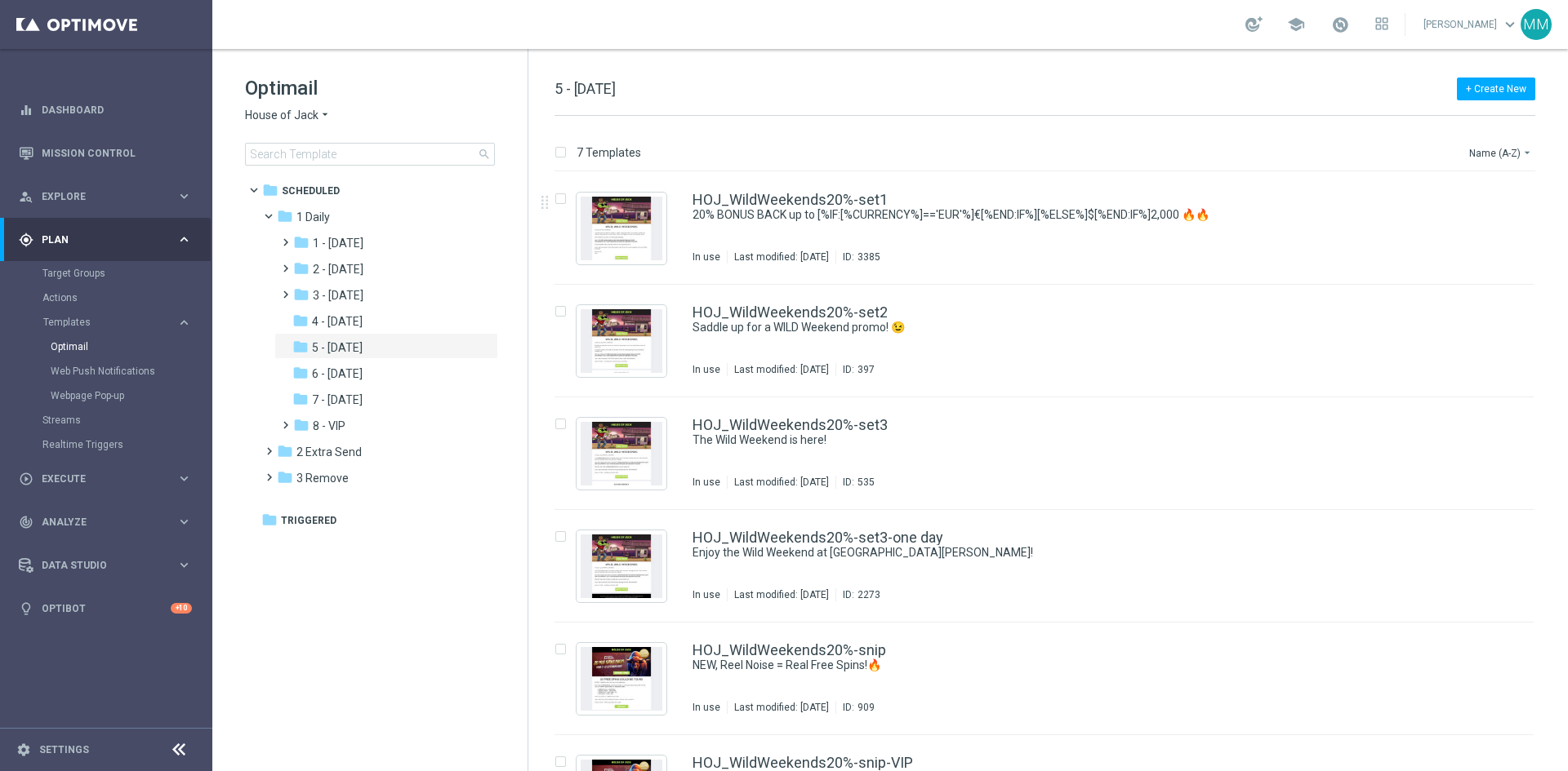
click at [320, 116] on icon "arrow_drop_down" at bounding box center [325, 115] width 13 height 16
click at [315, 192] on div "Casino-Mate" at bounding box center [307, 193] width 122 height 19
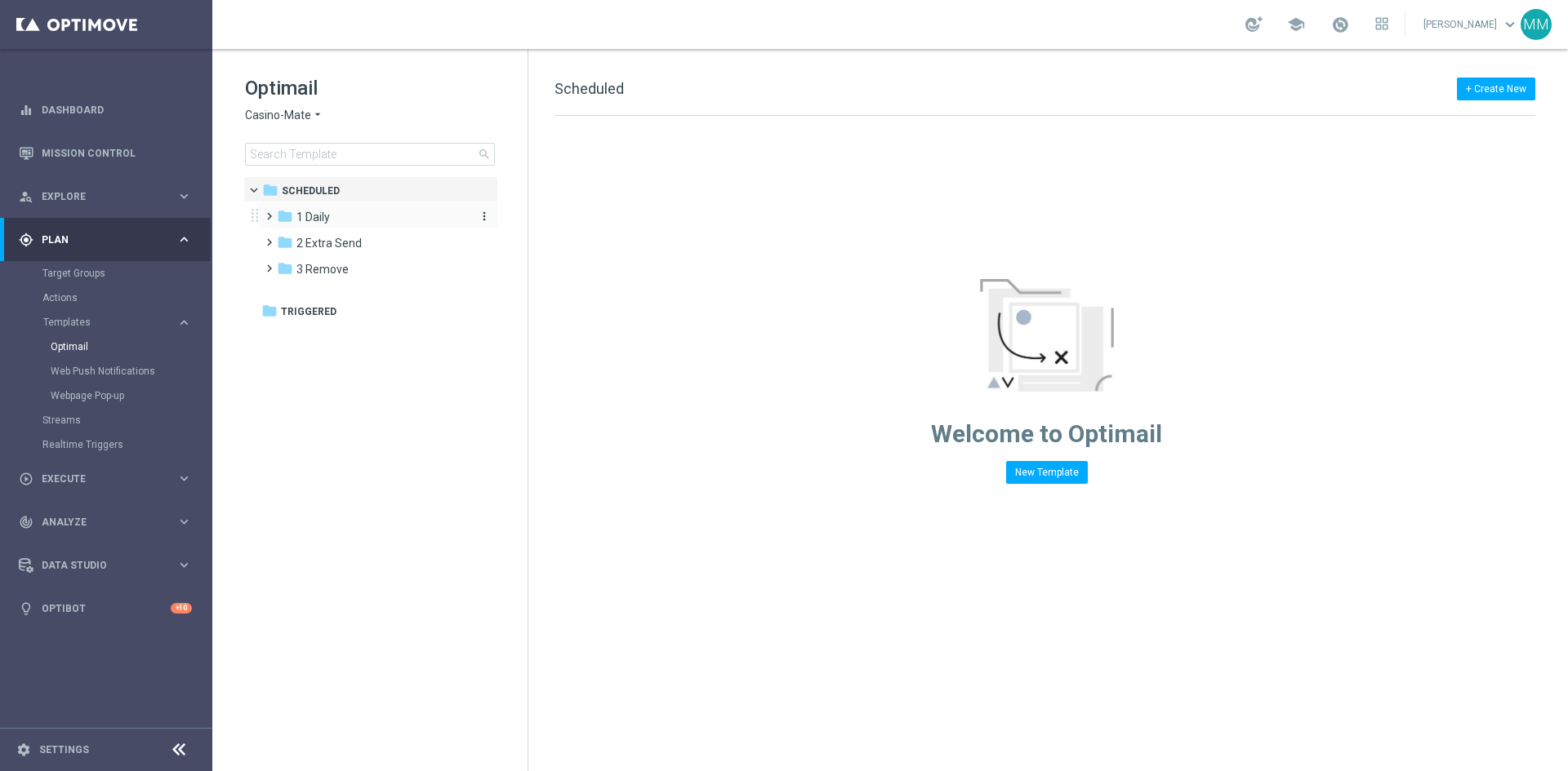
click at [330, 222] on span "1 Daily" at bounding box center [313, 218] width 33 height 15
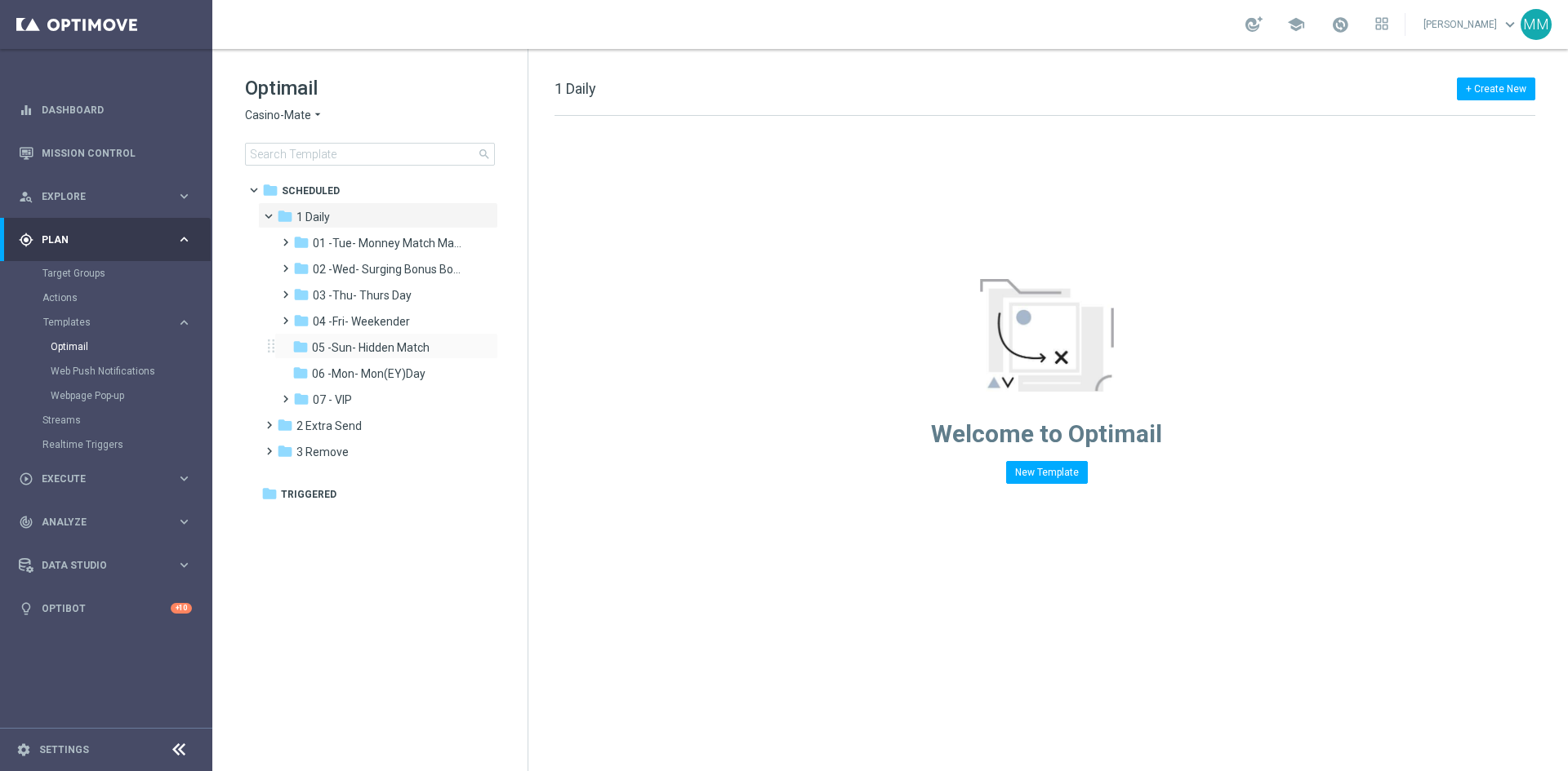
click at [358, 357] on div "folder 05 -Sun- Hidden Match more_vert" at bounding box center [386, 346] width 224 height 26
click at [361, 348] on span "05 -Sun- Hidden Match" at bounding box center [370, 348] width 118 height 15
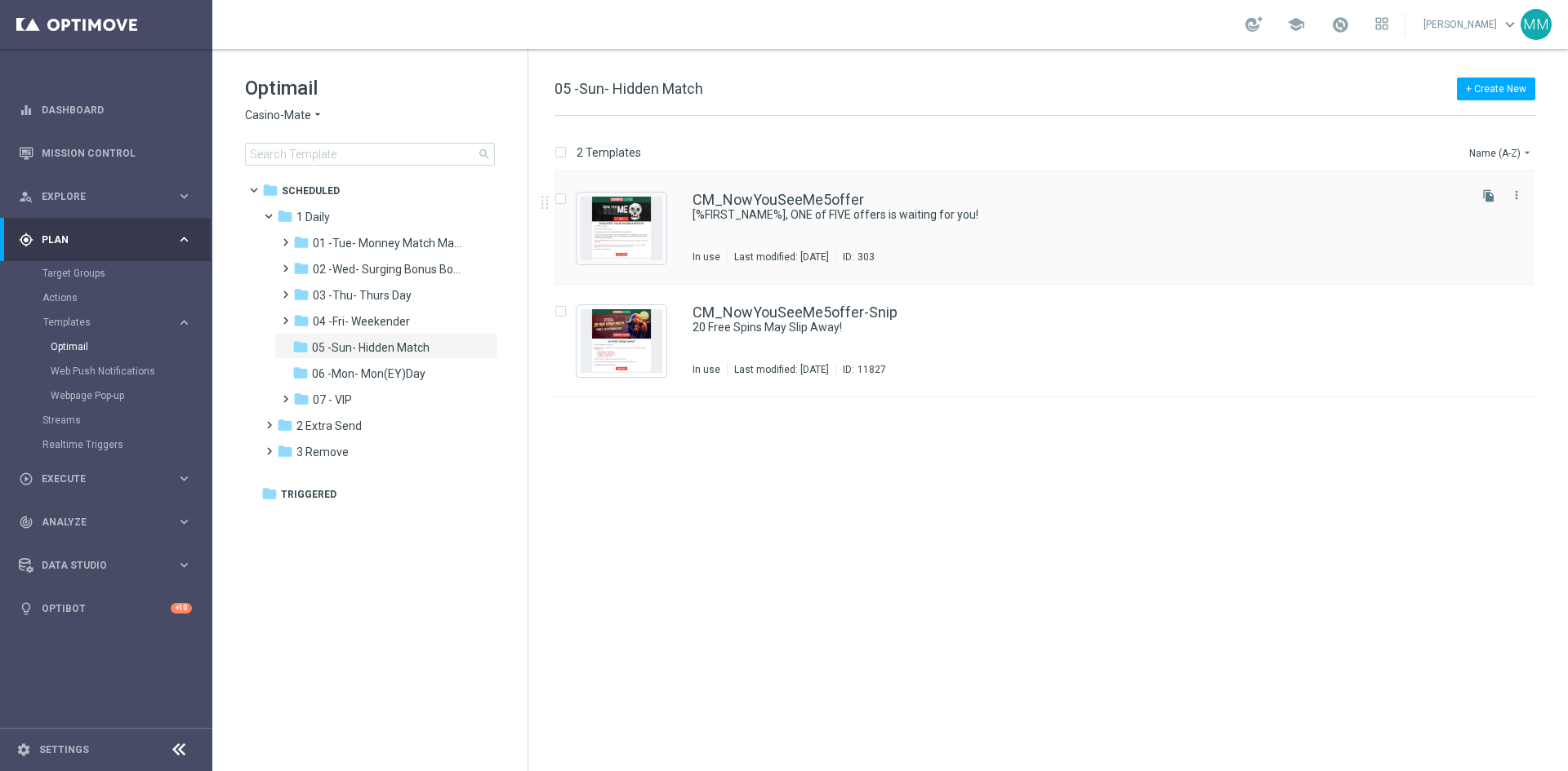
click at [861, 226] on div "CM_NowYouSeeMe5offer [%FIRST_NAME%], ONE of FIVE offers is waiting for you! In …" at bounding box center [1079, 228] width 772 height 71
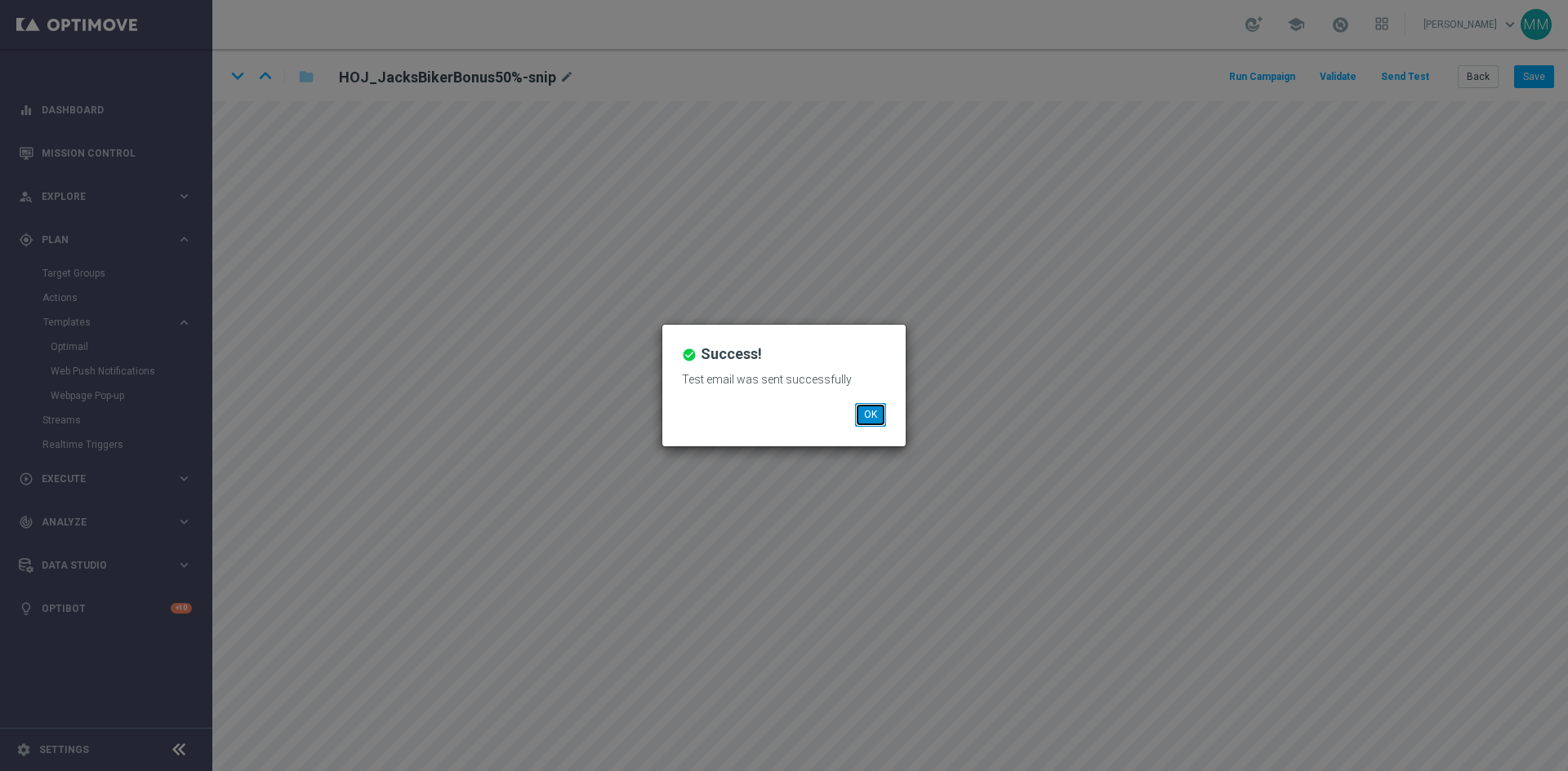
click at [868, 411] on button "OK" at bounding box center [871, 415] width 31 height 23
click at [875, 397] on div "Test email was sent successfully" at bounding box center [784, 386] width 229 height 35
click at [867, 418] on button "OK" at bounding box center [871, 415] width 31 height 23
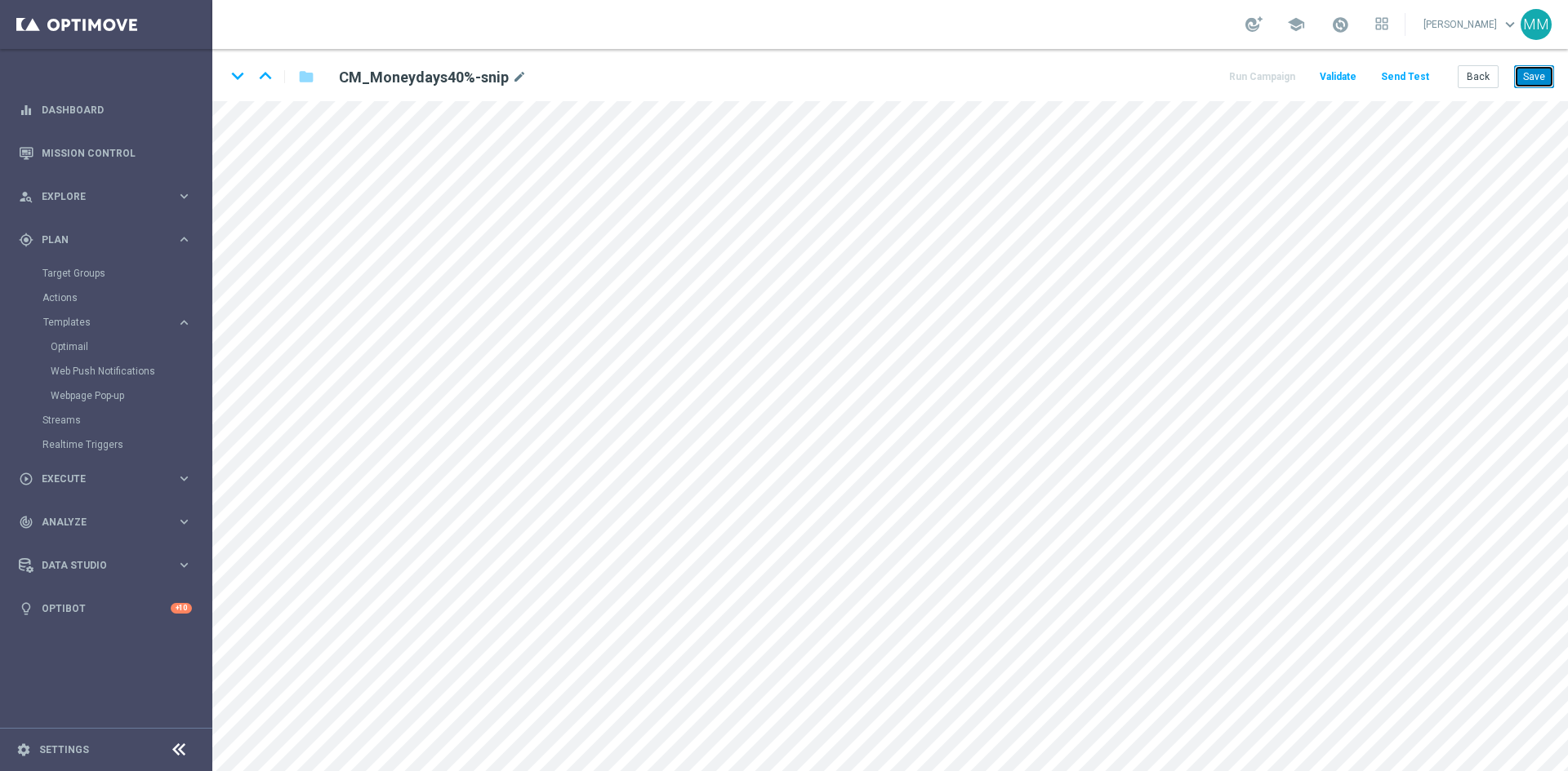
click at [1528, 73] on button "Save" at bounding box center [1534, 77] width 40 height 23
click at [1533, 68] on button "Save" at bounding box center [1534, 77] width 40 height 23
click at [1542, 78] on button "Save" at bounding box center [1534, 77] width 40 height 23
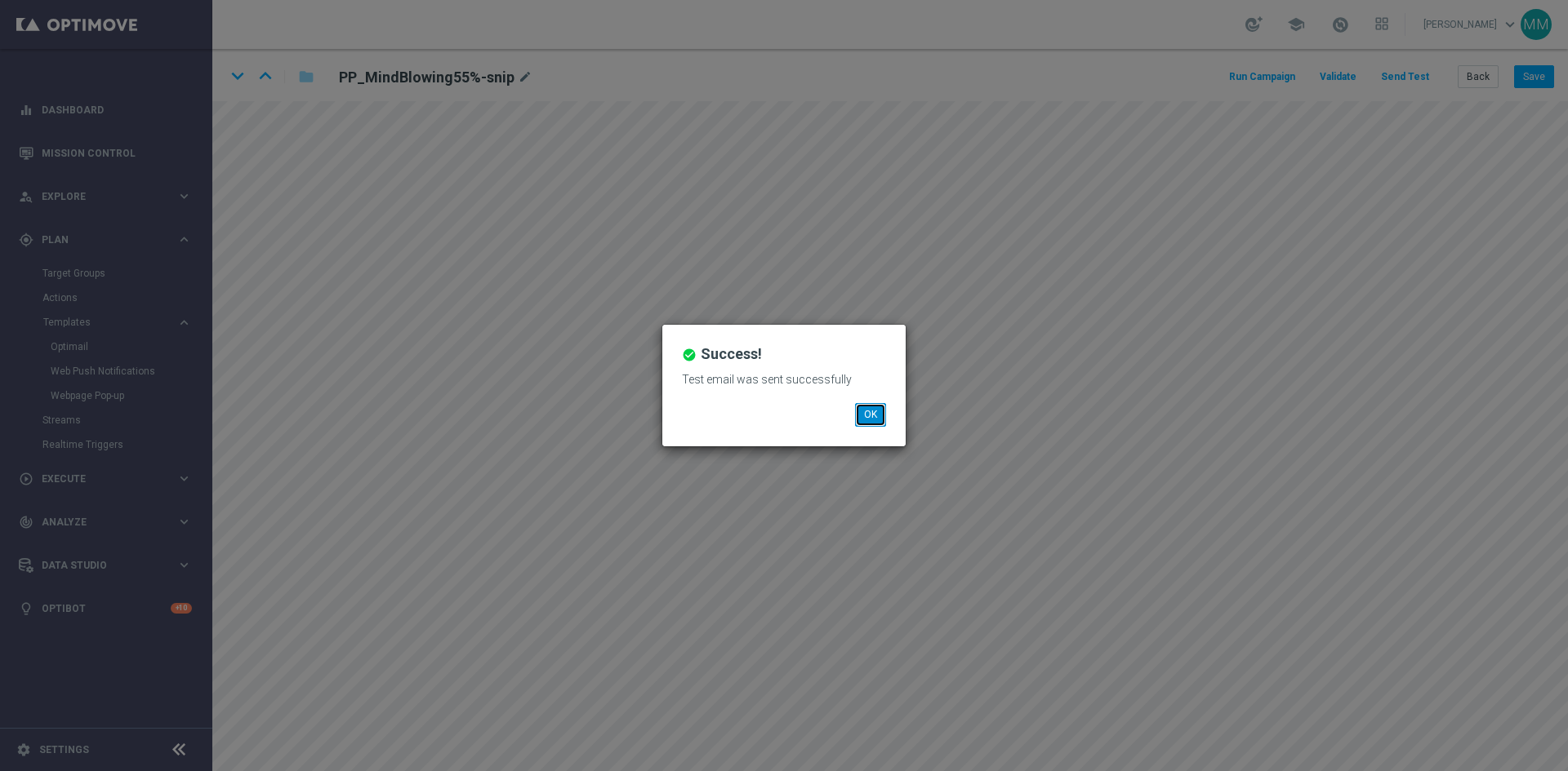
click at [868, 407] on button "OK" at bounding box center [871, 415] width 31 height 23
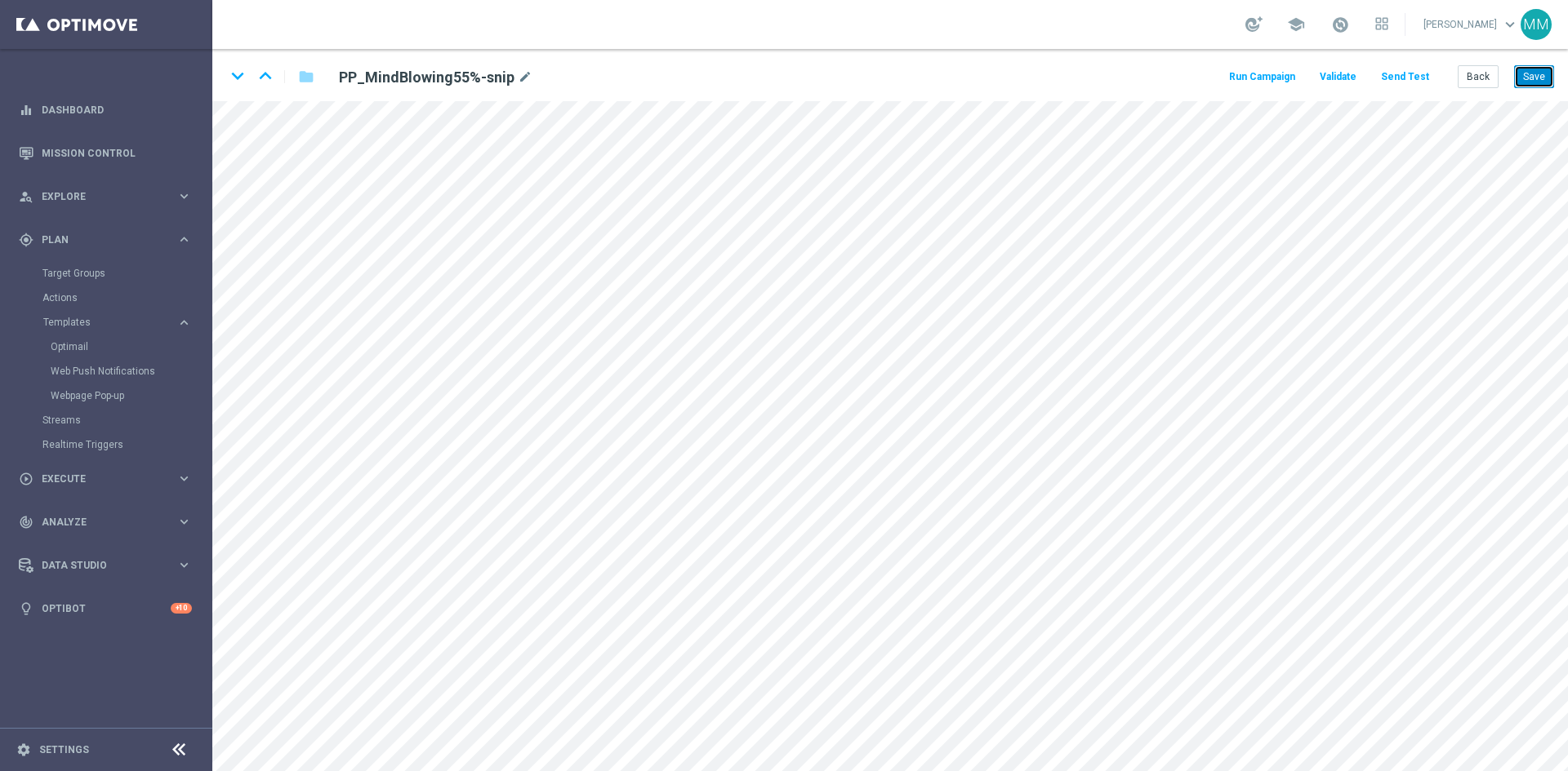
drag, startPoint x: 1540, startPoint y: 80, endPoint x: 1522, endPoint y: 95, distance: 23.4
click at [1540, 81] on button "Save" at bounding box center [1534, 77] width 40 height 23
click at [1542, 69] on button "Save" at bounding box center [1534, 77] width 40 height 23
